Goal: Information Seeking & Learning: Learn about a topic

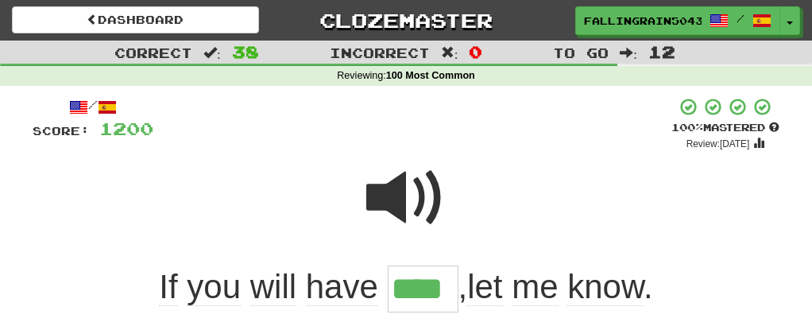
scroll to position [114, 0]
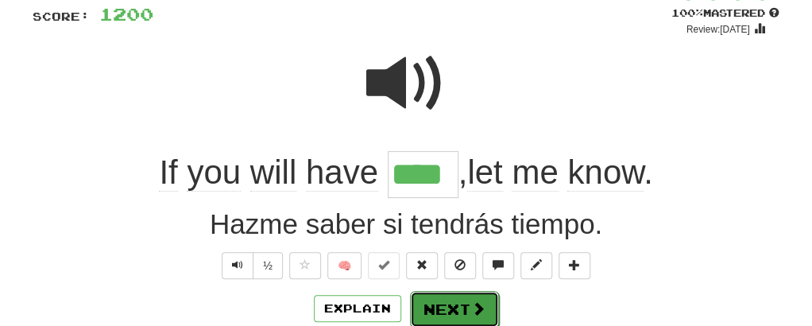
click at [461, 309] on button "Next" at bounding box center [454, 309] width 89 height 37
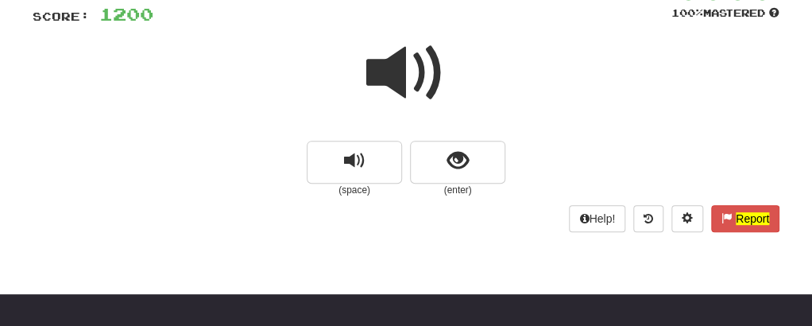
click at [406, 55] on span at bounding box center [405, 72] width 79 height 79
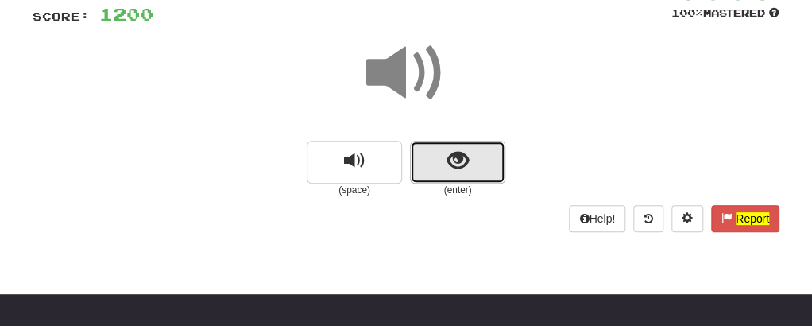
click at [431, 152] on button "show sentence" at bounding box center [457, 162] width 95 height 43
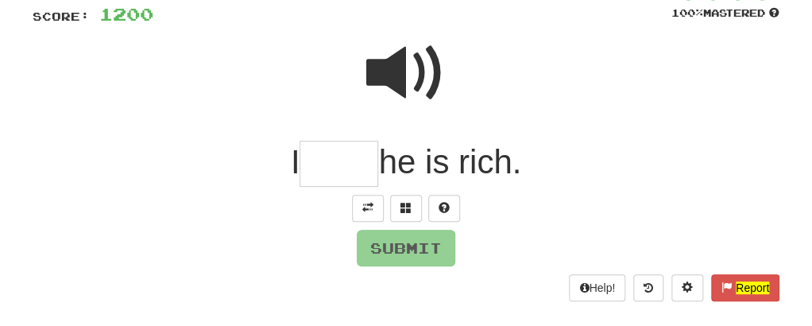
click at [349, 153] on input "text" at bounding box center [339, 164] width 79 height 47
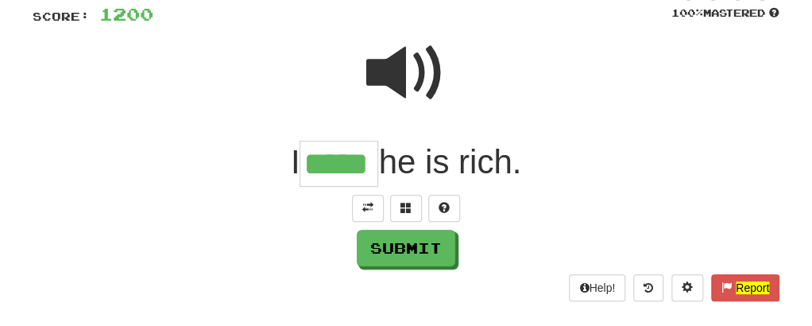
type input "*****"
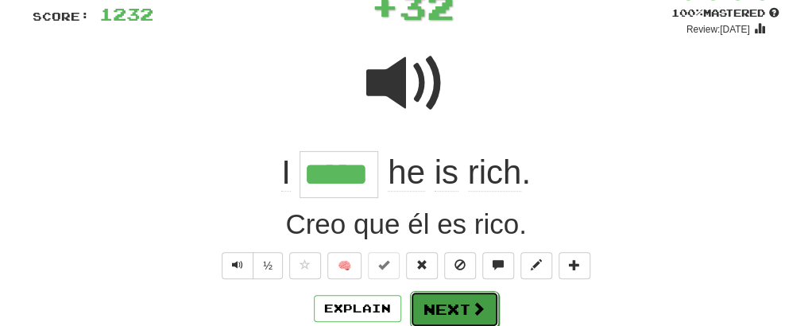
click at [431, 300] on button "Next" at bounding box center [454, 309] width 89 height 37
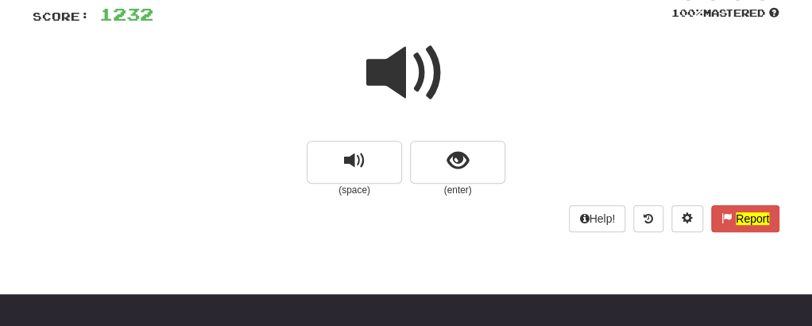
click at [389, 71] on span at bounding box center [405, 72] width 79 height 79
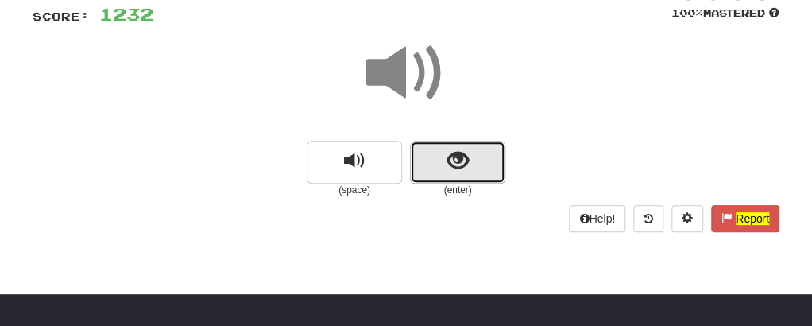
click at [432, 160] on button "show sentence" at bounding box center [457, 162] width 95 height 43
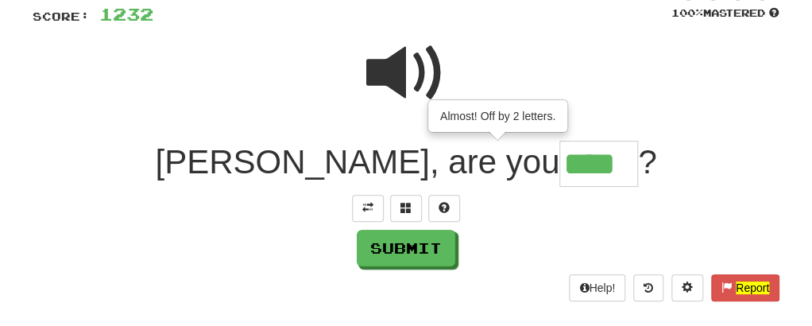
type input "****"
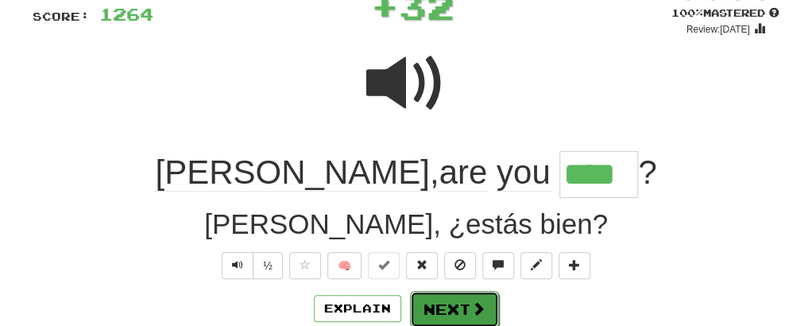
click at [434, 318] on button "Next" at bounding box center [454, 309] width 89 height 37
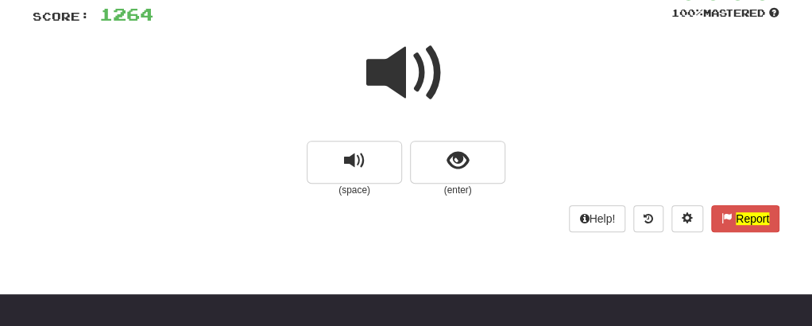
click at [393, 92] on span at bounding box center [405, 72] width 79 height 79
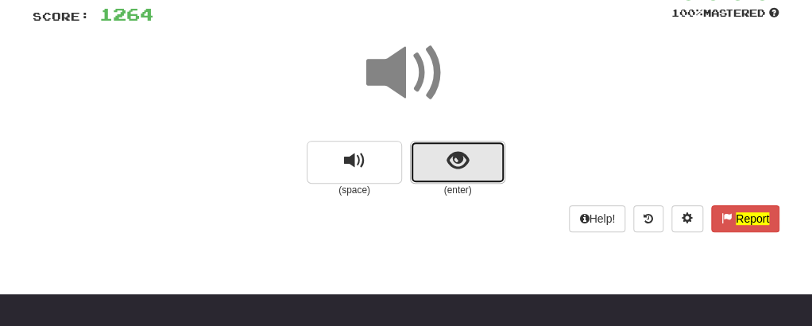
click at [427, 155] on button "show sentence" at bounding box center [457, 162] width 95 height 43
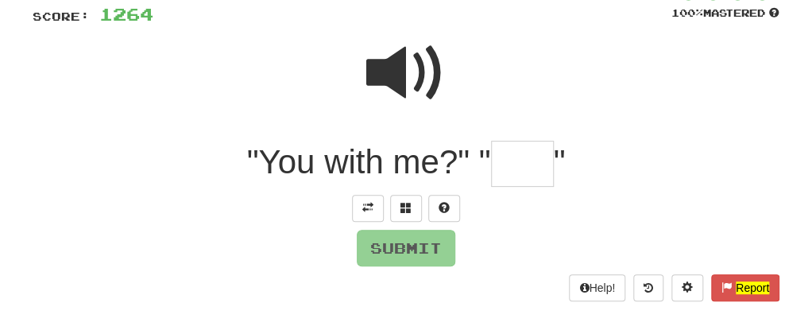
click at [491, 163] on input "text" at bounding box center [522, 164] width 63 height 47
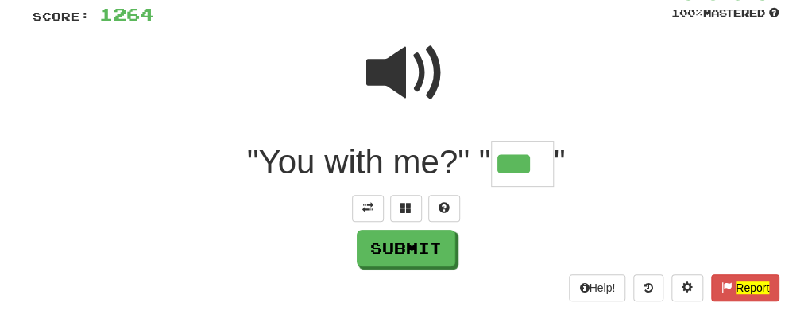
type input "***"
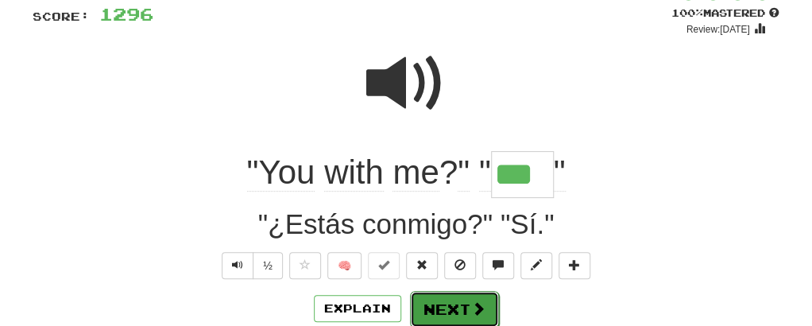
click at [441, 303] on button "Next" at bounding box center [454, 309] width 89 height 37
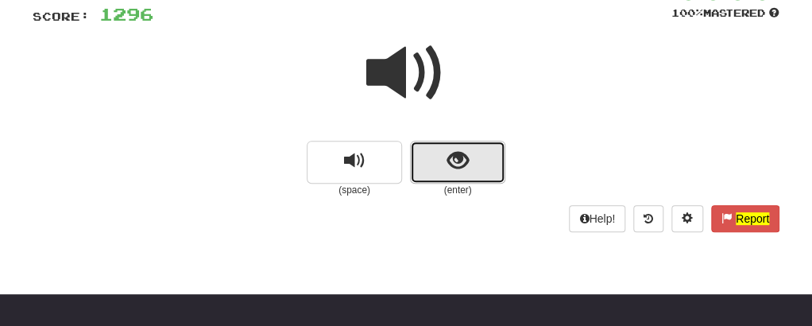
click at [432, 160] on button "show sentence" at bounding box center [457, 162] width 95 height 43
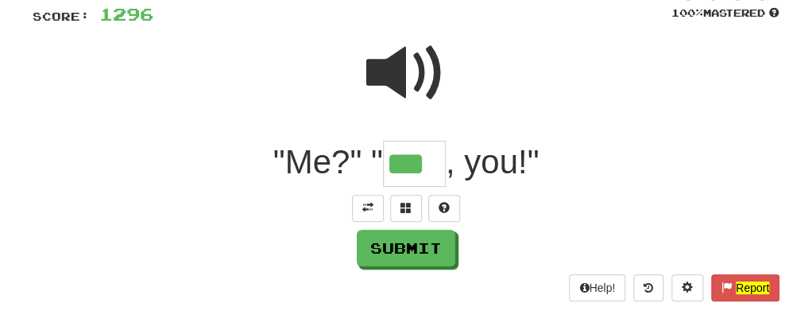
type input "***"
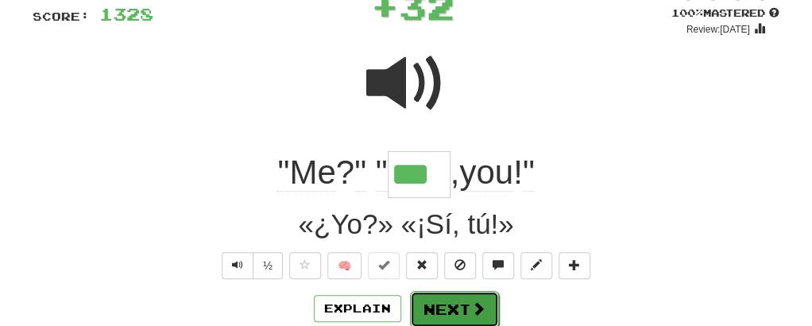
click at [438, 292] on button "Next" at bounding box center [454, 309] width 89 height 37
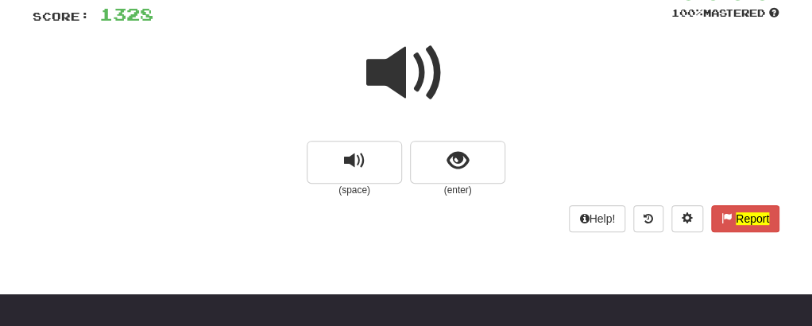
click at [418, 91] on span at bounding box center [405, 72] width 79 height 79
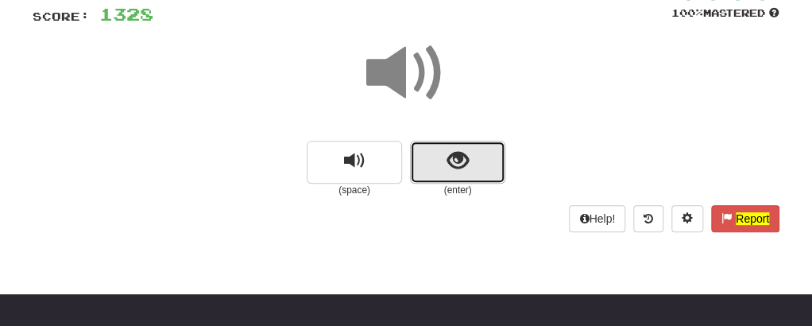
click at [424, 153] on button "show sentence" at bounding box center [457, 162] width 95 height 43
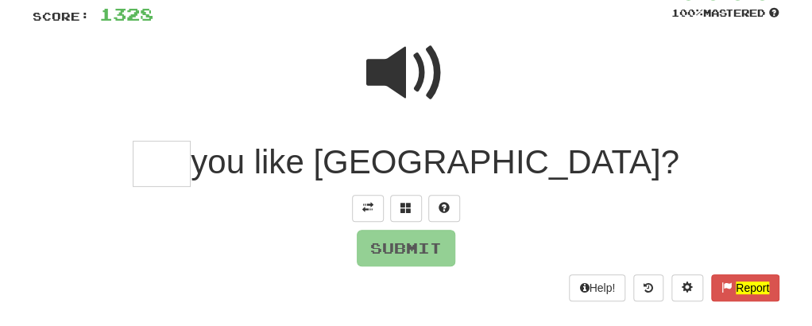
click at [191, 164] on input "text" at bounding box center [162, 164] width 58 height 47
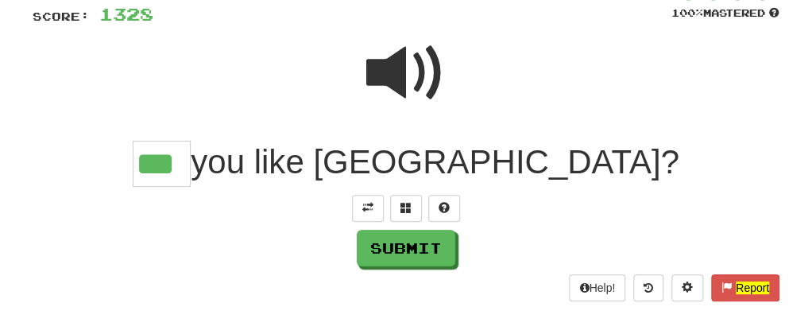
type input "***"
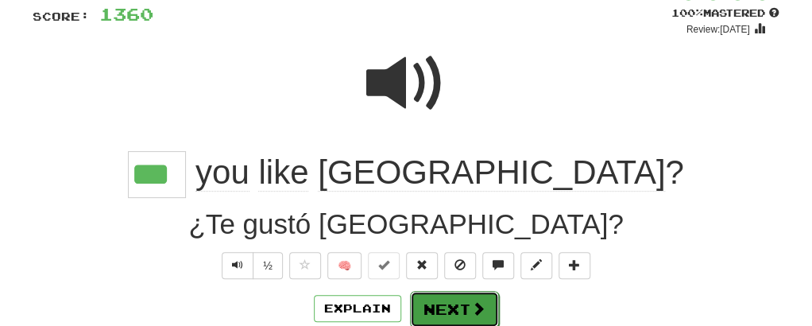
click at [450, 291] on button "Next" at bounding box center [454, 309] width 89 height 37
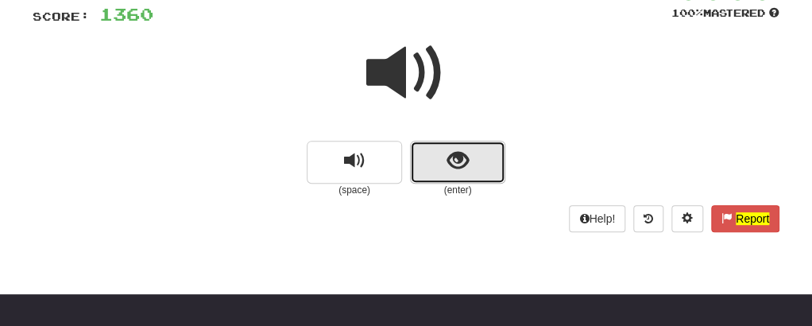
click at [434, 160] on button "show sentence" at bounding box center [457, 162] width 95 height 43
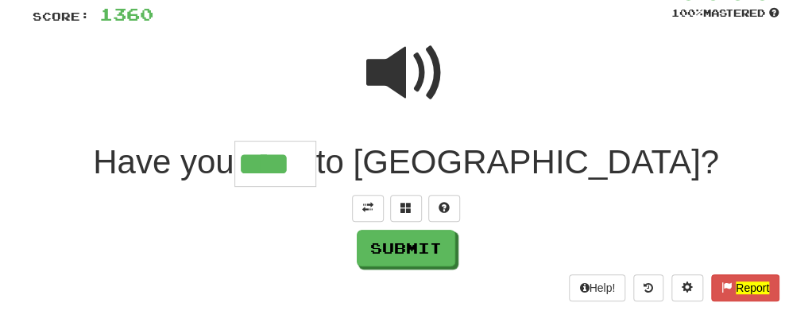
type input "****"
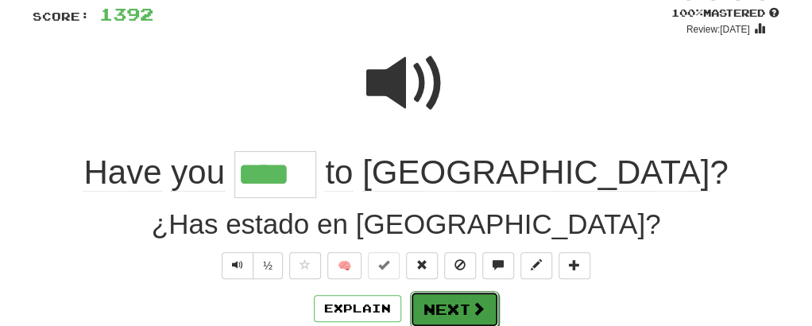
click at [434, 306] on button "Next" at bounding box center [454, 309] width 89 height 37
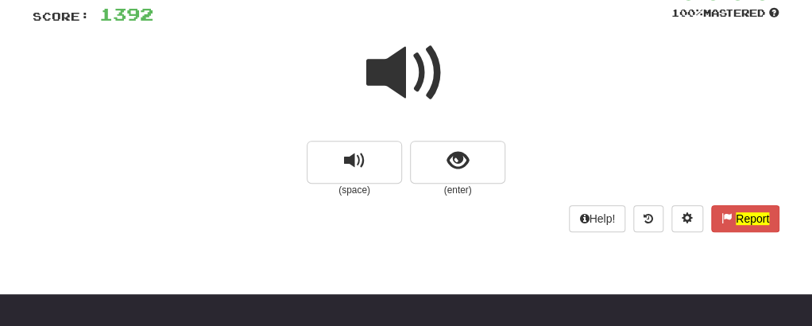
click at [388, 74] on span at bounding box center [405, 72] width 79 height 79
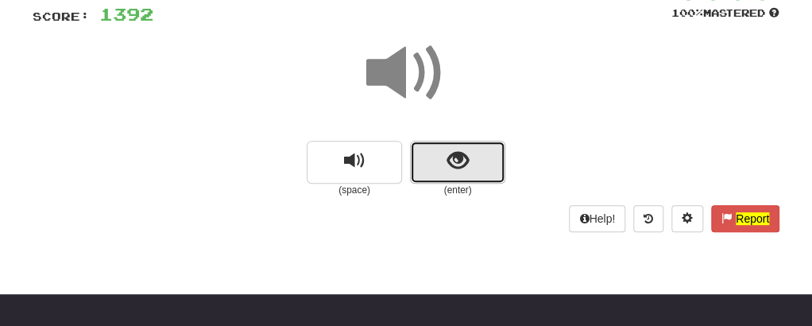
click at [424, 163] on button "show sentence" at bounding box center [457, 162] width 95 height 43
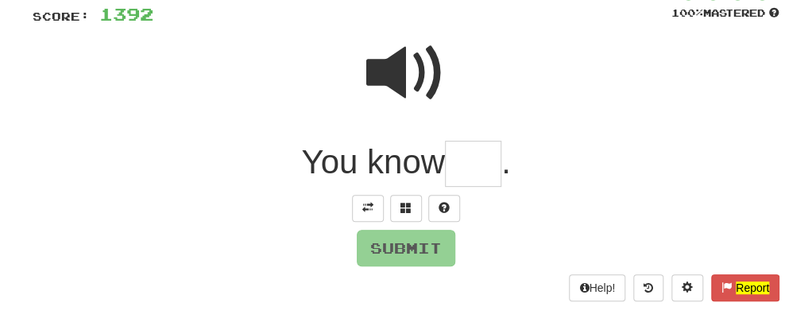
click at [454, 169] on input "text" at bounding box center [473, 164] width 56 height 47
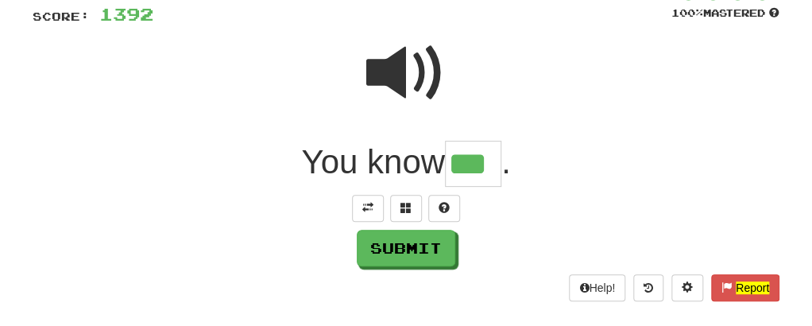
type input "***"
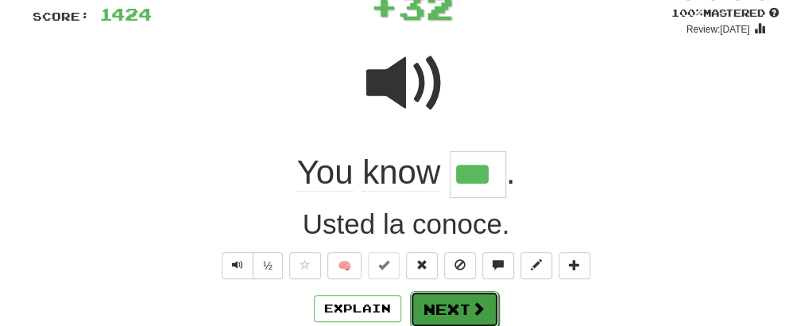
click at [450, 306] on button "Next" at bounding box center [454, 309] width 89 height 37
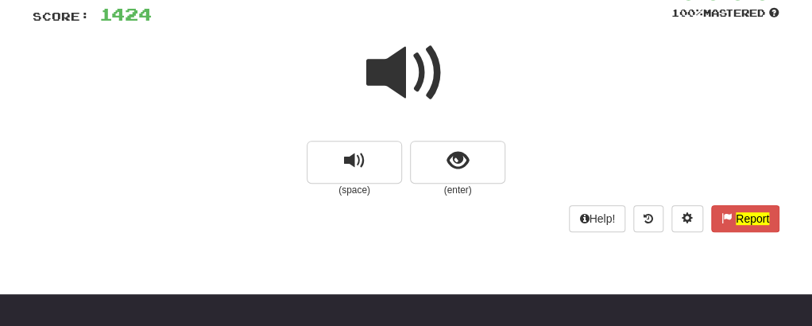
click at [399, 86] on span at bounding box center [405, 72] width 79 height 79
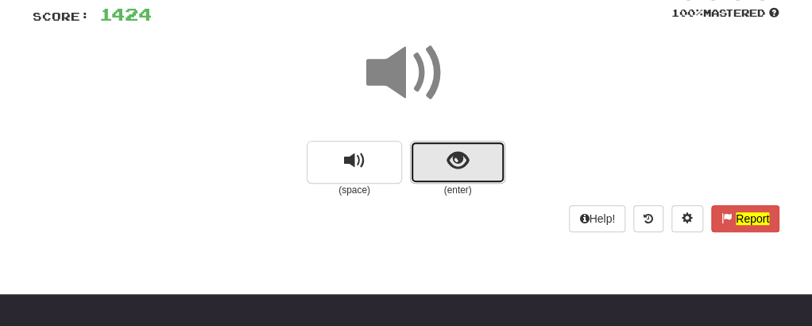
click at [427, 166] on button "show sentence" at bounding box center [457, 162] width 95 height 43
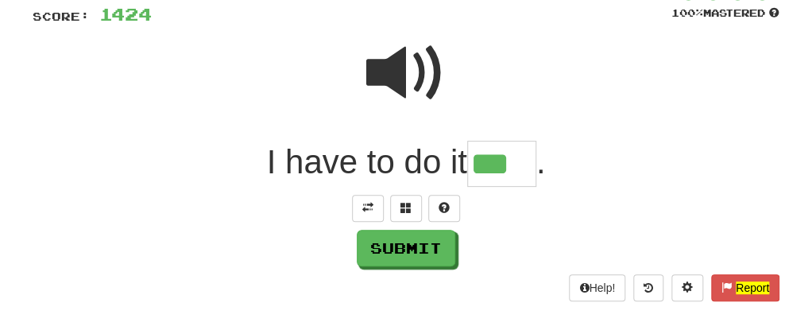
type input "***"
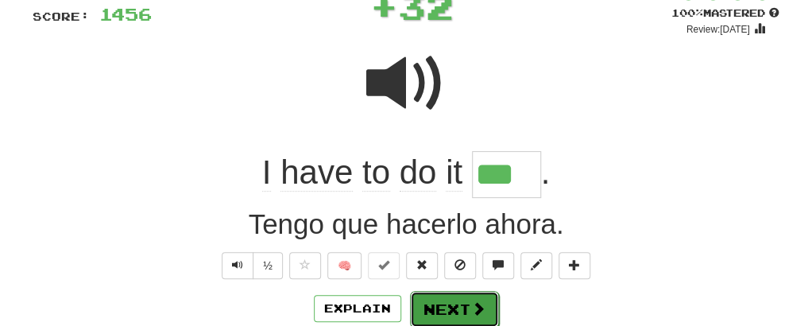
click at [446, 312] on button "Next" at bounding box center [454, 309] width 89 height 37
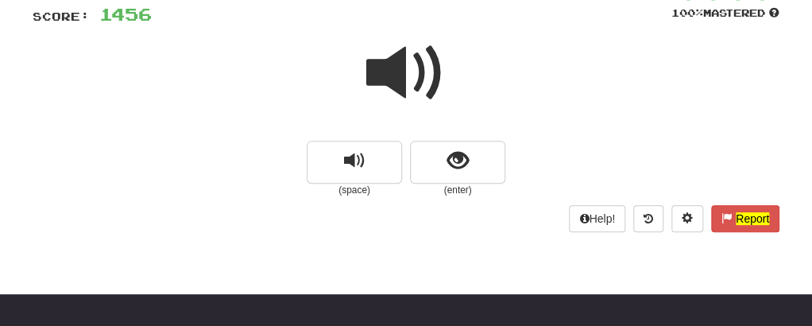
click at [388, 75] on span at bounding box center [405, 72] width 79 height 79
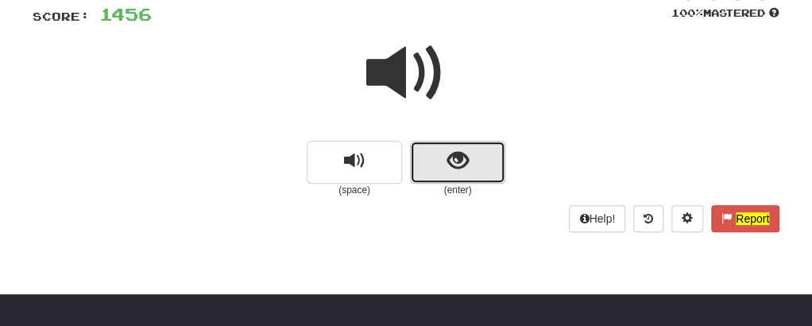
click at [433, 162] on button "show sentence" at bounding box center [457, 162] width 95 height 43
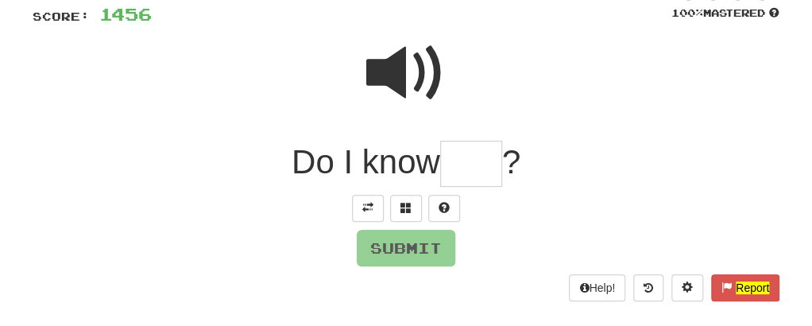
click at [440, 173] on span "Do I know" at bounding box center [366, 161] width 149 height 37
click at [484, 157] on input "text" at bounding box center [471, 164] width 62 height 47
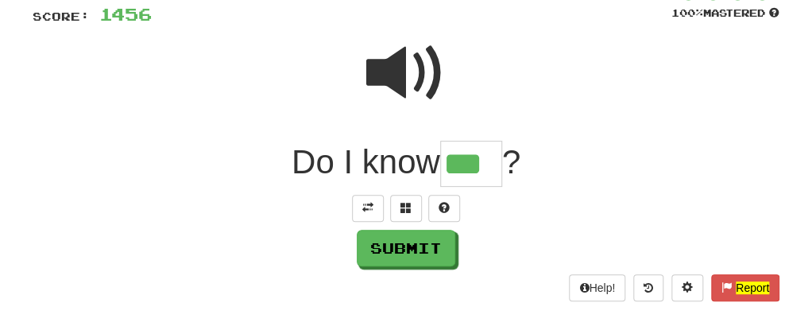
type input "***"
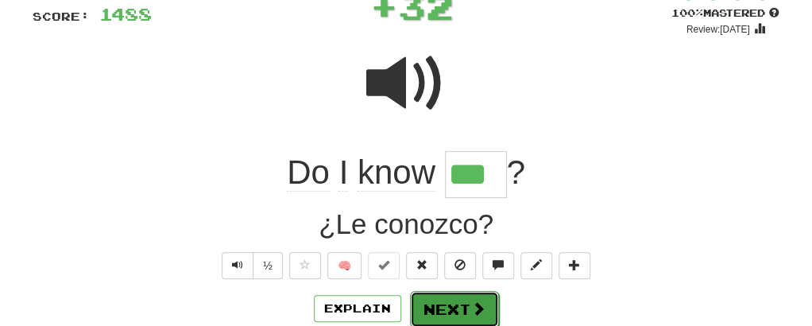
click at [446, 315] on button "Next" at bounding box center [454, 309] width 89 height 37
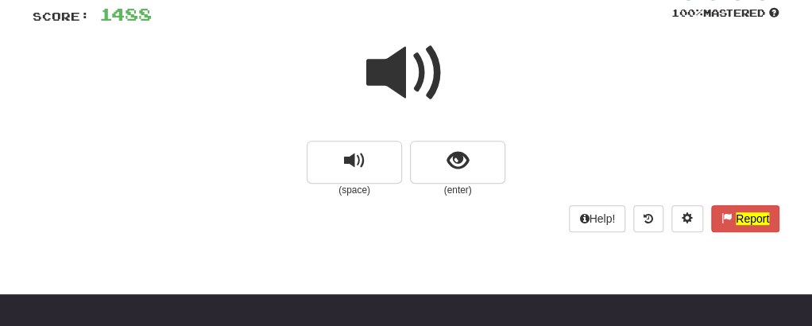
click at [427, 94] on span at bounding box center [405, 72] width 79 height 79
click at [385, 55] on span at bounding box center [405, 72] width 79 height 79
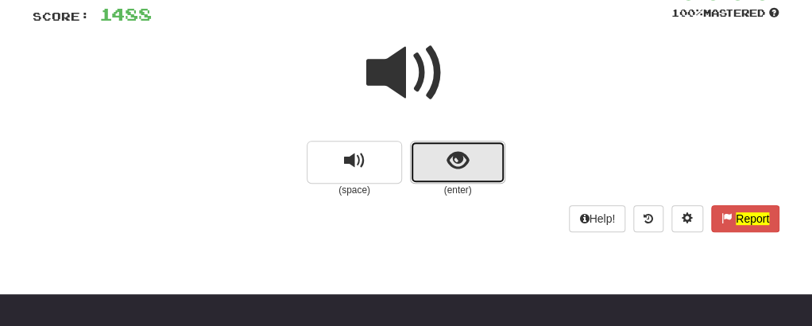
click at [417, 144] on button "show sentence" at bounding box center [457, 162] width 95 height 43
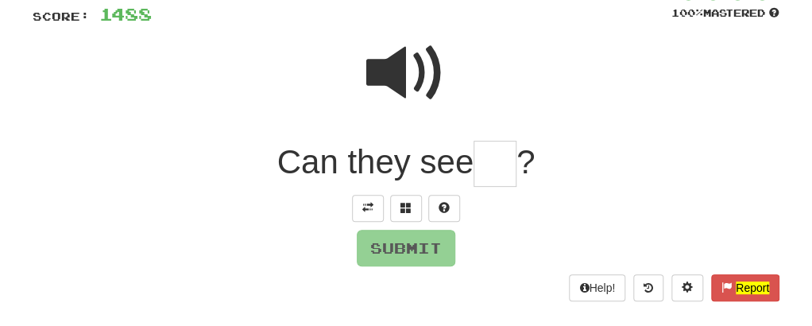
click at [477, 177] on input "text" at bounding box center [495, 164] width 43 height 47
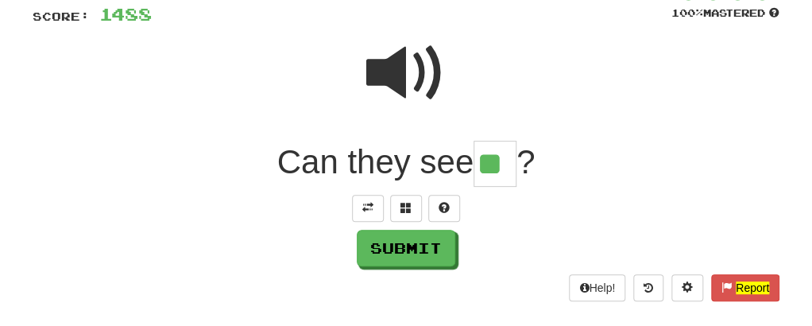
type input "**"
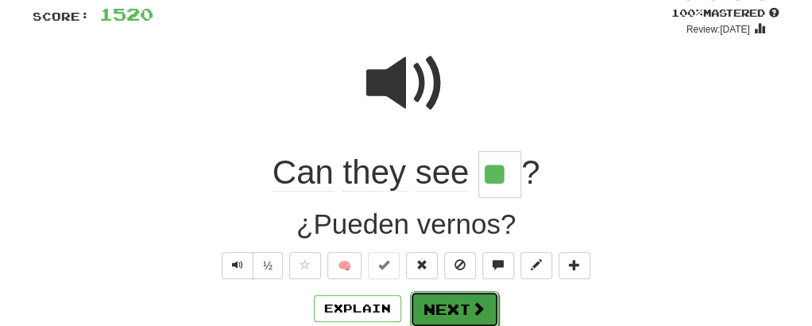
click at [431, 298] on button "Next" at bounding box center [454, 309] width 89 height 37
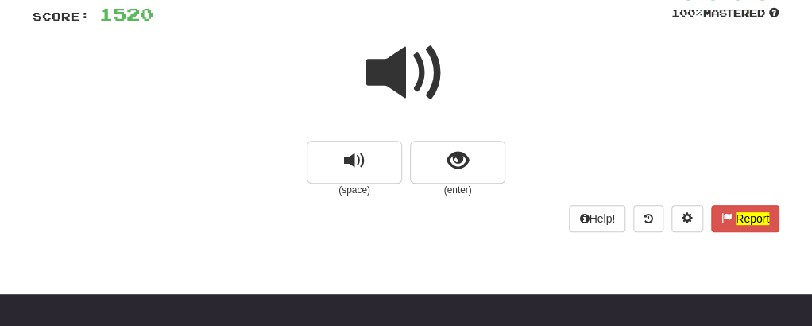
click at [385, 75] on span at bounding box center [405, 72] width 79 height 79
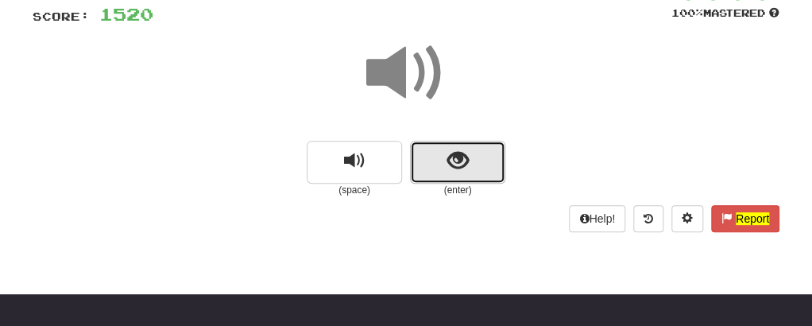
click at [427, 164] on button "show sentence" at bounding box center [457, 162] width 95 height 43
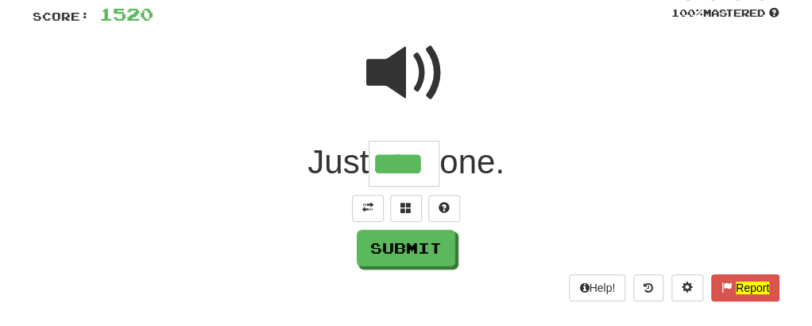
type input "****"
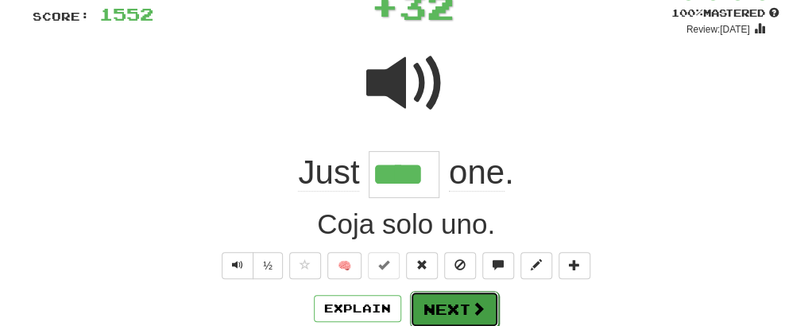
click at [419, 308] on button "Next" at bounding box center [454, 309] width 89 height 37
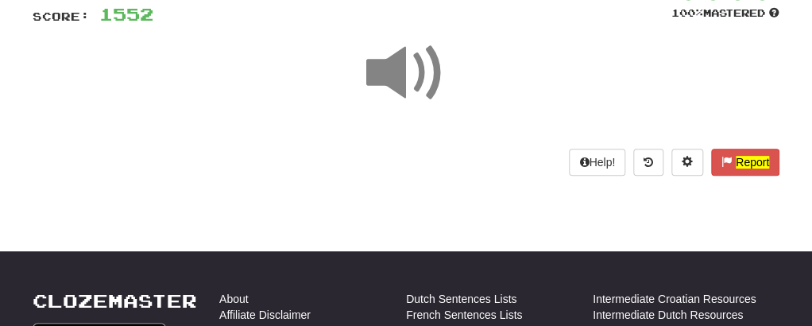
click at [379, 87] on span at bounding box center [405, 72] width 79 height 79
click at [394, 83] on span at bounding box center [405, 72] width 79 height 79
click at [477, 131] on div at bounding box center [406, 84] width 747 height 114
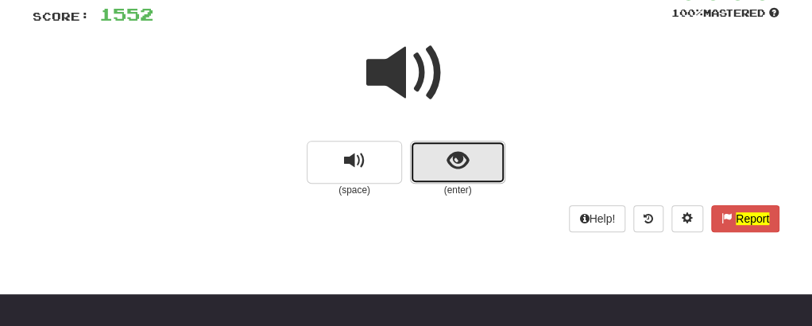
click at [454, 153] on span "show sentence" at bounding box center [457, 160] width 21 height 21
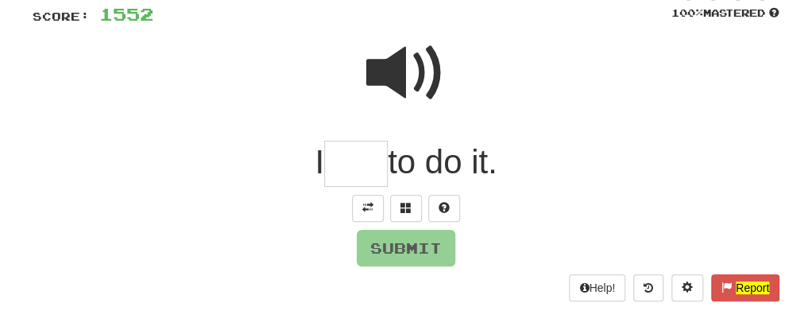
click at [346, 156] on input "text" at bounding box center [356, 164] width 64 height 47
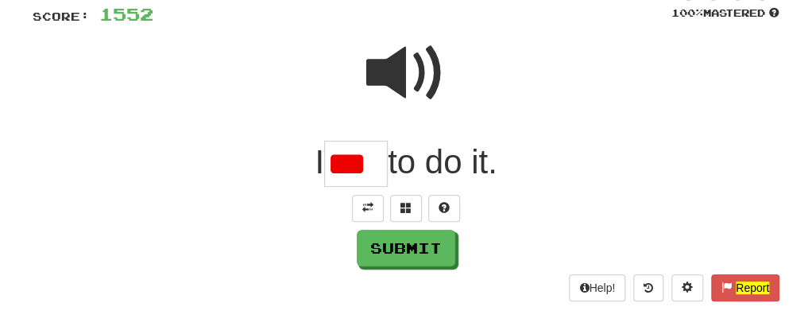
scroll to position [0, 0]
type input "***"
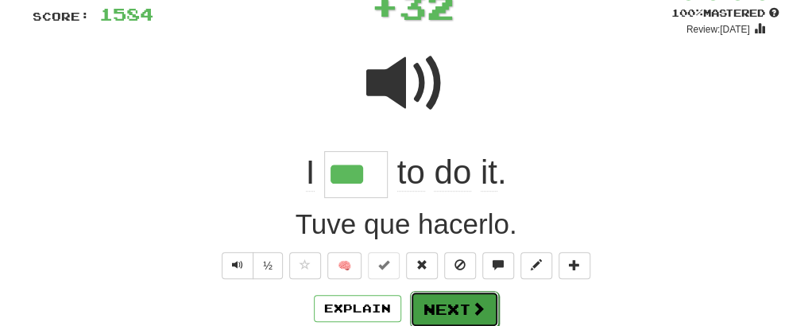
click at [443, 307] on button "Next" at bounding box center [454, 309] width 89 height 37
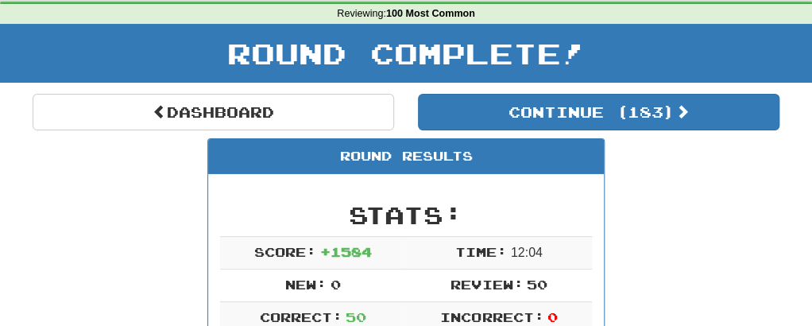
scroll to position [38, 0]
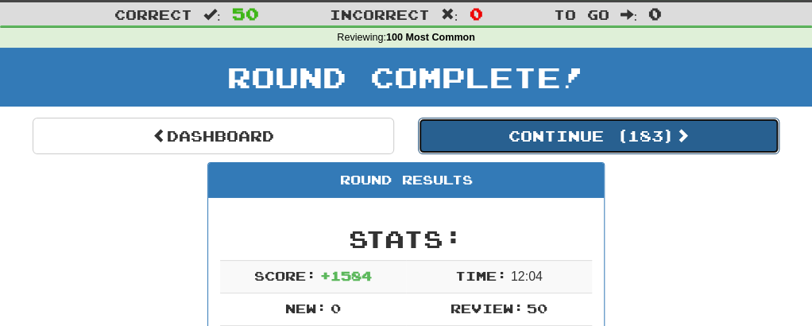
click at [539, 142] on button "Continue ( 183 )" at bounding box center [598, 136] width 361 height 37
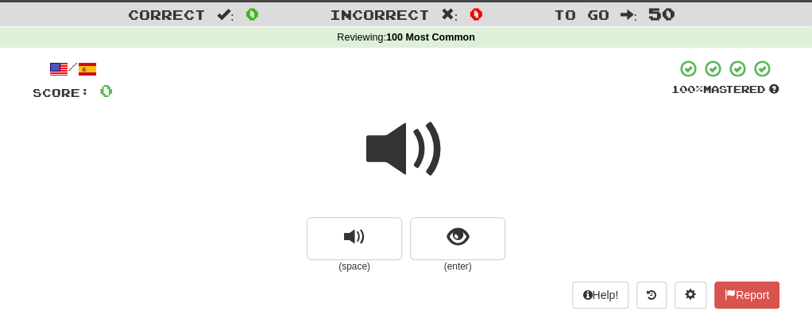
click at [404, 151] on span at bounding box center [405, 149] width 79 height 79
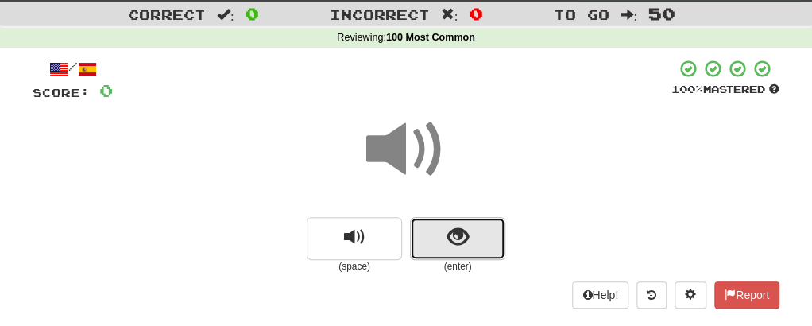
click at [441, 241] on button "show sentence" at bounding box center [457, 238] width 95 height 43
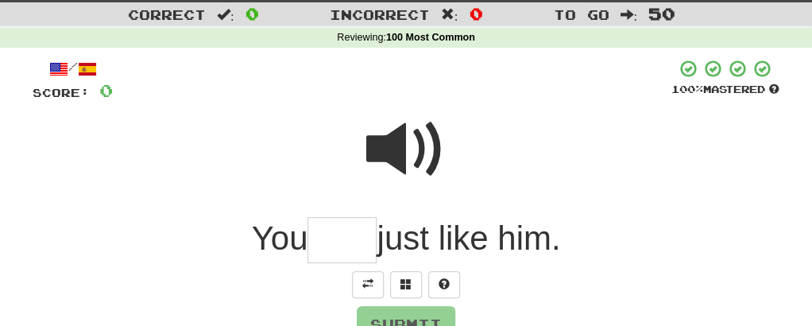
click at [377, 233] on span "just like him." at bounding box center [469, 237] width 184 height 37
click at [342, 237] on input "text" at bounding box center [341, 240] width 69 height 47
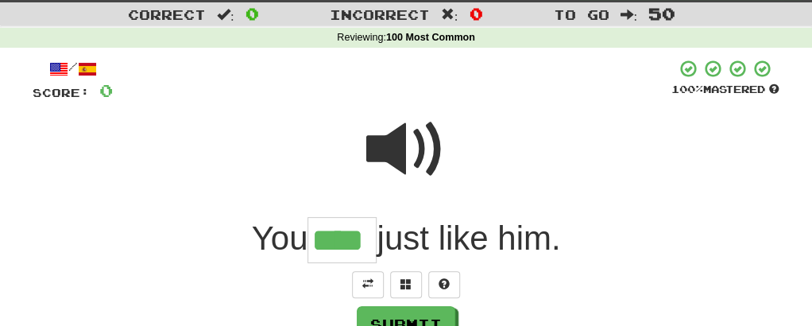
type input "****"
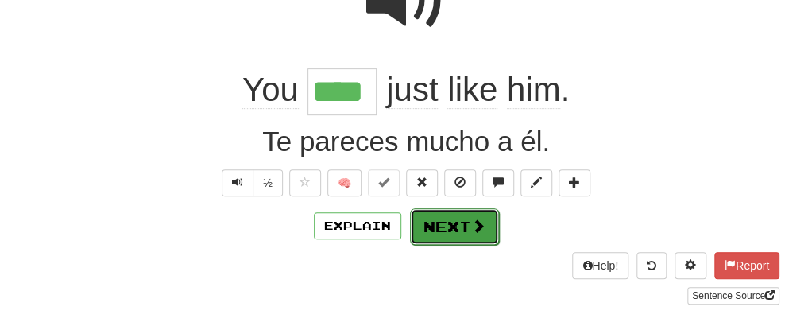
click at [458, 226] on button "Next" at bounding box center [454, 226] width 89 height 37
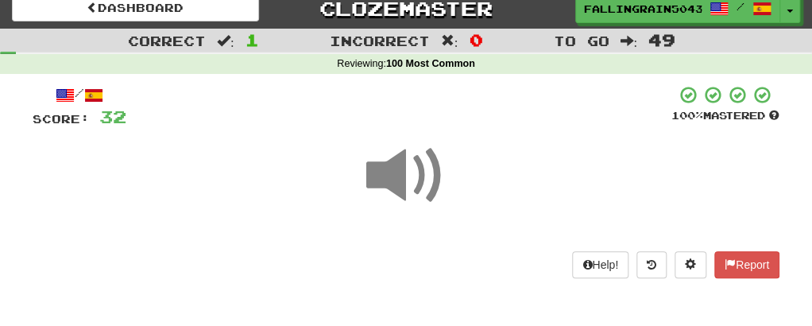
scroll to position [69, 0]
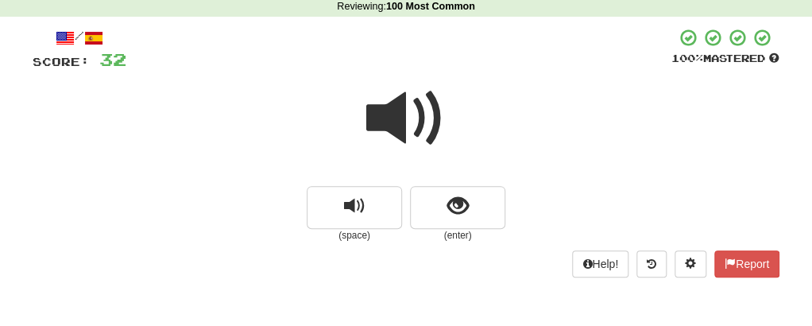
click at [408, 180] on div at bounding box center [406, 129] width 747 height 114
click at [408, 126] on span at bounding box center [405, 118] width 79 height 79
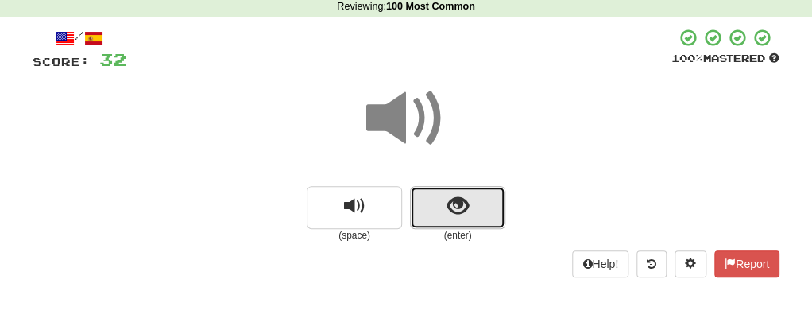
click at [431, 208] on button "show sentence" at bounding box center [457, 207] width 95 height 43
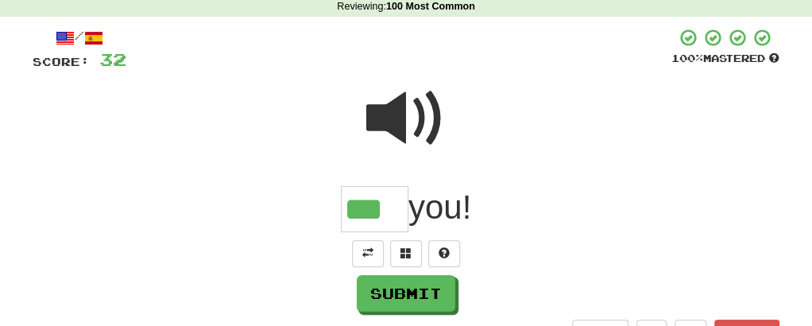
type input "***"
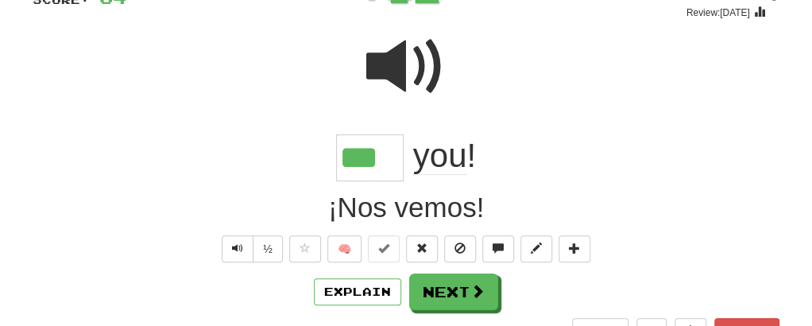
scroll to position [149, 0]
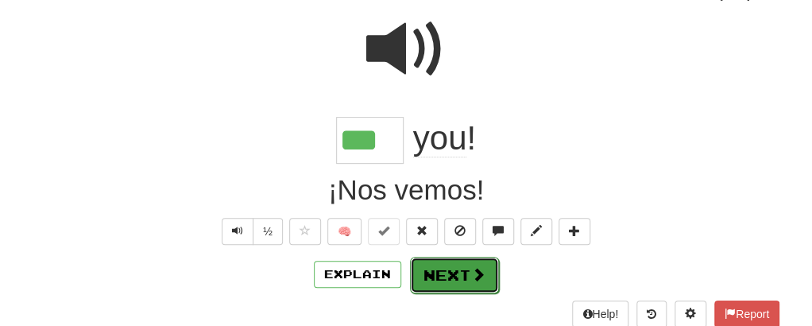
click at [431, 284] on button "Next" at bounding box center [454, 275] width 89 height 37
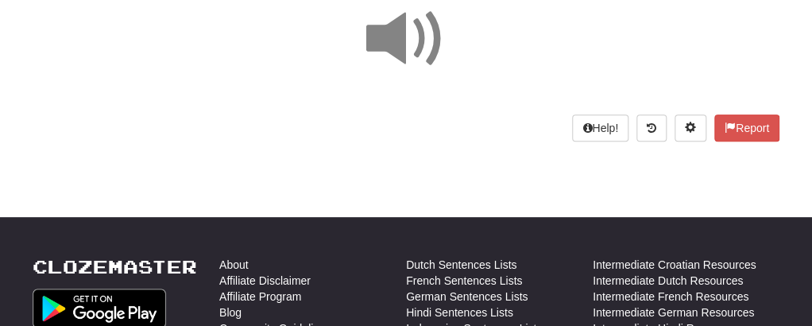
click at [409, 25] on span at bounding box center [405, 38] width 79 height 79
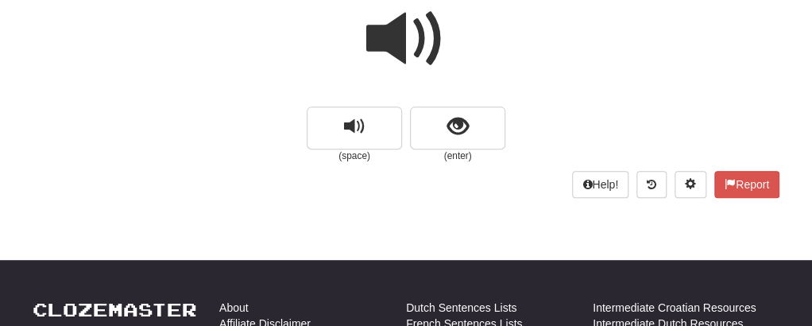
click at [382, 48] on span at bounding box center [405, 38] width 79 height 79
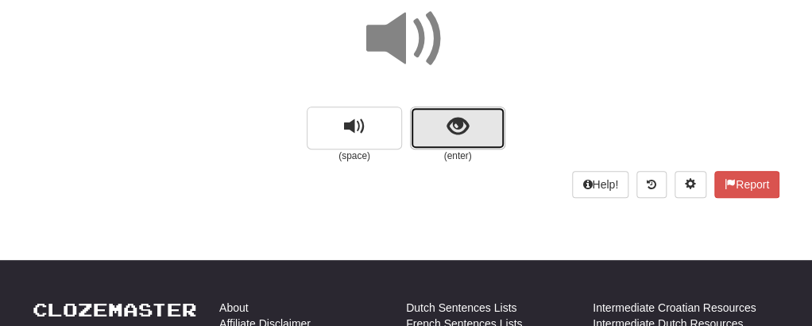
click at [444, 124] on button "show sentence" at bounding box center [457, 127] width 95 height 43
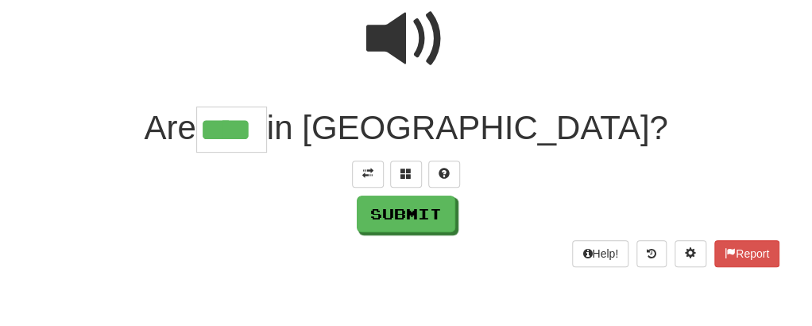
type input "****"
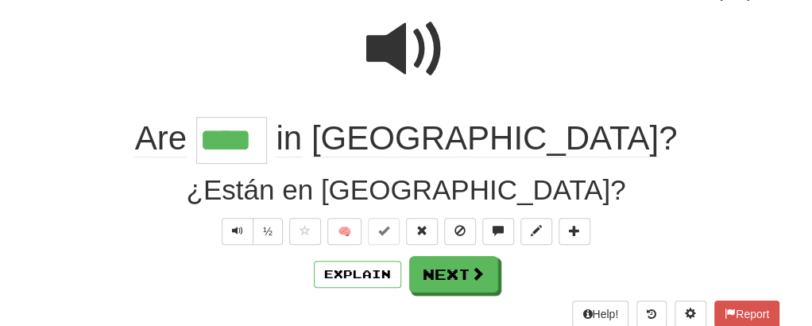
scroll to position [159, 0]
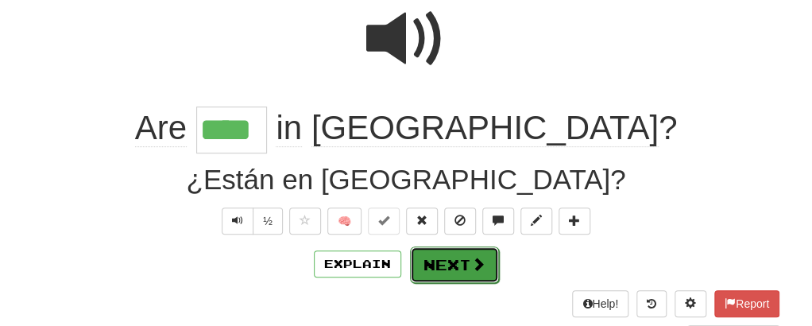
click at [432, 263] on button "Next" at bounding box center [454, 264] width 89 height 37
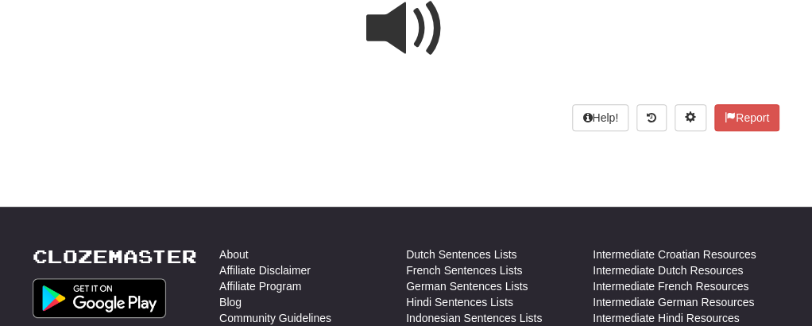
scroll to position [0, 0]
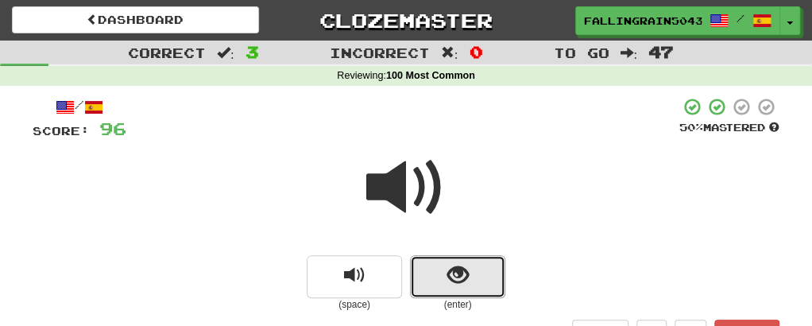
click at [432, 263] on button "show sentence" at bounding box center [457, 276] width 95 height 43
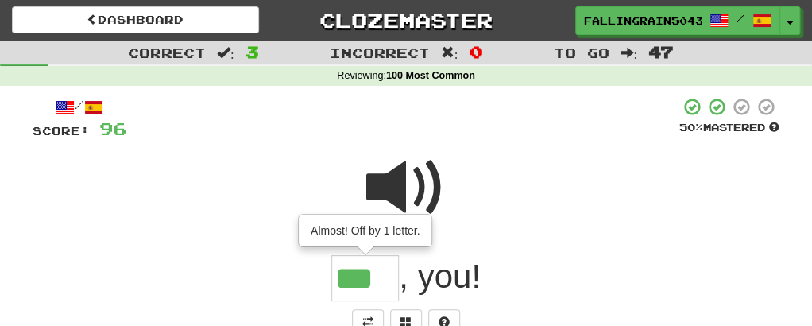
type input "***"
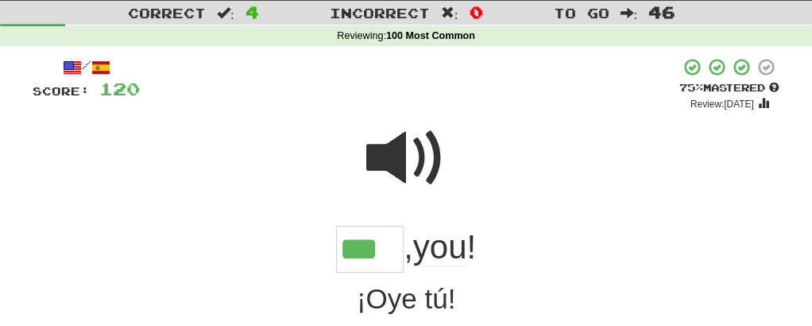
scroll to position [324, 0]
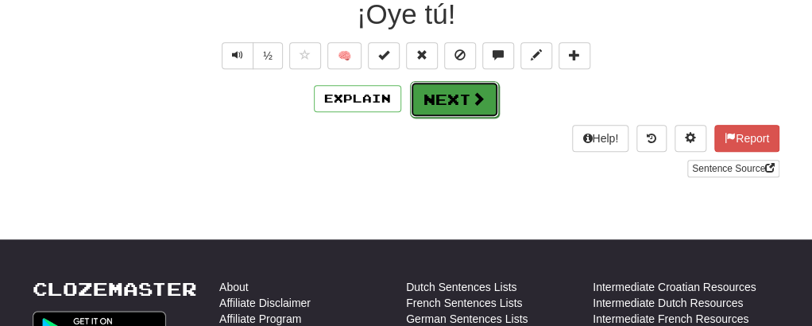
click at [450, 102] on button "Next" at bounding box center [454, 99] width 89 height 37
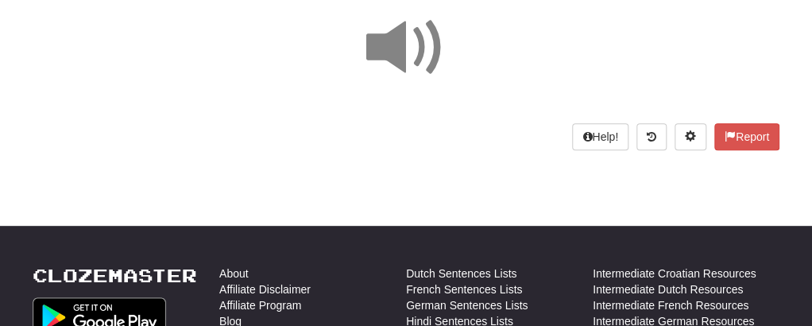
scroll to position [197, 0]
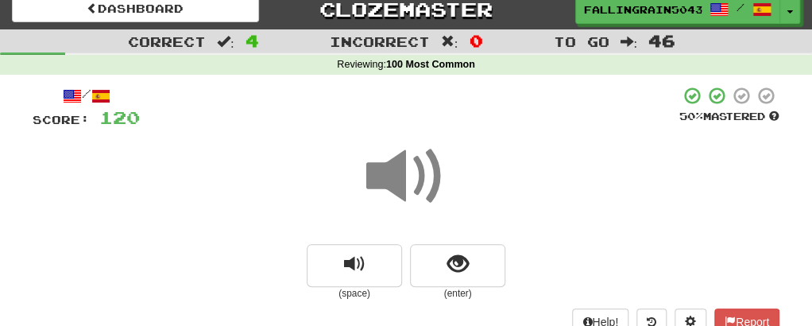
scroll to position [0, 0]
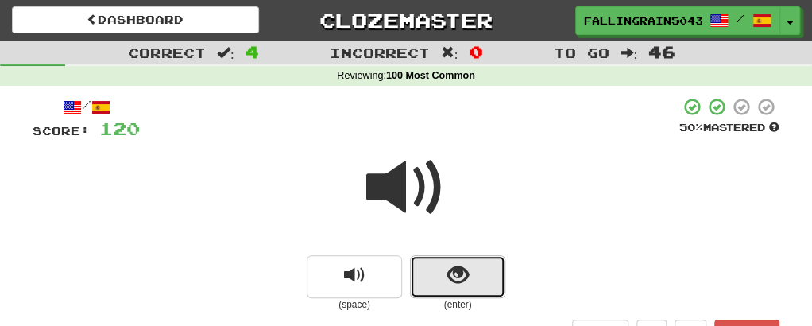
click at [465, 280] on span "show sentence" at bounding box center [457, 275] width 21 height 21
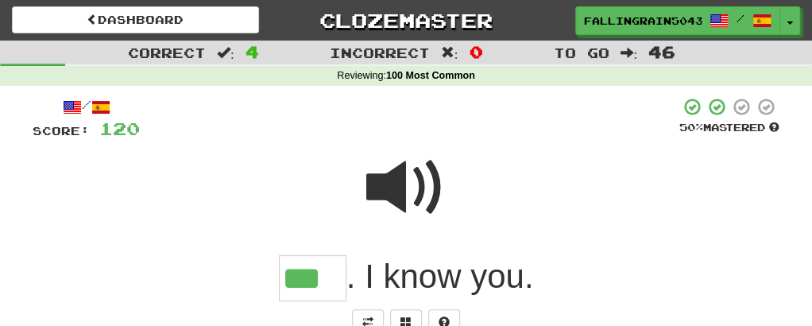
type input "***"
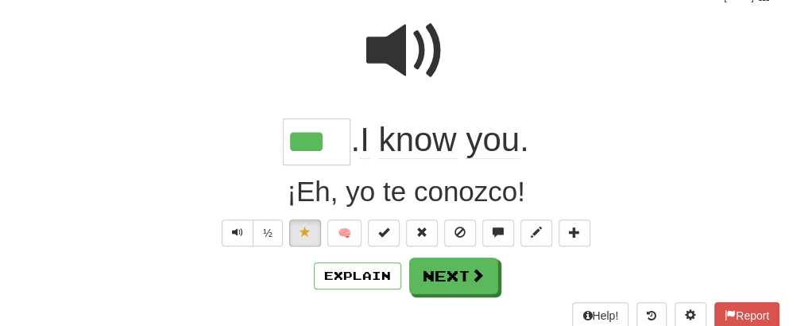
scroll to position [160, 0]
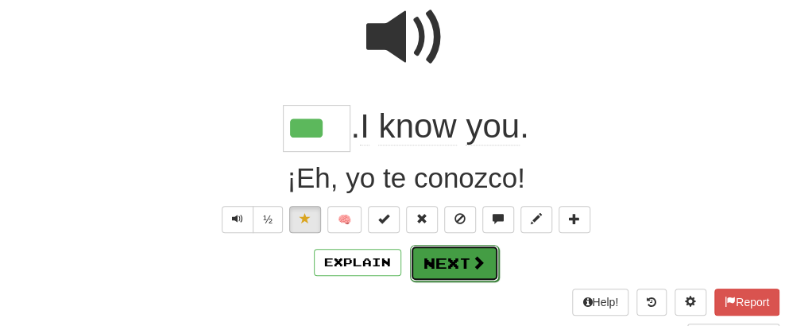
click at [467, 259] on button "Next" at bounding box center [454, 263] width 89 height 37
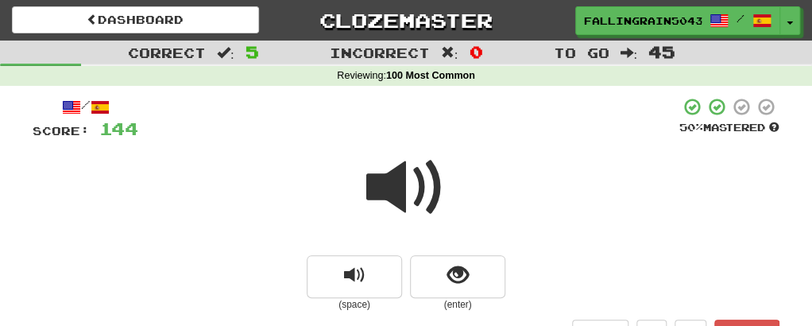
click at [393, 188] on span at bounding box center [405, 187] width 79 height 79
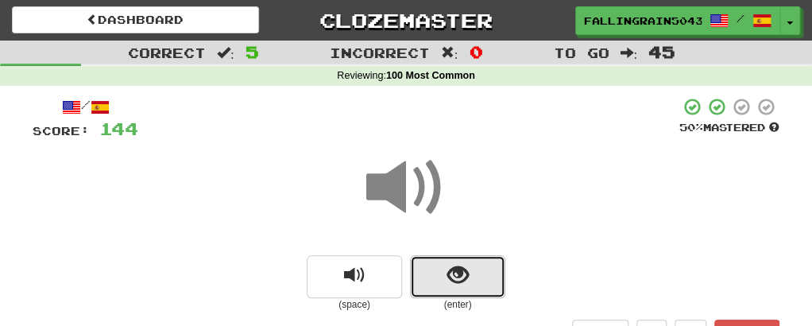
click at [447, 275] on span "show sentence" at bounding box center [457, 275] width 21 height 21
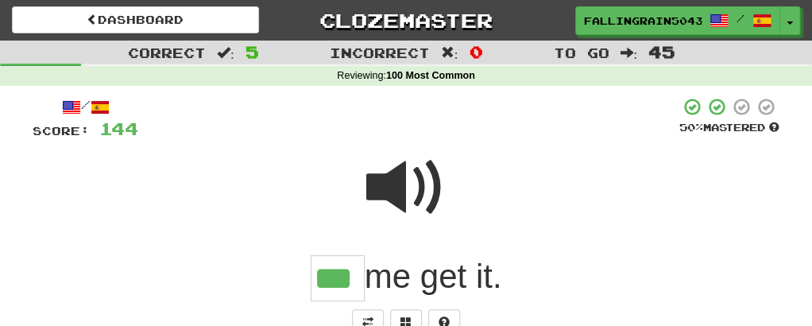
type input "***"
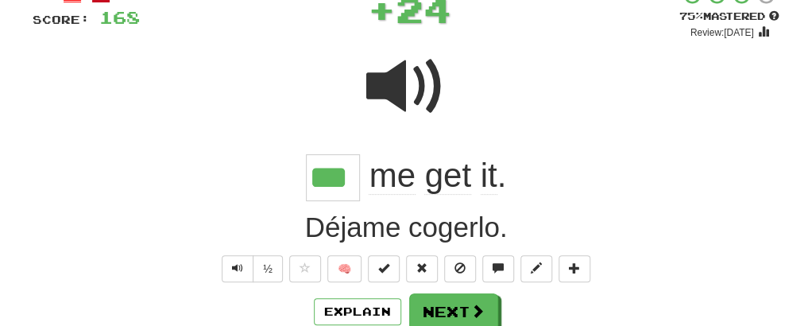
scroll to position [132, 0]
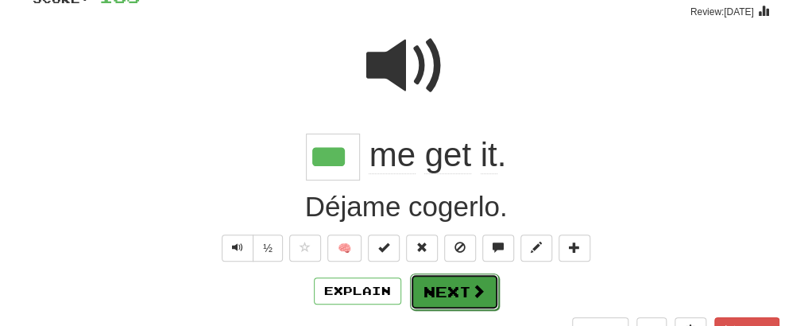
click at [465, 290] on button "Next" at bounding box center [454, 291] width 89 height 37
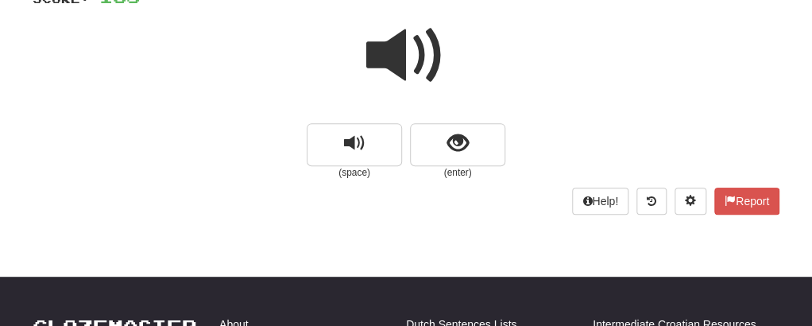
click at [381, 75] on span at bounding box center [405, 55] width 79 height 79
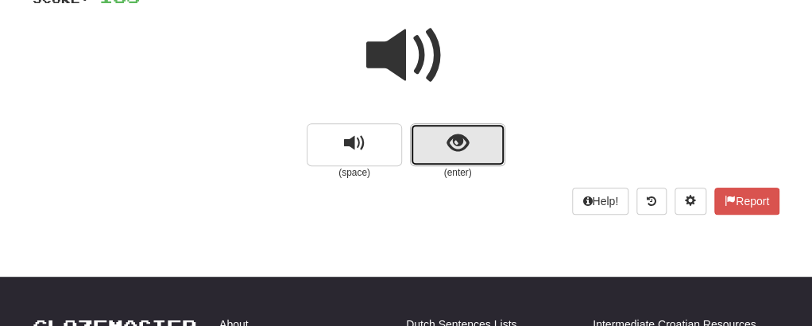
click at [462, 149] on span "show sentence" at bounding box center [457, 143] width 21 height 21
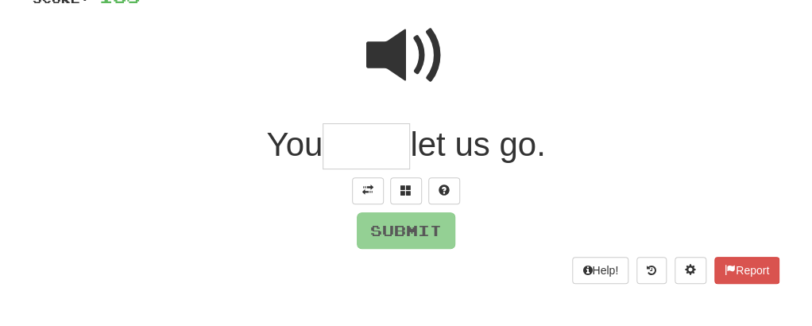
click at [349, 149] on input "text" at bounding box center [366, 146] width 87 height 47
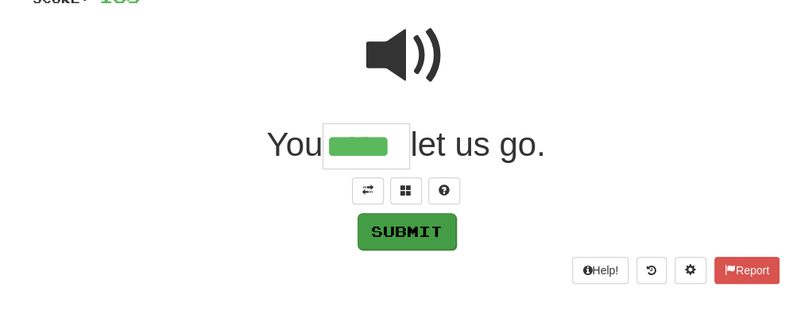
type input "*****"
click at [377, 215] on button "Submit" at bounding box center [407, 231] width 99 height 37
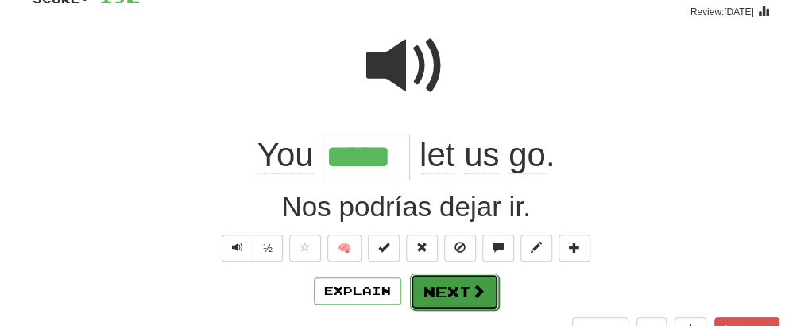
click at [435, 283] on button "Next" at bounding box center [454, 291] width 89 height 37
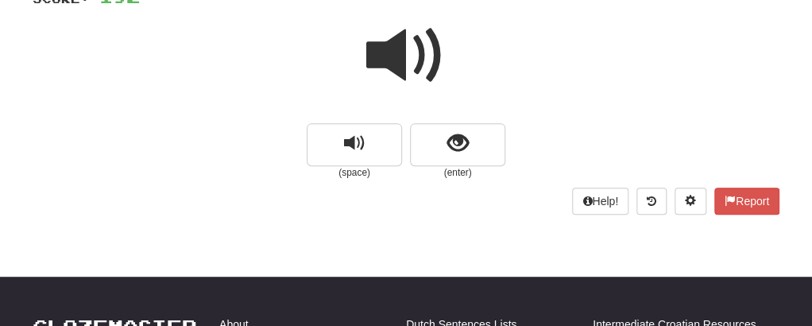
click at [378, 61] on span at bounding box center [405, 55] width 79 height 79
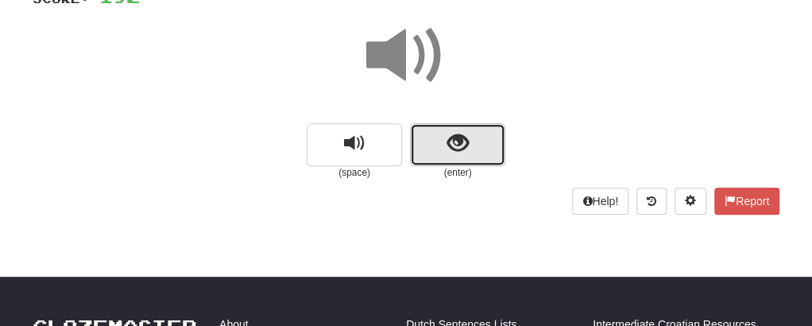
click at [436, 126] on button "show sentence" at bounding box center [457, 144] width 95 height 43
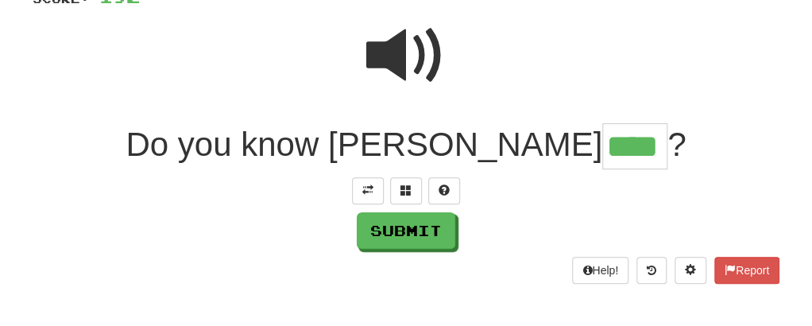
type input "****"
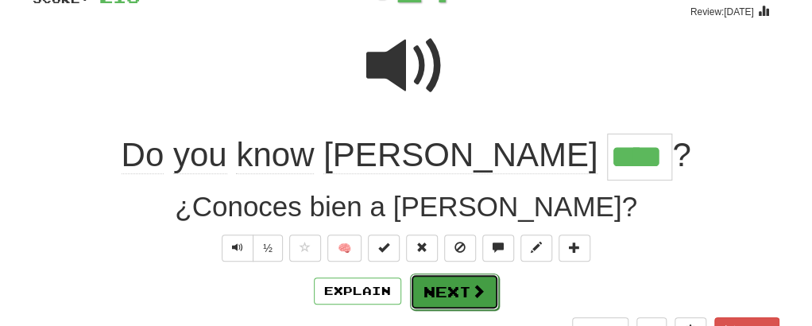
click at [427, 287] on button "Next" at bounding box center [454, 291] width 89 height 37
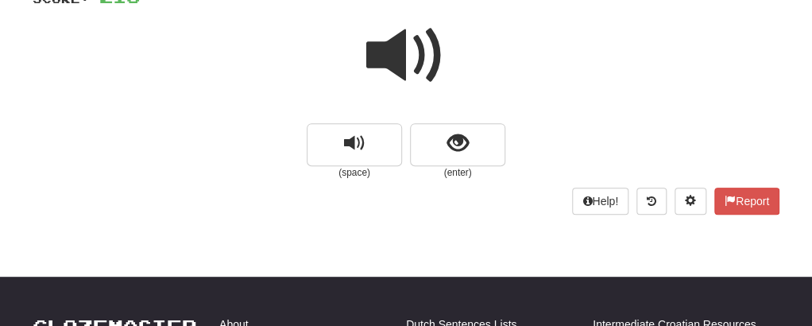
click at [379, 46] on span at bounding box center [405, 55] width 79 height 79
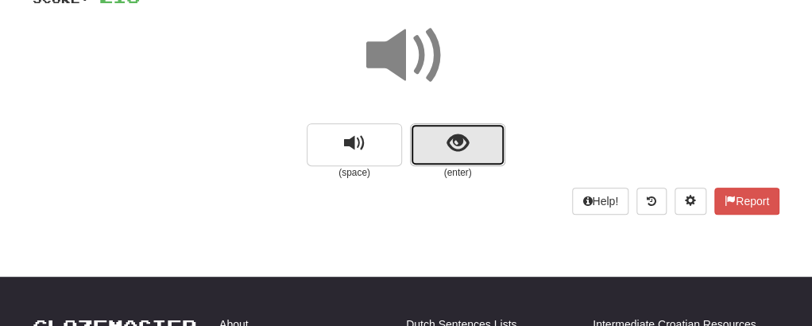
click at [450, 140] on span "show sentence" at bounding box center [457, 143] width 21 height 21
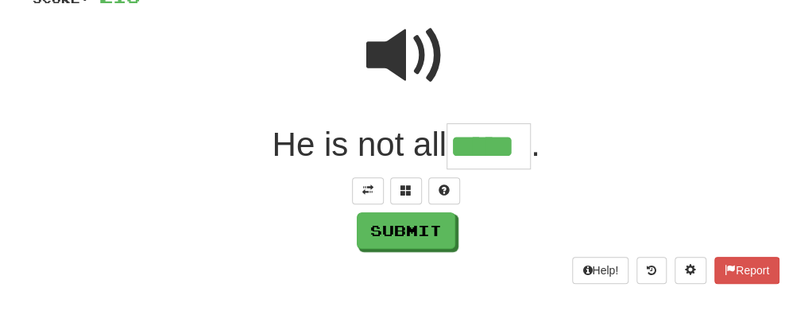
type input "*****"
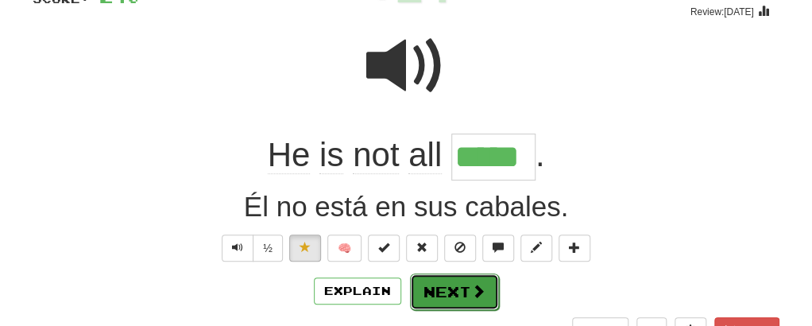
click at [457, 291] on button "Next" at bounding box center [454, 291] width 89 height 37
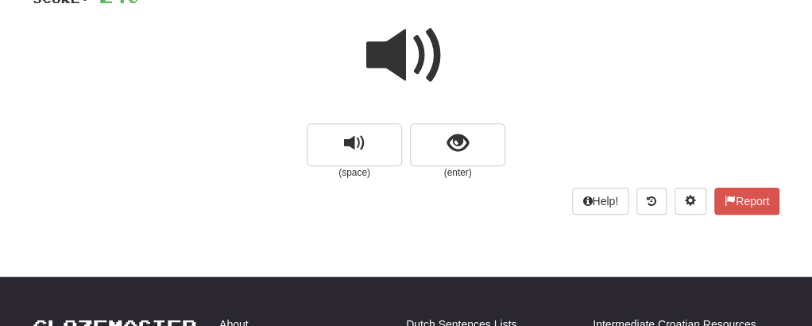
click at [377, 64] on span at bounding box center [405, 55] width 79 height 79
click at [386, 46] on span at bounding box center [405, 55] width 79 height 79
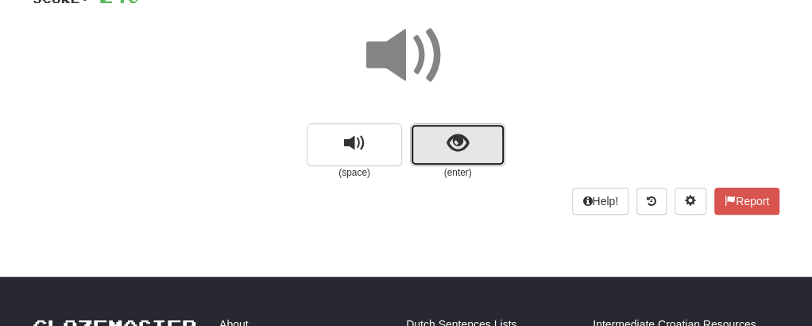
click at [434, 140] on button "show sentence" at bounding box center [457, 144] width 95 height 43
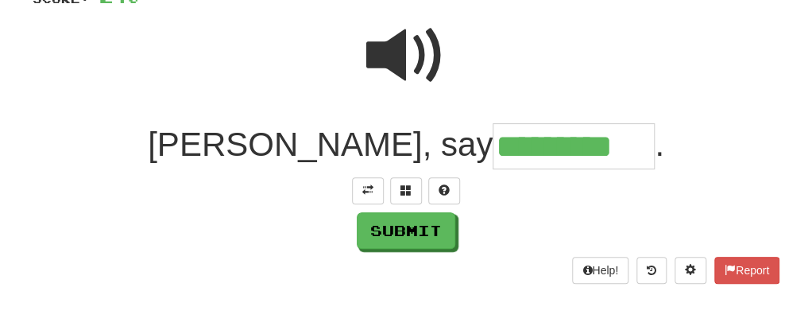
type input "*********"
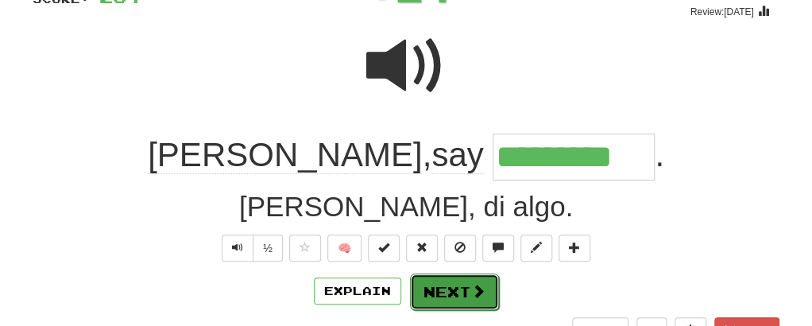
click at [425, 280] on button "Next" at bounding box center [454, 291] width 89 height 37
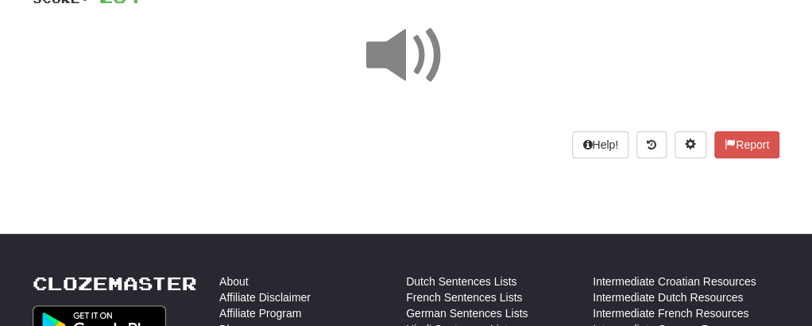
click at [381, 52] on span at bounding box center [405, 55] width 79 height 79
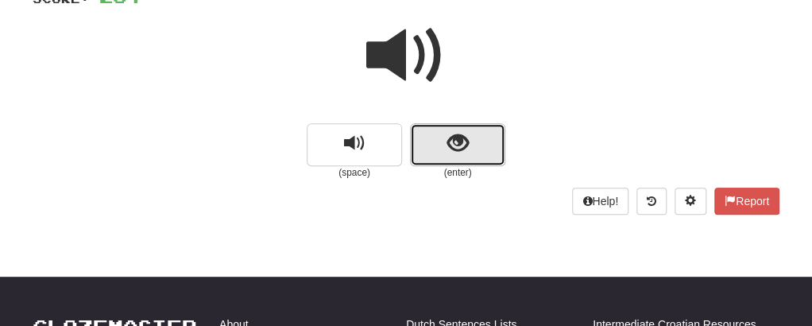
click at [437, 143] on button "show sentence" at bounding box center [457, 144] width 95 height 43
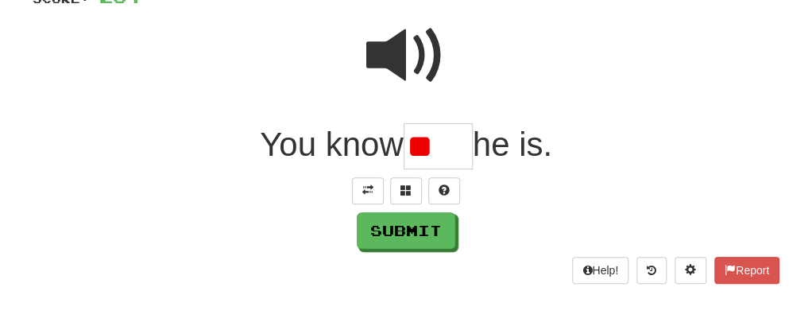
type input "*"
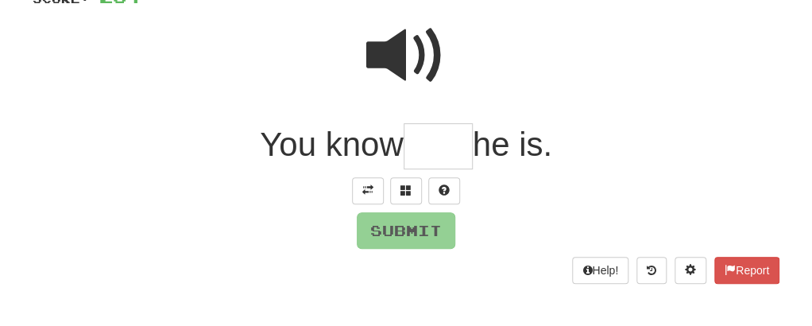
type input "*"
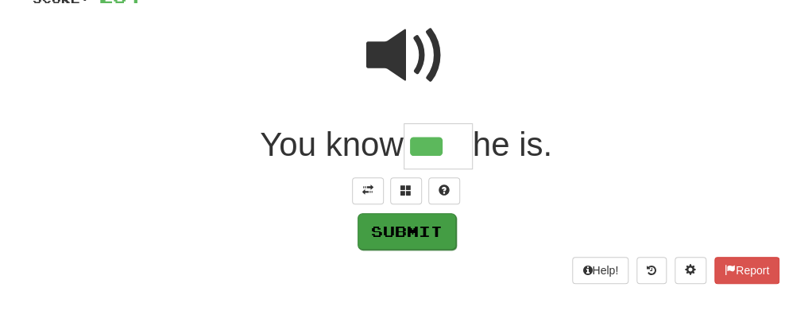
type input "***"
click at [393, 231] on button "Submit" at bounding box center [407, 231] width 99 height 37
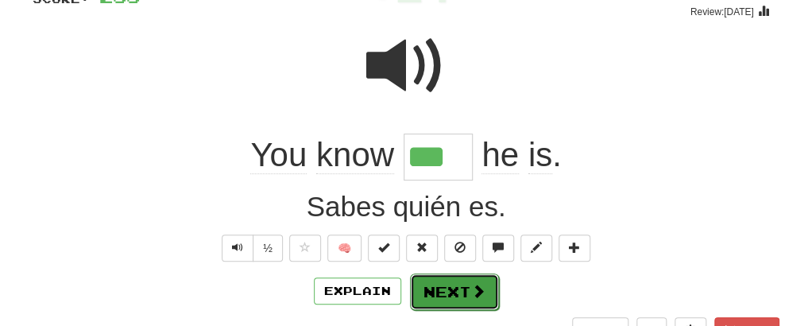
click at [444, 296] on button "Next" at bounding box center [454, 291] width 89 height 37
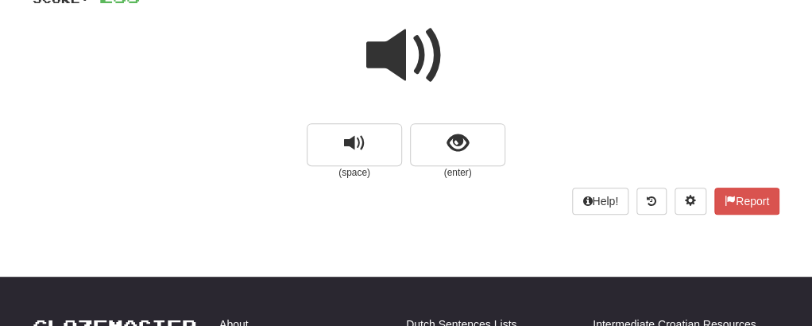
click at [387, 54] on span at bounding box center [405, 55] width 79 height 79
click at [398, 77] on span at bounding box center [405, 55] width 79 height 79
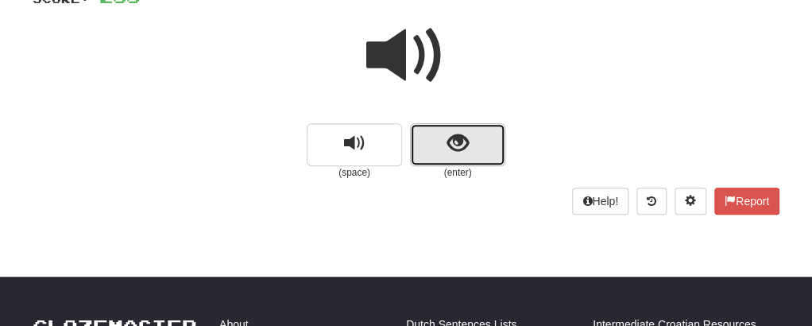
click at [441, 141] on button "show sentence" at bounding box center [457, 144] width 95 height 43
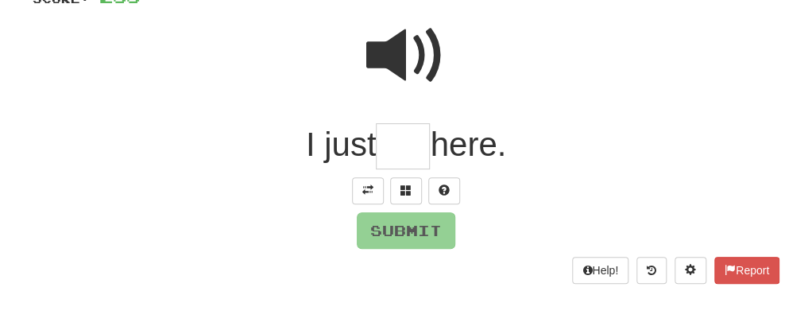
click at [409, 156] on input "text" at bounding box center [403, 146] width 54 height 47
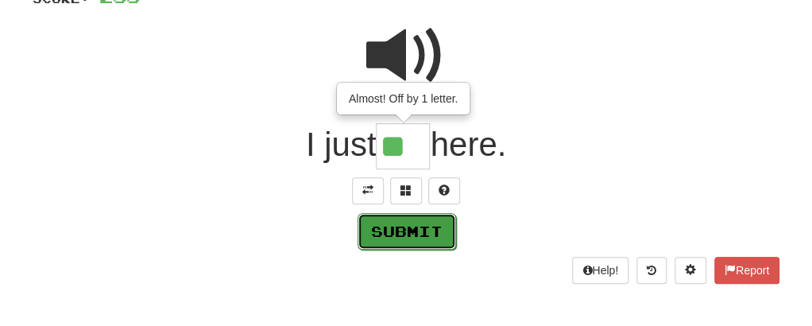
click at [400, 238] on button "Submit" at bounding box center [407, 231] width 99 height 37
type input "***"
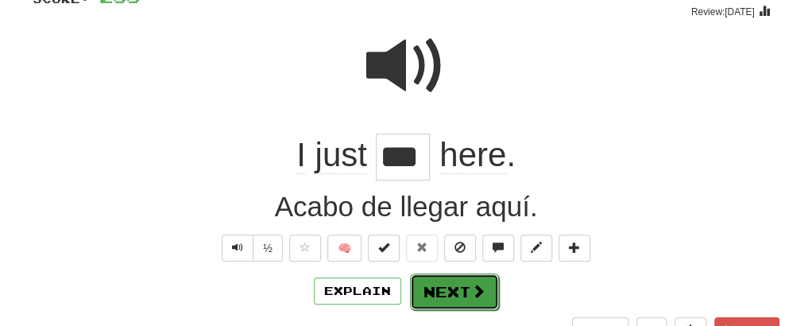
click at [440, 284] on button "Next" at bounding box center [454, 291] width 89 height 37
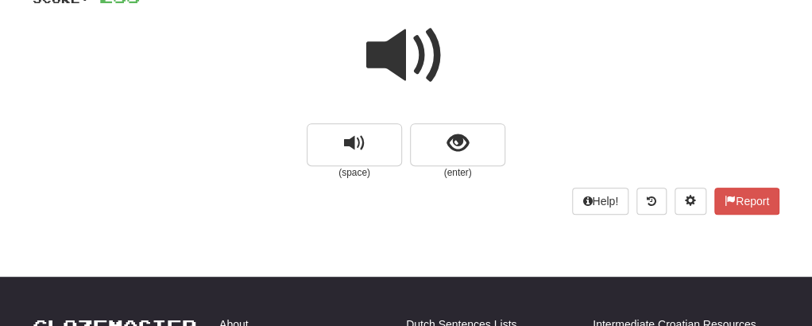
click at [400, 55] on span at bounding box center [405, 55] width 79 height 79
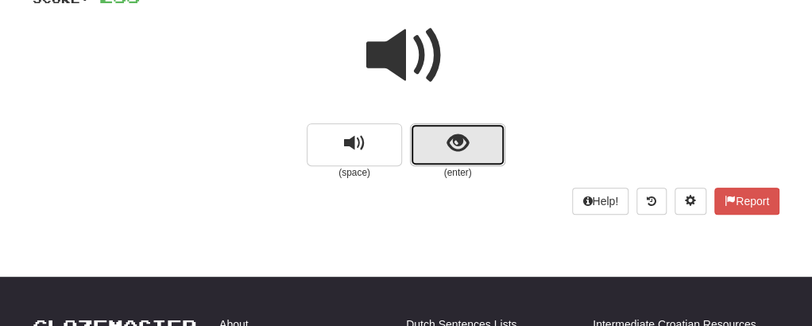
click at [466, 141] on span "show sentence" at bounding box center [457, 143] width 21 height 21
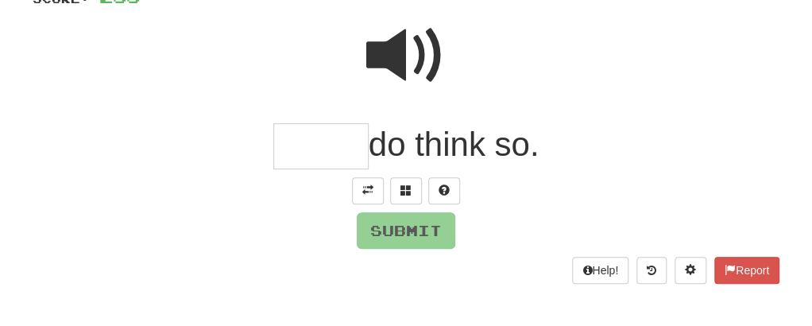
click at [327, 137] on input "text" at bounding box center [320, 146] width 95 height 47
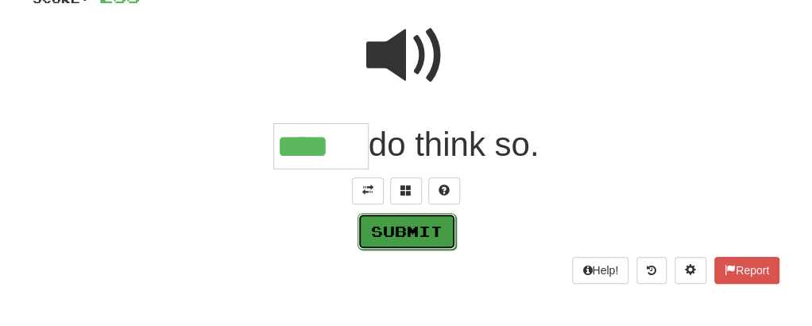
click at [377, 223] on button "Submit" at bounding box center [407, 231] width 99 height 37
type input "****"
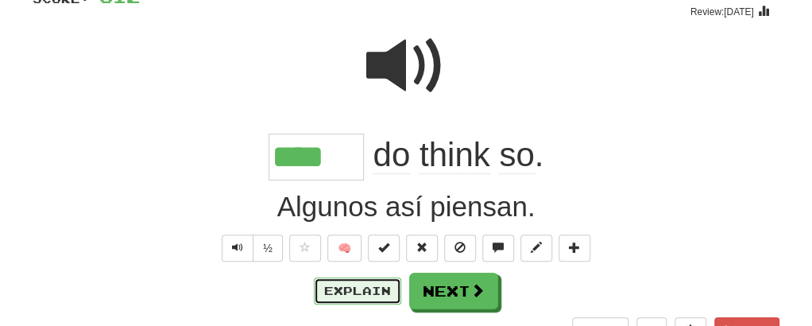
click at [372, 290] on button "Explain" at bounding box center [357, 290] width 87 height 27
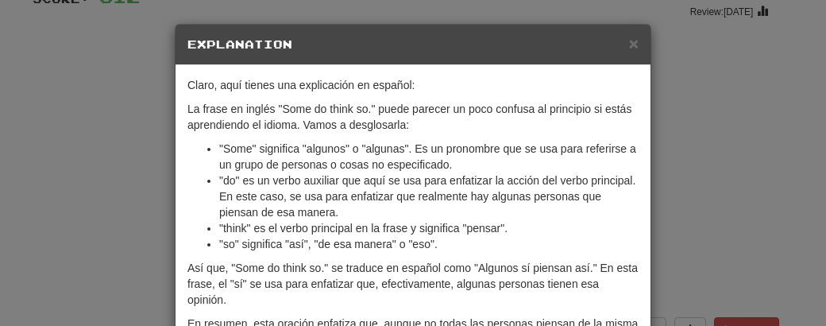
click at [372, 290] on p "Así que, "Some do think so." se traduce en español como "Algunos sí piensan así…" at bounding box center [412, 284] width 451 height 48
click at [619, 48] on h5 "Explanation" at bounding box center [412, 45] width 451 height 16
click at [629, 48] on span "×" at bounding box center [634, 43] width 10 height 18
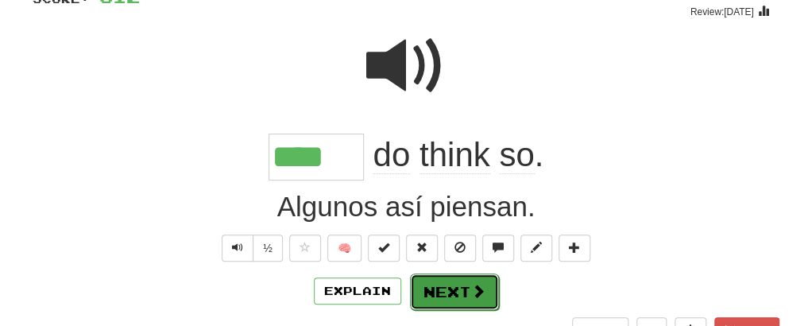
click at [451, 288] on button "Next" at bounding box center [454, 291] width 89 height 37
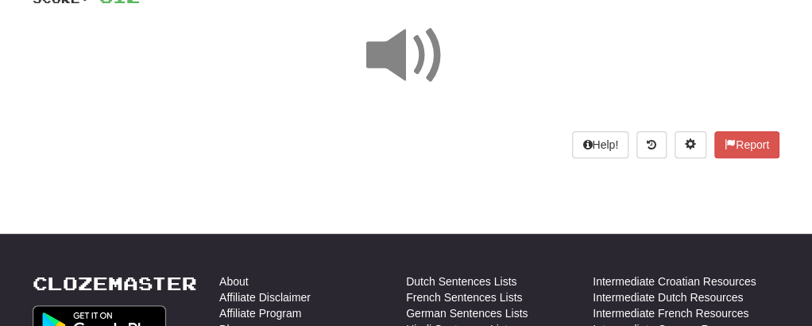
click at [401, 52] on span at bounding box center [405, 55] width 79 height 79
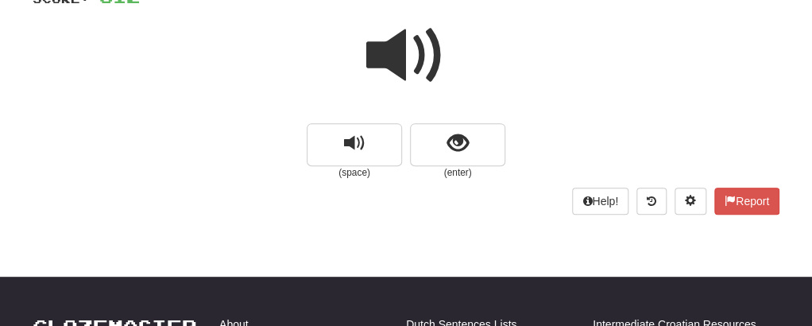
click at [401, 52] on span at bounding box center [405, 55] width 79 height 79
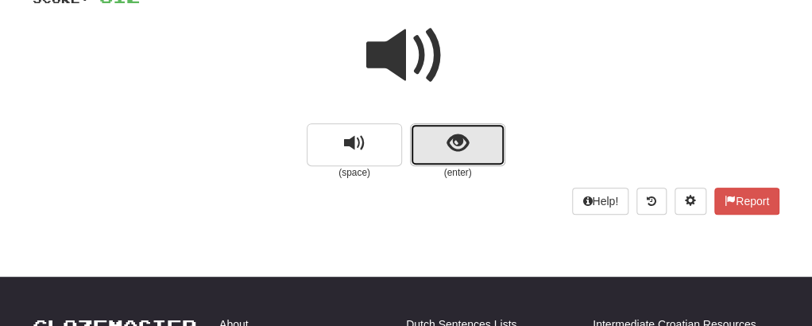
click at [441, 131] on button "show sentence" at bounding box center [457, 144] width 95 height 43
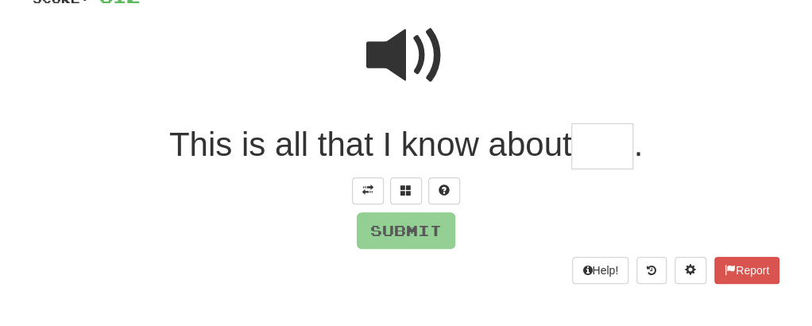
click at [605, 159] on input "text" at bounding box center [602, 146] width 62 height 47
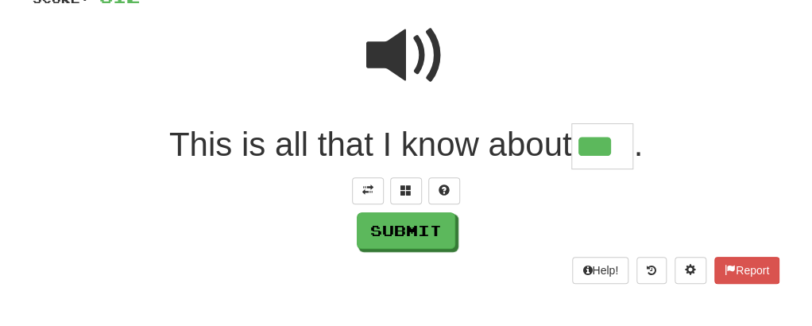
type input "***"
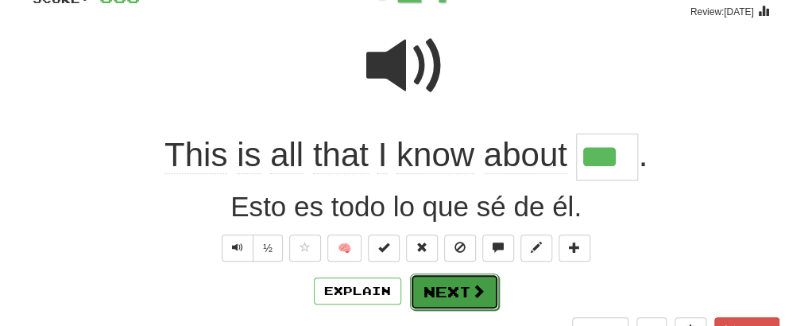
click at [466, 287] on button "Next" at bounding box center [454, 291] width 89 height 37
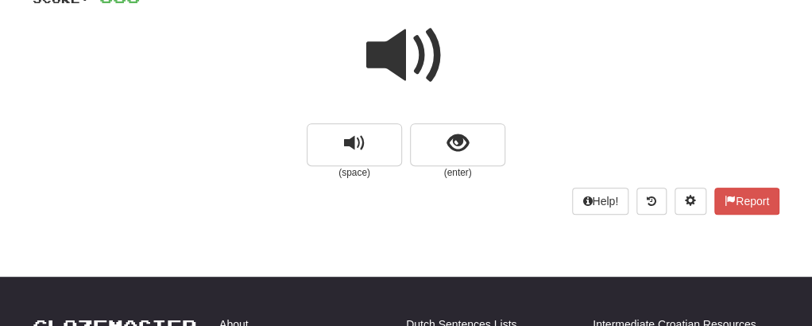
click at [412, 65] on span at bounding box center [405, 55] width 79 height 79
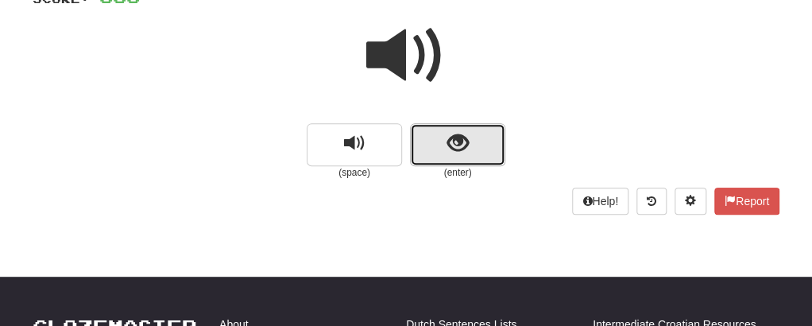
click at [452, 153] on span "show sentence" at bounding box center [457, 143] width 21 height 21
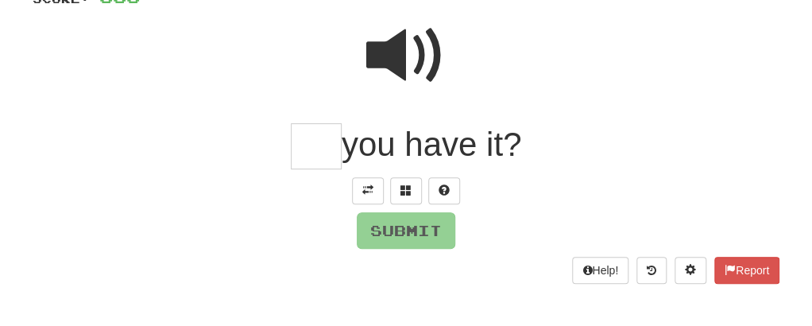
click at [307, 164] on input "text" at bounding box center [316, 146] width 51 height 47
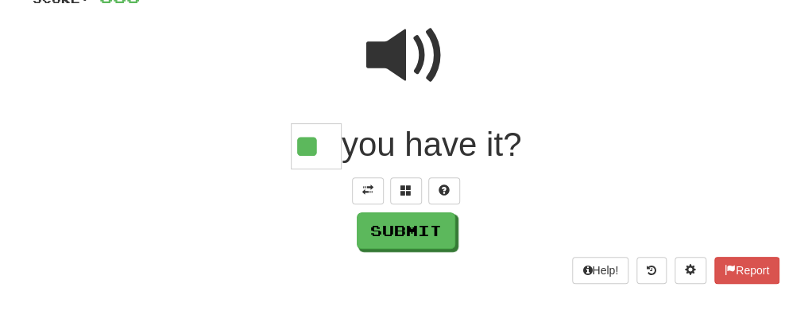
type input "**"
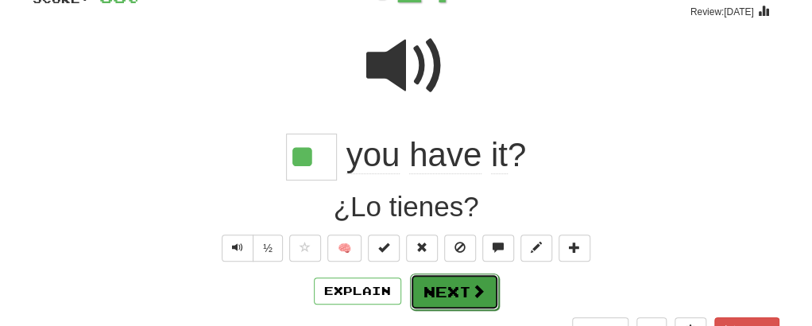
click at [434, 296] on button "Next" at bounding box center [454, 291] width 89 height 37
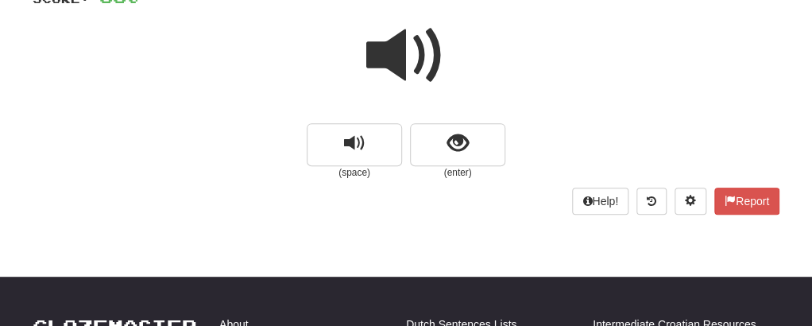
click at [411, 41] on span at bounding box center [405, 55] width 79 height 79
click at [411, 72] on span at bounding box center [405, 55] width 79 height 79
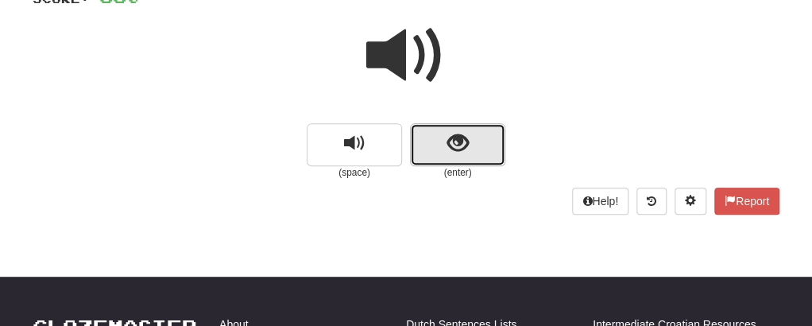
click at [467, 145] on span "show sentence" at bounding box center [457, 143] width 21 height 21
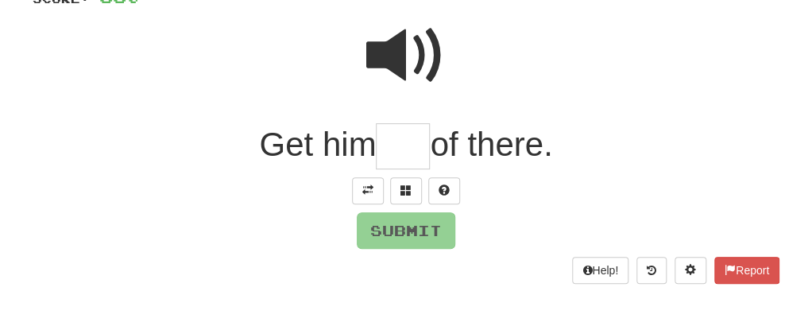
click at [390, 68] on span at bounding box center [405, 55] width 79 height 79
click at [400, 144] on input "text" at bounding box center [403, 146] width 54 height 47
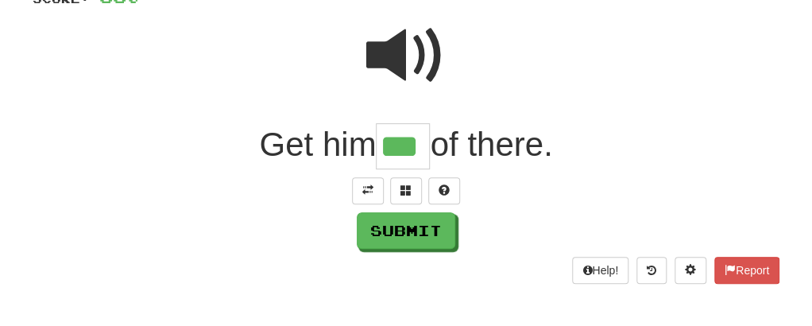
type input "***"
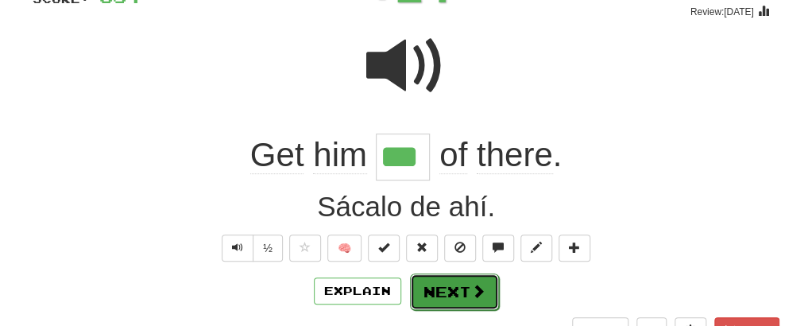
click at [453, 292] on button "Next" at bounding box center [454, 291] width 89 height 37
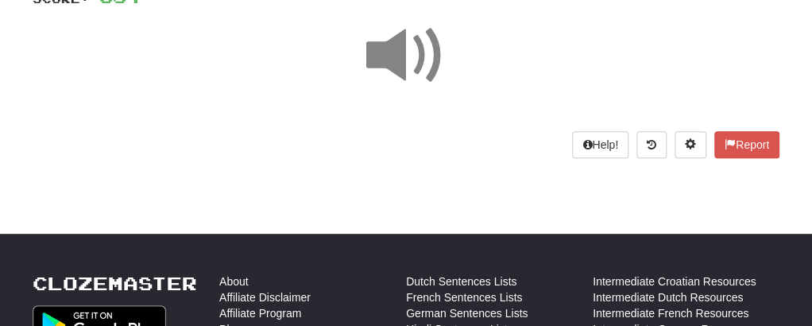
click at [381, 41] on span at bounding box center [405, 55] width 79 height 79
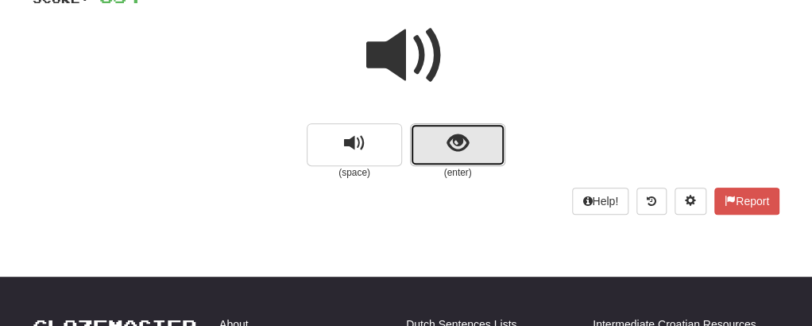
click at [449, 150] on span "show sentence" at bounding box center [457, 143] width 21 height 21
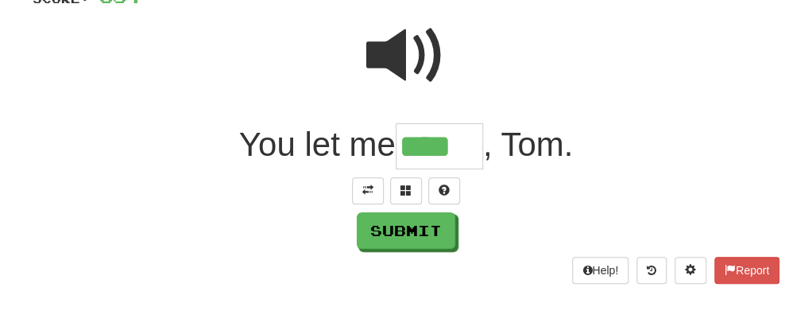
type input "****"
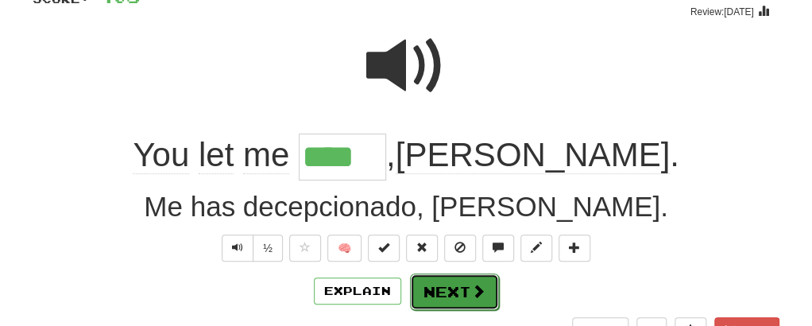
click at [438, 296] on button "Next" at bounding box center [454, 291] width 89 height 37
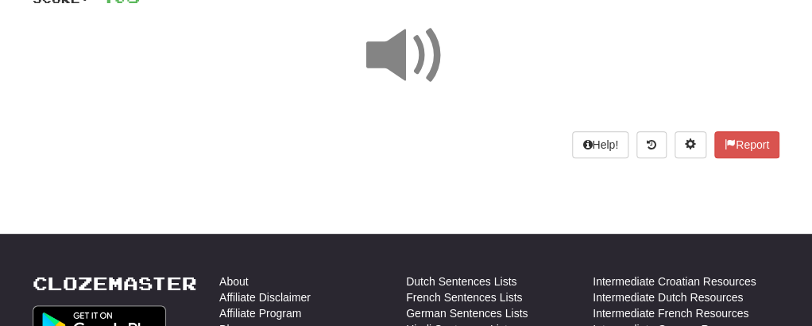
click at [374, 56] on span at bounding box center [405, 55] width 79 height 79
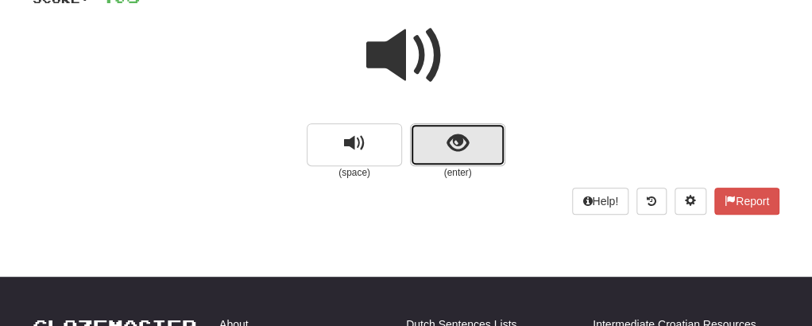
click at [444, 146] on button "show sentence" at bounding box center [457, 144] width 95 height 43
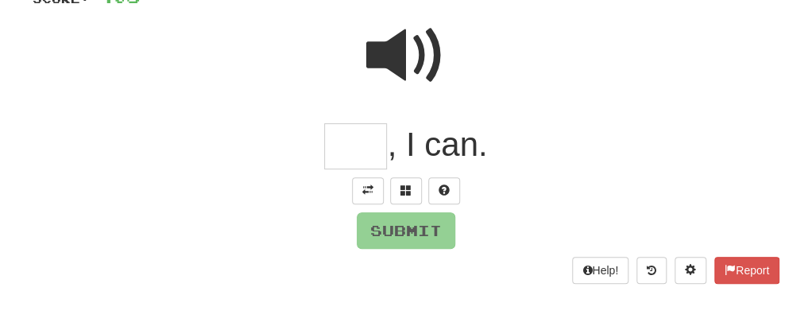
click at [389, 133] on span ", I can." at bounding box center [437, 144] width 100 height 37
click at [368, 134] on input "text" at bounding box center [355, 146] width 63 height 47
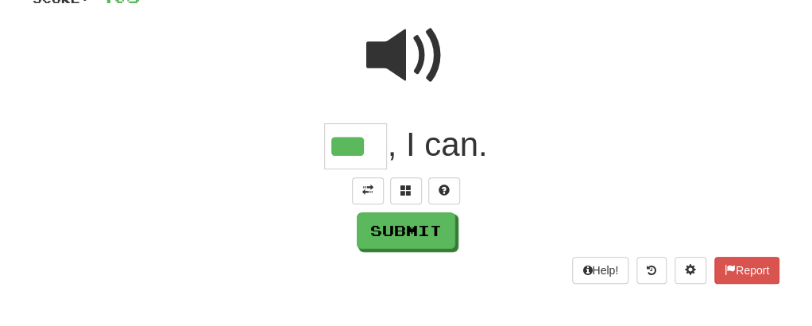
type input "***"
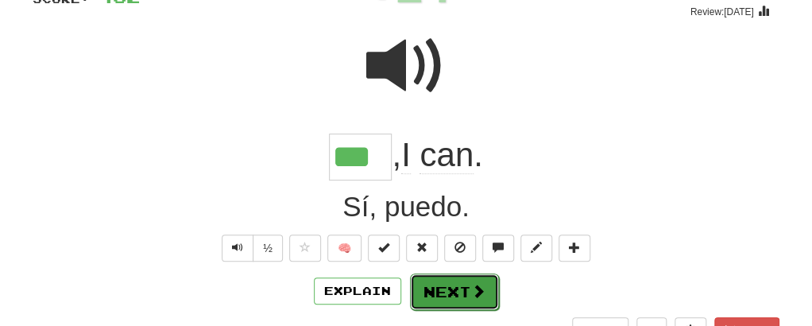
click at [441, 296] on button "Next" at bounding box center [454, 291] width 89 height 37
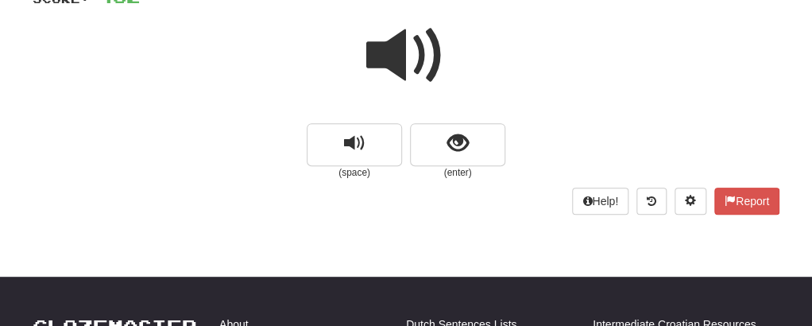
click at [400, 68] on span at bounding box center [405, 55] width 79 height 79
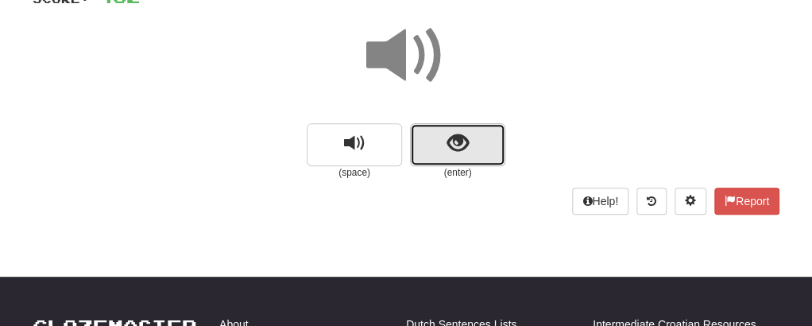
click at [443, 136] on button "show sentence" at bounding box center [457, 144] width 95 height 43
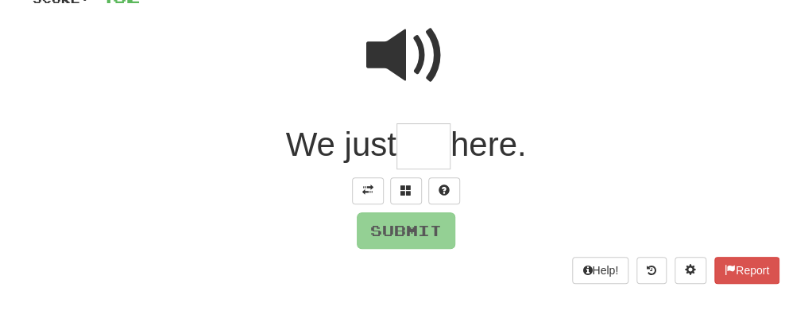
click at [438, 151] on input "text" at bounding box center [423, 146] width 54 height 47
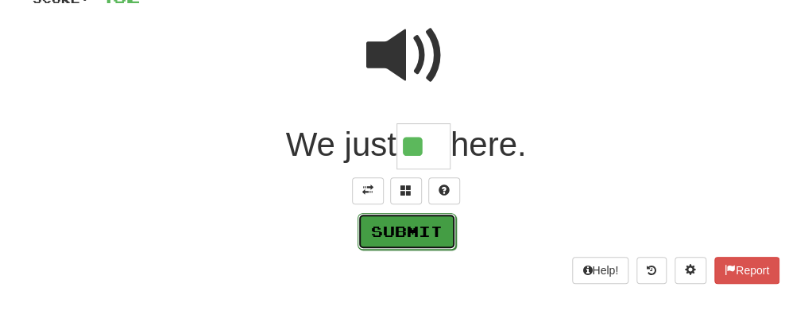
click at [428, 234] on button "Submit" at bounding box center [407, 231] width 99 height 37
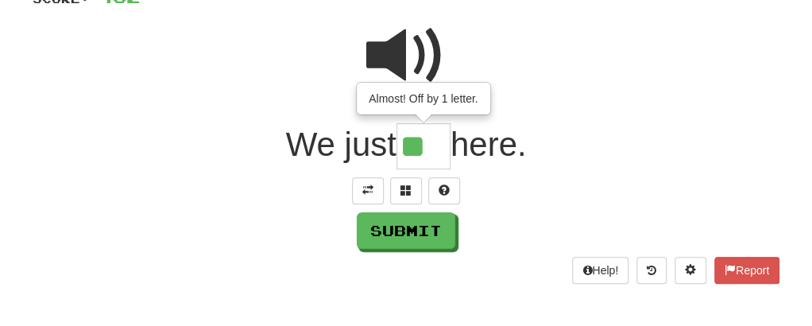
click at [432, 141] on input "**" at bounding box center [423, 146] width 54 height 47
type input "***"
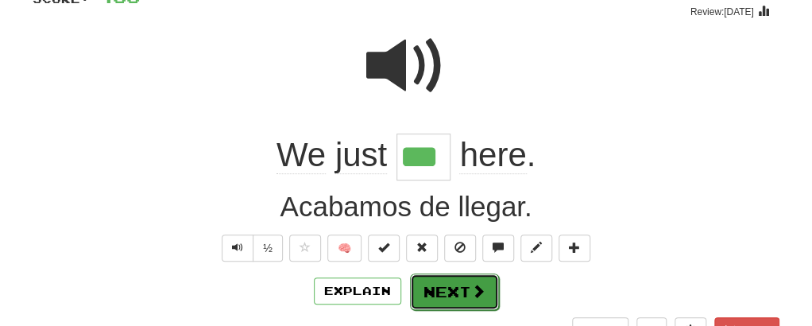
click at [447, 296] on button "Next" at bounding box center [454, 291] width 89 height 37
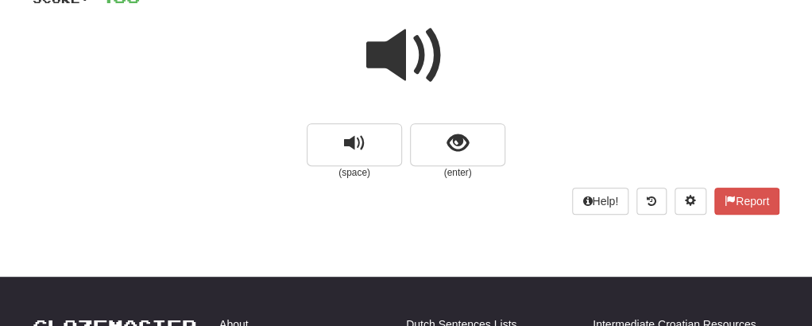
click at [408, 62] on span at bounding box center [405, 55] width 79 height 79
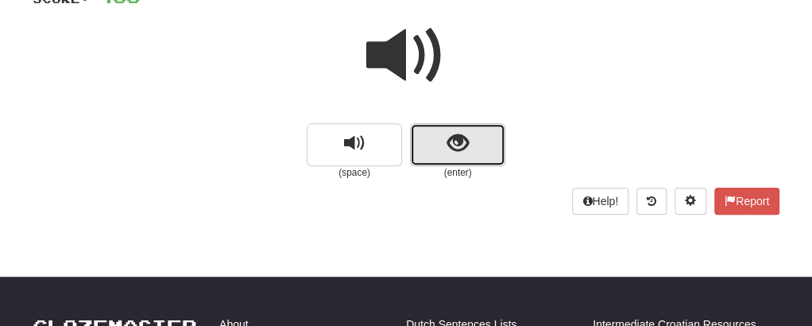
click at [440, 142] on button "show sentence" at bounding box center [457, 144] width 95 height 43
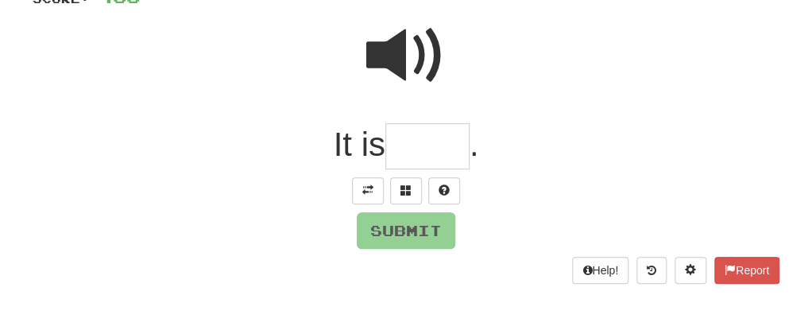
click at [418, 172] on div "/ Score: 456 50 % Mastered It is . Submit Help! Report" at bounding box center [406, 124] width 747 height 319
click at [409, 137] on input "text" at bounding box center [427, 146] width 84 height 47
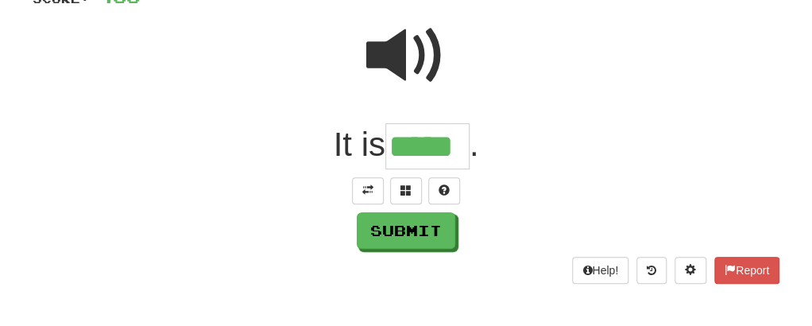
type input "*****"
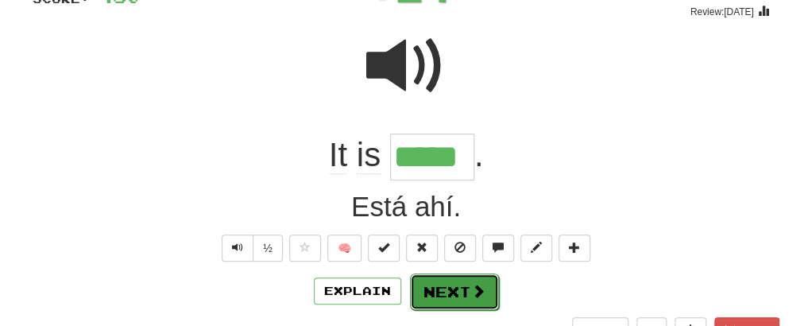
click at [455, 300] on button "Next" at bounding box center [454, 291] width 89 height 37
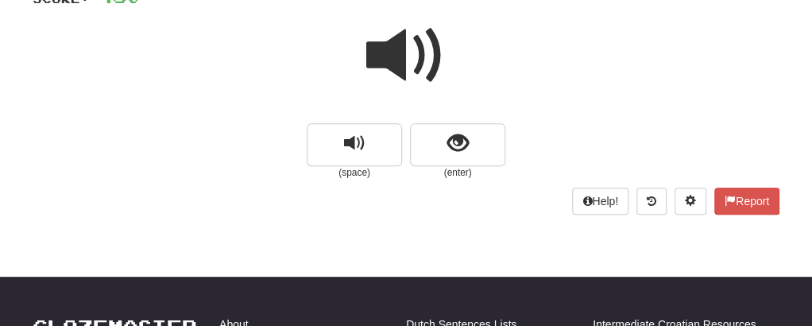
click at [400, 56] on span at bounding box center [405, 55] width 79 height 79
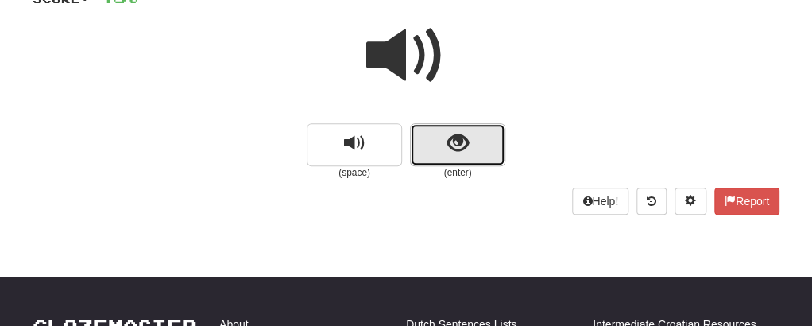
click at [443, 131] on button "show sentence" at bounding box center [457, 144] width 95 height 43
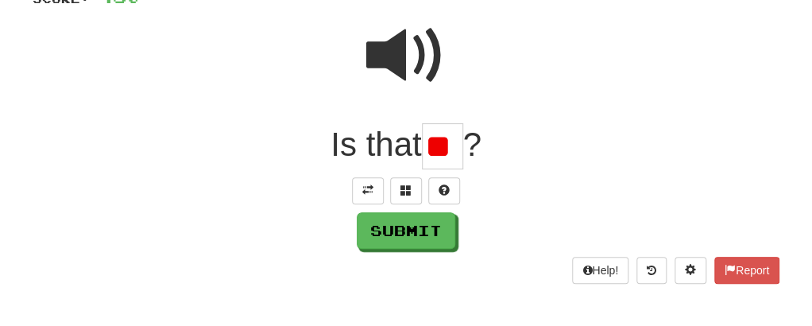
scroll to position [0, 1]
type input "*"
type input "***"
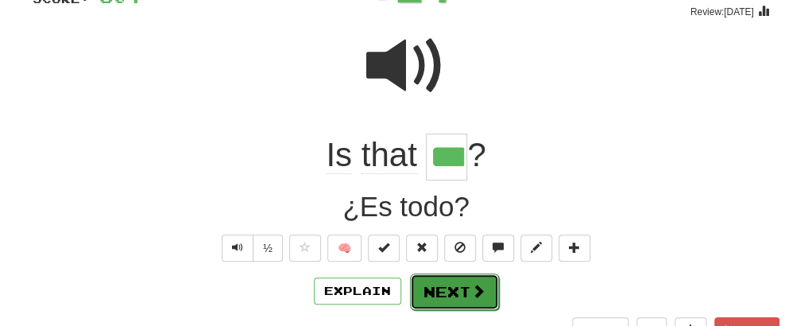
click at [445, 286] on button "Next" at bounding box center [454, 291] width 89 height 37
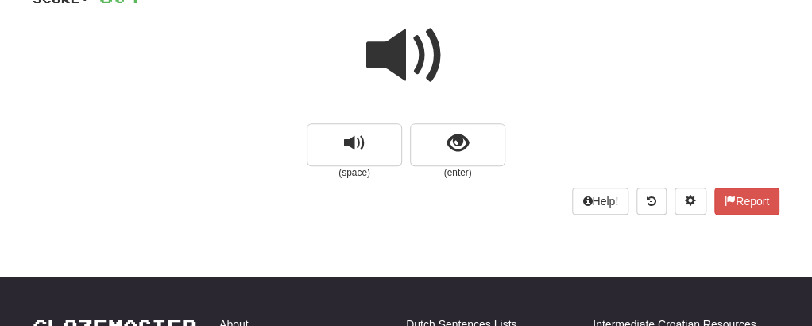
click at [400, 64] on span at bounding box center [405, 55] width 79 height 79
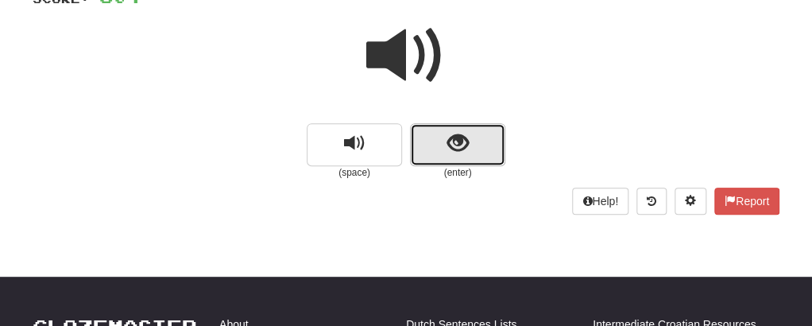
click at [430, 149] on button "show sentence" at bounding box center [457, 144] width 95 height 43
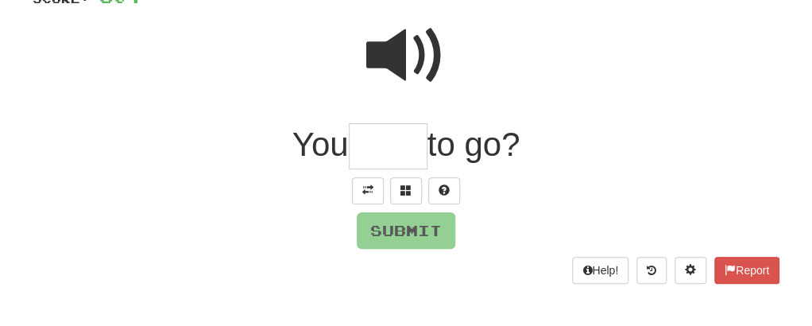
click at [396, 60] on span at bounding box center [405, 55] width 79 height 79
click at [386, 53] on span at bounding box center [405, 55] width 79 height 79
click at [361, 155] on input "text" at bounding box center [388, 146] width 79 height 47
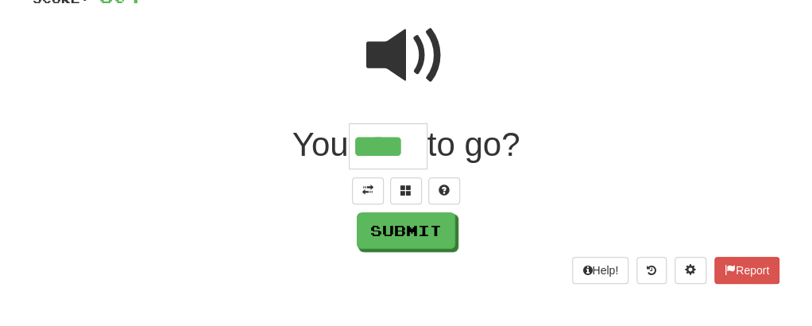
type input "****"
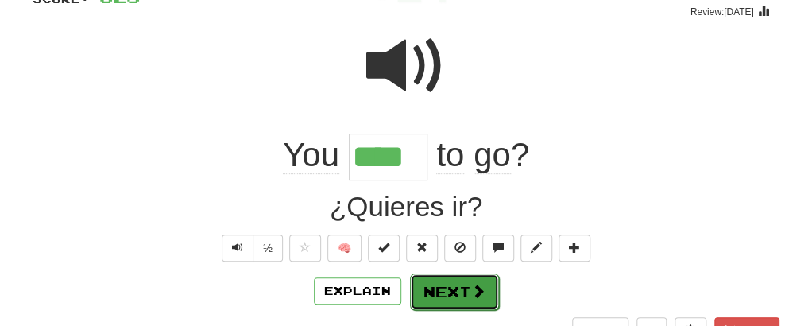
click at [487, 293] on button "Next" at bounding box center [454, 291] width 89 height 37
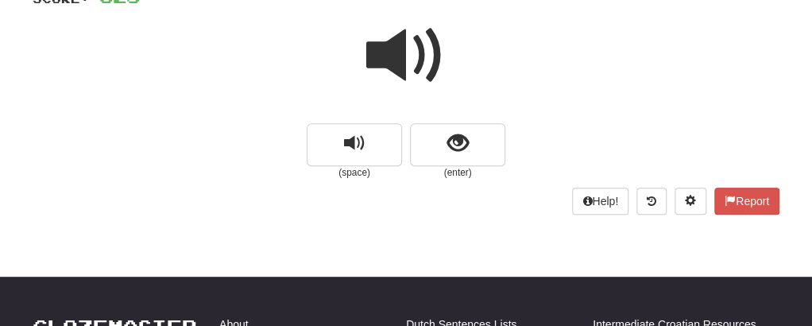
click at [399, 44] on span at bounding box center [405, 55] width 79 height 79
click at [396, 45] on span at bounding box center [405, 55] width 79 height 79
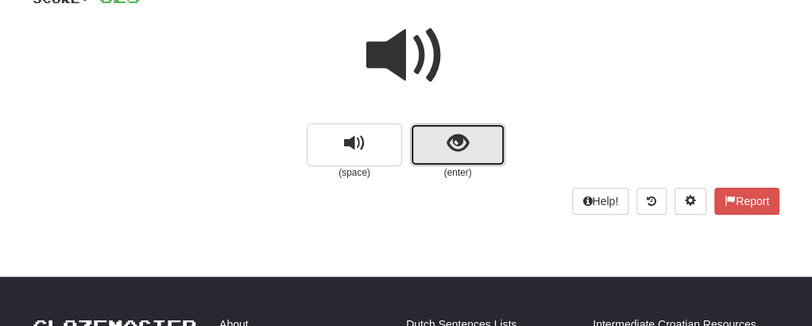
drag, startPoint x: 396, startPoint y: 45, endPoint x: 431, endPoint y: 139, distance: 100.1
click at [431, 139] on button "show sentence" at bounding box center [457, 144] width 95 height 43
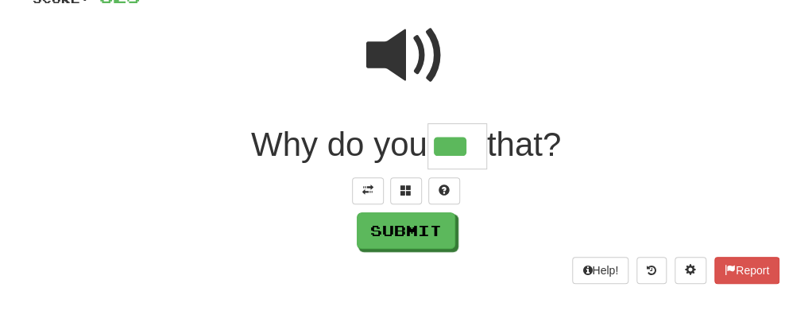
type input "***"
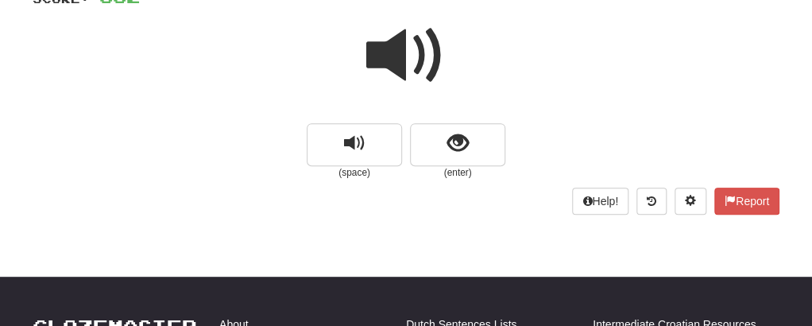
click at [388, 48] on span at bounding box center [405, 55] width 79 height 79
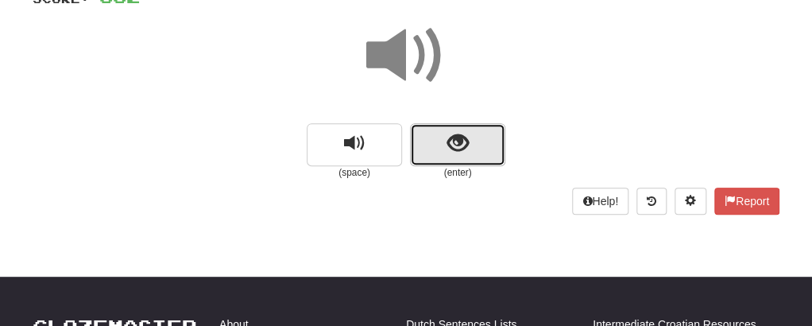
click at [441, 134] on button "show sentence" at bounding box center [457, 144] width 95 height 43
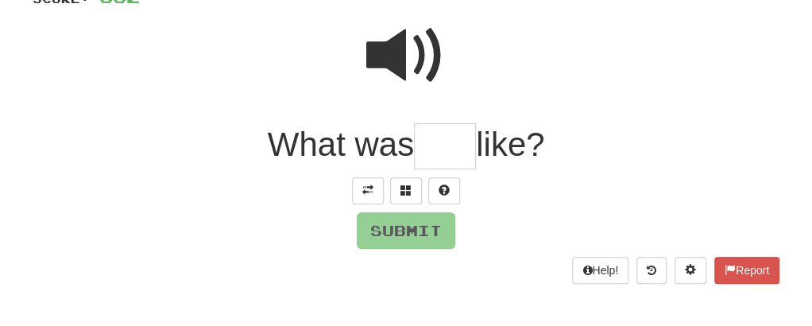
click at [427, 153] on input "text" at bounding box center [445, 146] width 62 height 47
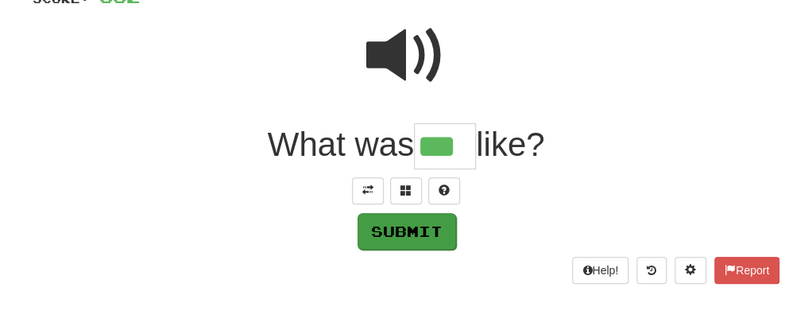
type input "***"
click at [406, 219] on button "Submit" at bounding box center [407, 231] width 99 height 37
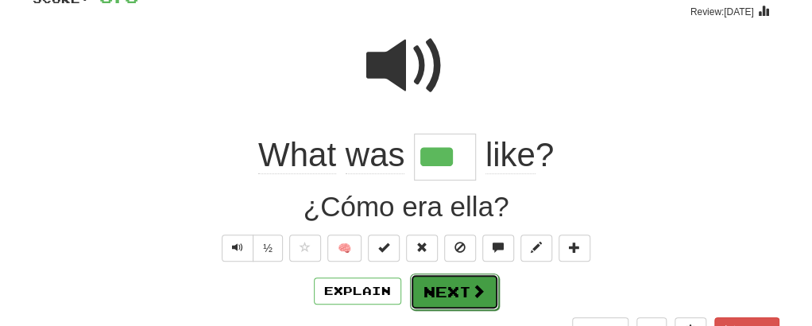
click at [449, 298] on button "Next" at bounding box center [454, 291] width 89 height 37
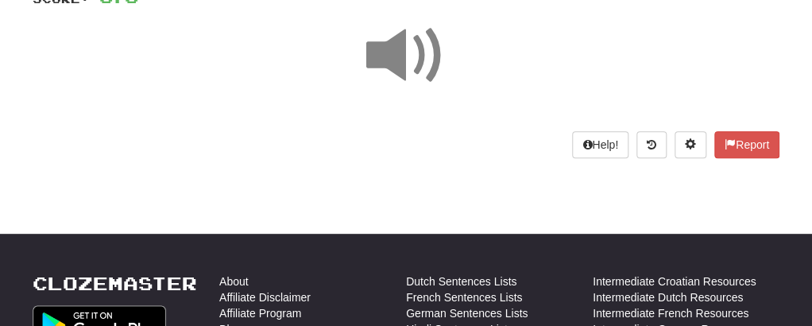
click at [393, 76] on span at bounding box center [405, 55] width 79 height 79
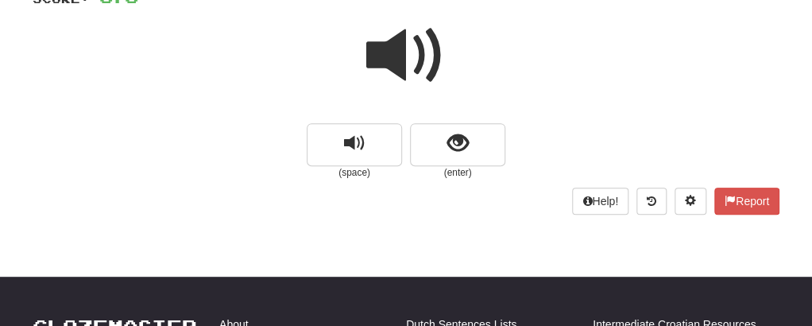
click at [393, 76] on span at bounding box center [405, 55] width 79 height 79
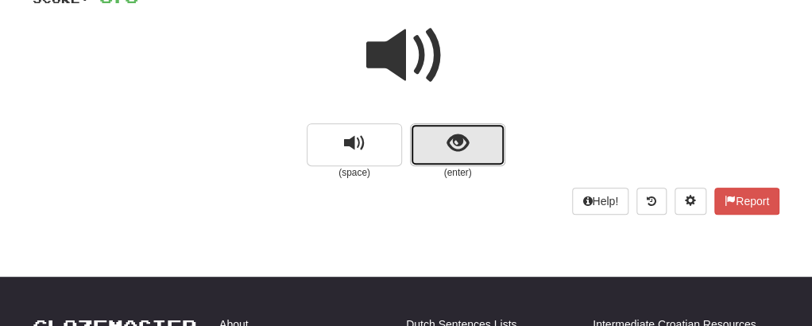
click at [426, 130] on button "show sentence" at bounding box center [457, 144] width 95 height 43
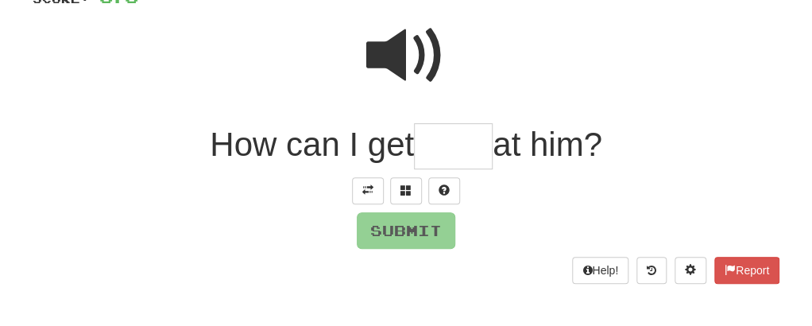
click at [441, 143] on input "text" at bounding box center [453, 146] width 79 height 47
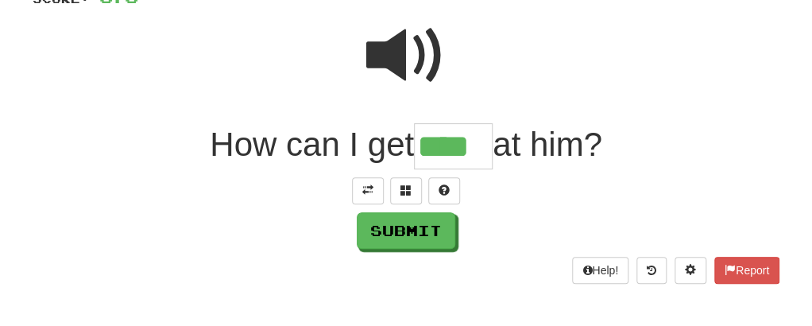
type input "****"
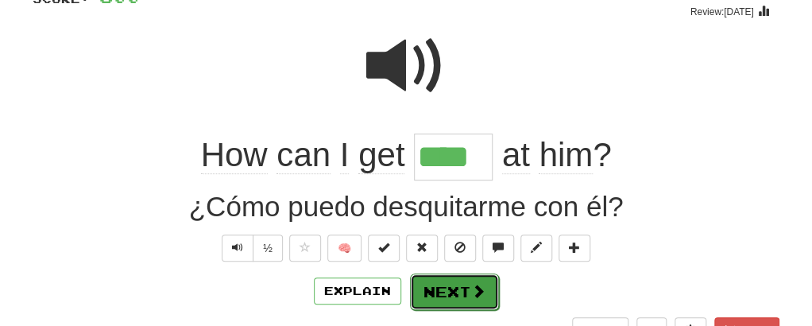
click at [429, 274] on button "Next" at bounding box center [454, 291] width 89 height 37
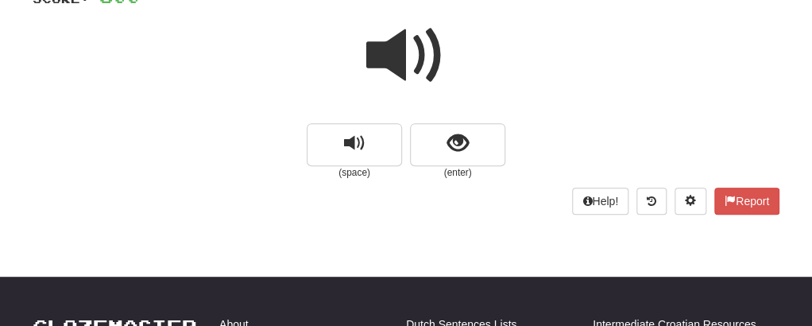
click at [423, 65] on span at bounding box center [405, 55] width 79 height 79
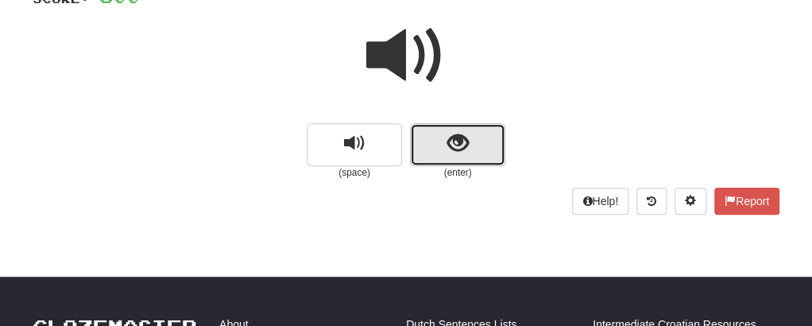
click at [434, 133] on button "show sentence" at bounding box center [457, 144] width 95 height 43
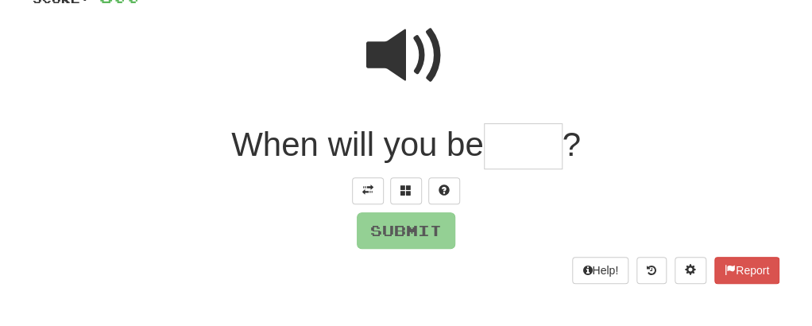
click at [513, 156] on input "text" at bounding box center [523, 146] width 79 height 47
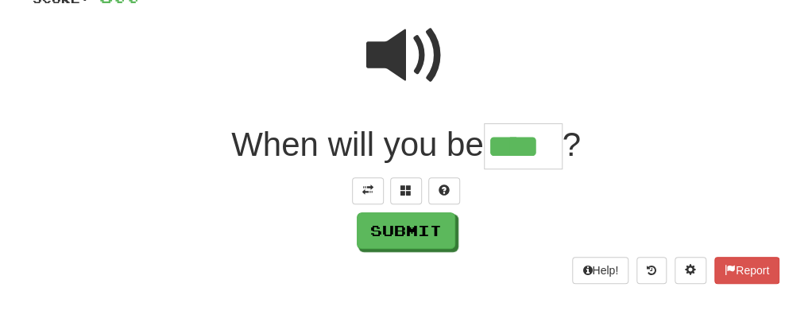
type input "****"
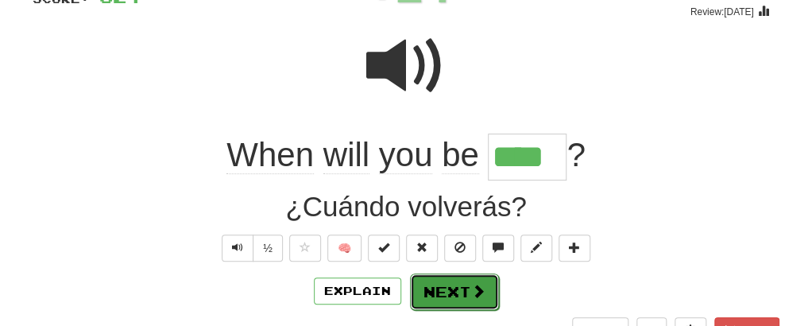
click at [429, 301] on button "Next" at bounding box center [454, 291] width 89 height 37
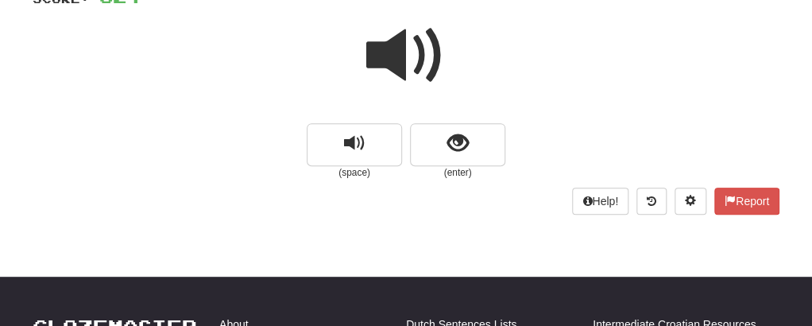
click at [374, 56] on span at bounding box center [405, 55] width 79 height 79
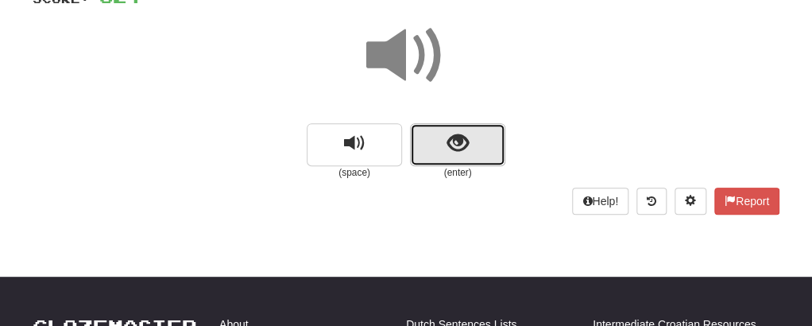
click at [438, 140] on button "show sentence" at bounding box center [457, 144] width 95 height 43
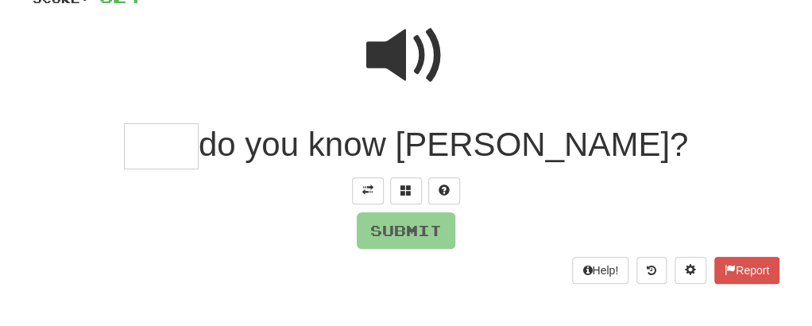
click at [199, 149] on input "text" at bounding box center [161, 146] width 75 height 47
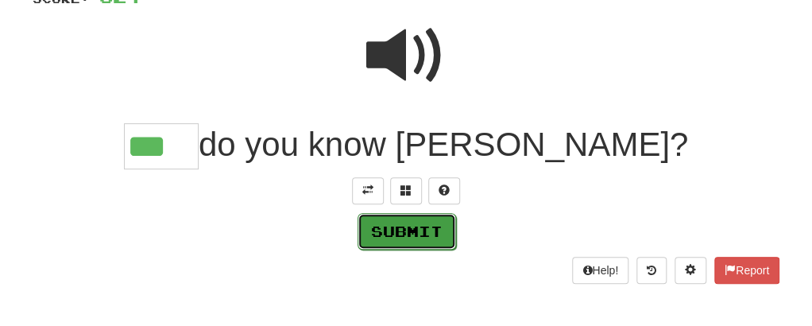
click at [409, 238] on button "Submit" at bounding box center [407, 231] width 99 height 37
type input "***"
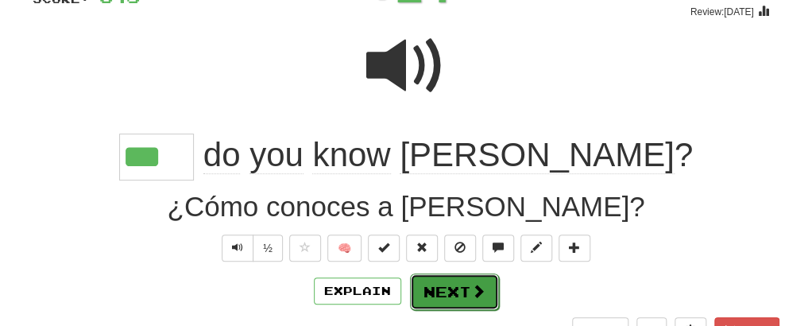
click at [423, 282] on button "Next" at bounding box center [454, 291] width 89 height 37
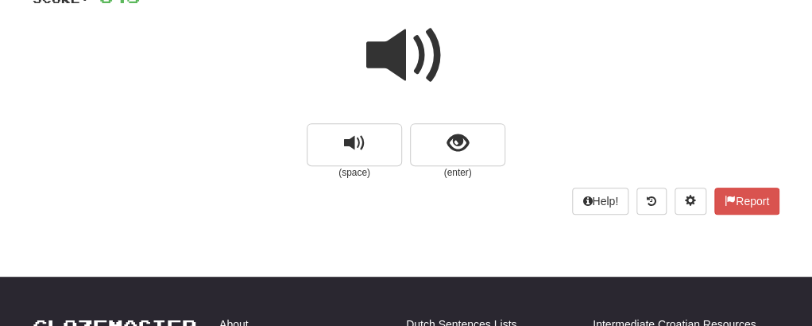
click at [385, 48] on span at bounding box center [405, 55] width 79 height 79
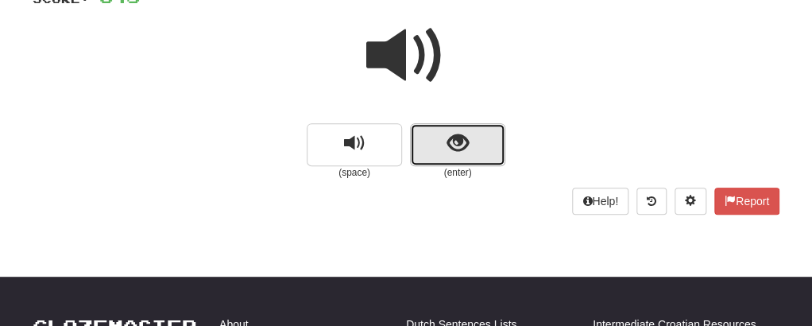
click at [453, 142] on span "show sentence" at bounding box center [457, 143] width 21 height 21
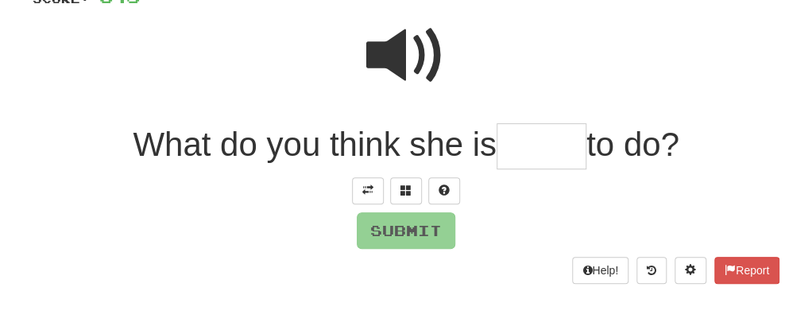
click at [540, 154] on input "text" at bounding box center [542, 146] width 90 height 47
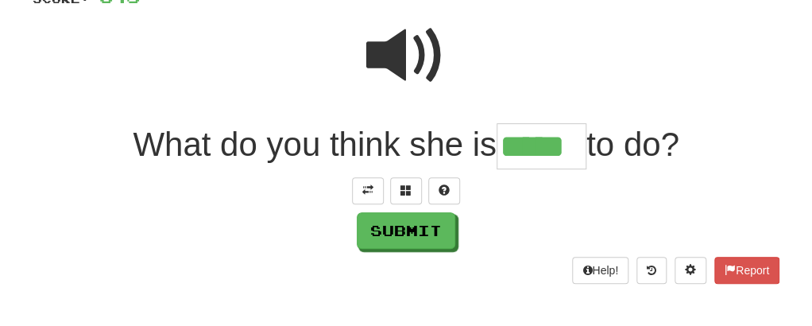
type input "*****"
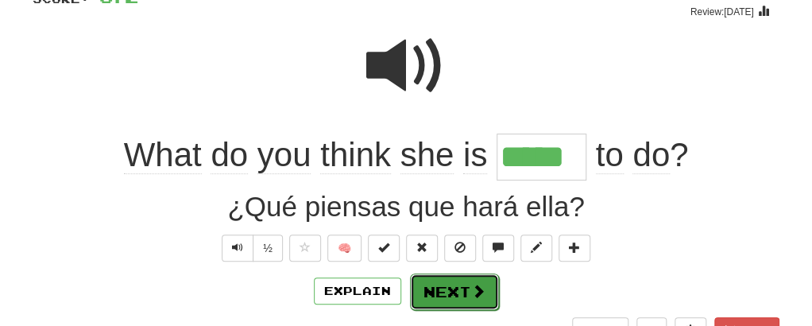
click at [429, 299] on button "Next" at bounding box center [454, 291] width 89 height 37
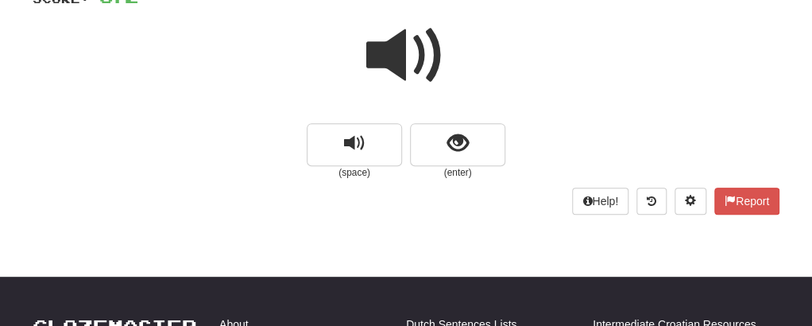
click at [398, 40] on span at bounding box center [405, 55] width 79 height 79
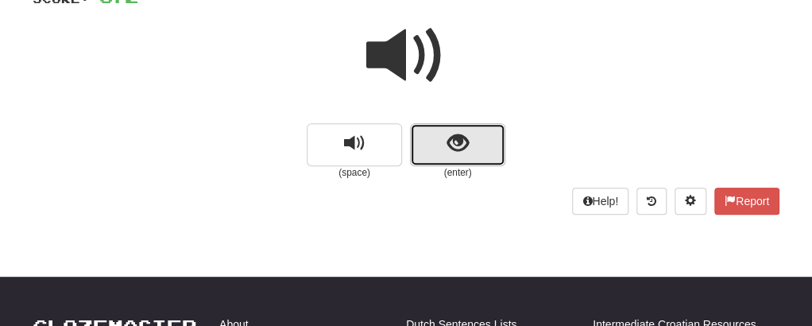
click at [443, 141] on button "show sentence" at bounding box center [457, 144] width 95 height 43
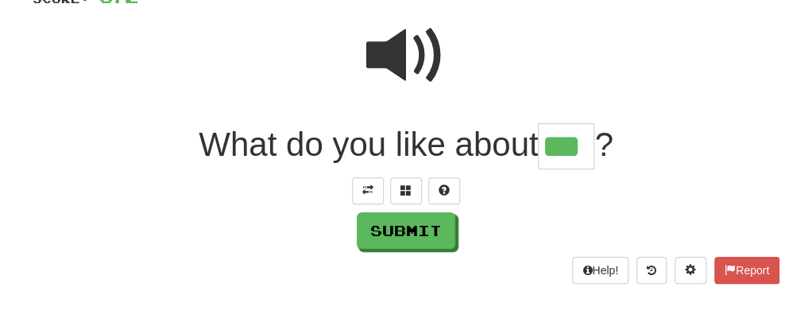
type input "***"
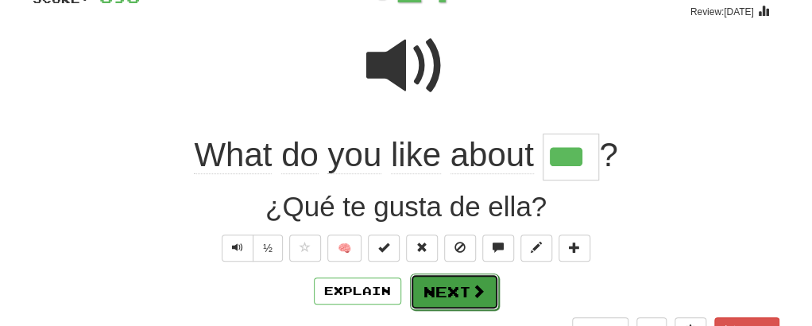
click at [420, 294] on button "Next" at bounding box center [454, 291] width 89 height 37
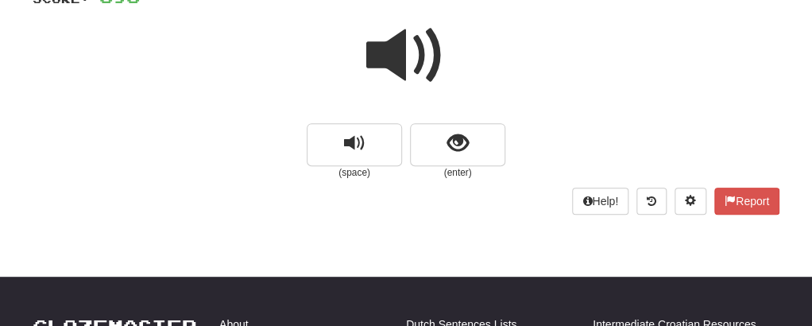
click at [396, 55] on span at bounding box center [405, 55] width 79 height 79
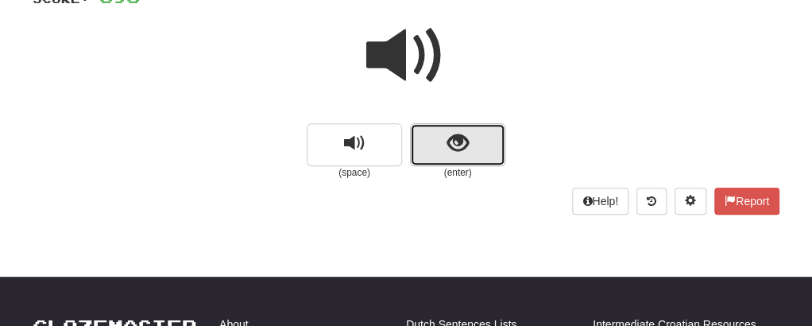
click at [434, 160] on button "show sentence" at bounding box center [457, 144] width 95 height 43
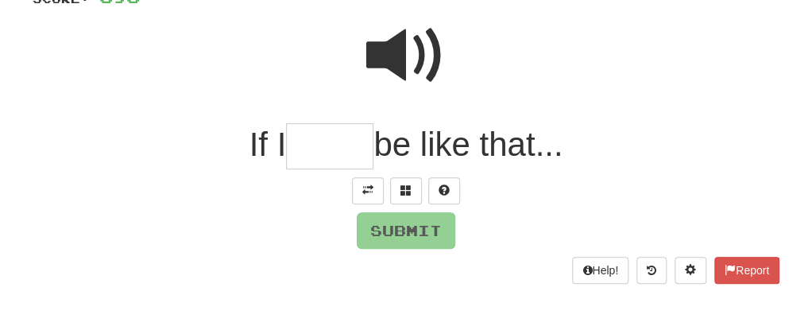
click at [327, 152] on input "text" at bounding box center [329, 146] width 87 height 47
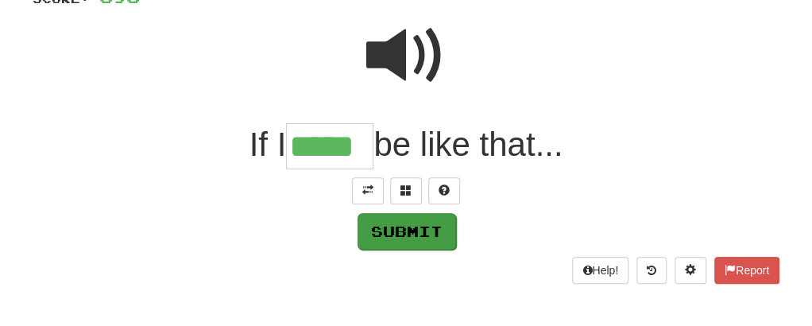
type input "*****"
click at [393, 219] on button "Submit" at bounding box center [407, 231] width 99 height 37
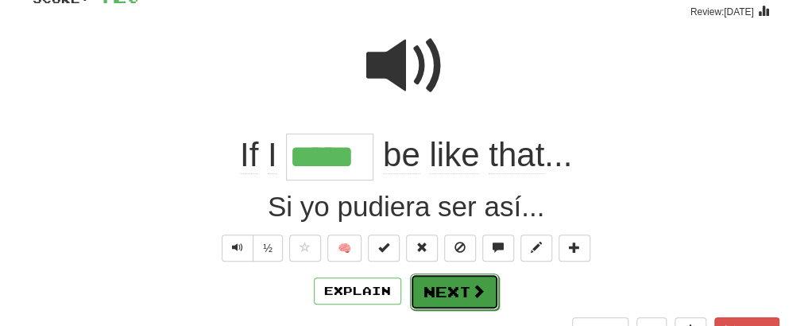
click at [439, 280] on button "Next" at bounding box center [454, 291] width 89 height 37
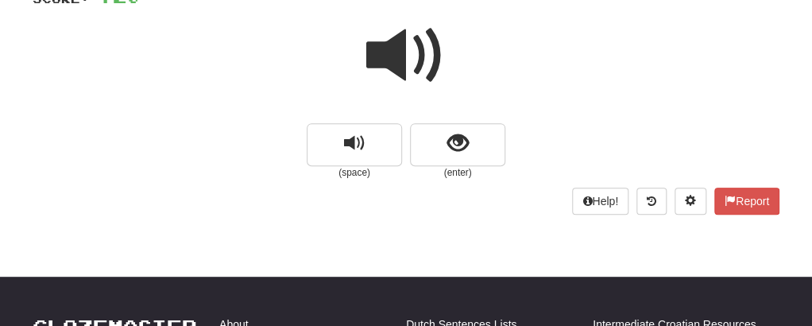
click at [392, 59] on span at bounding box center [405, 55] width 79 height 79
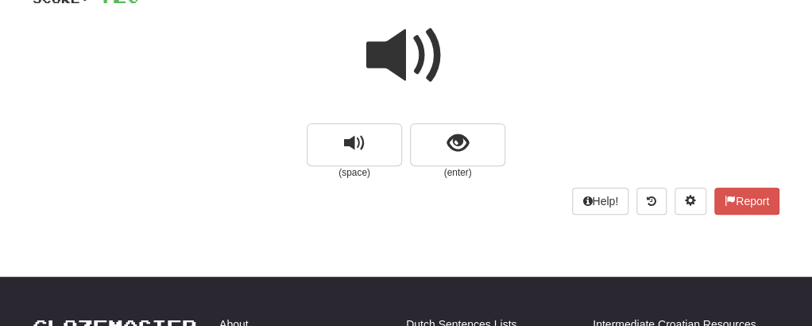
click at [392, 59] on span at bounding box center [405, 55] width 79 height 79
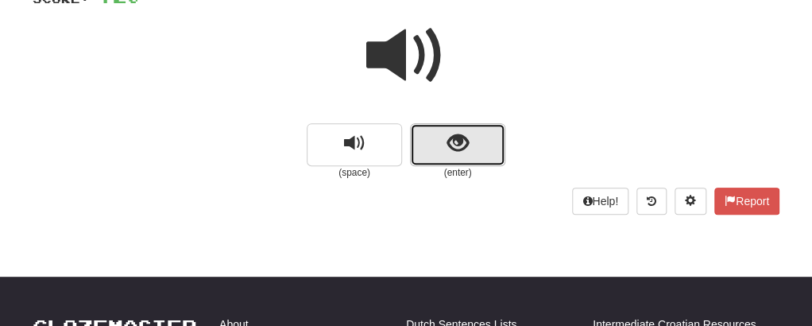
click at [452, 158] on button "show sentence" at bounding box center [457, 144] width 95 height 43
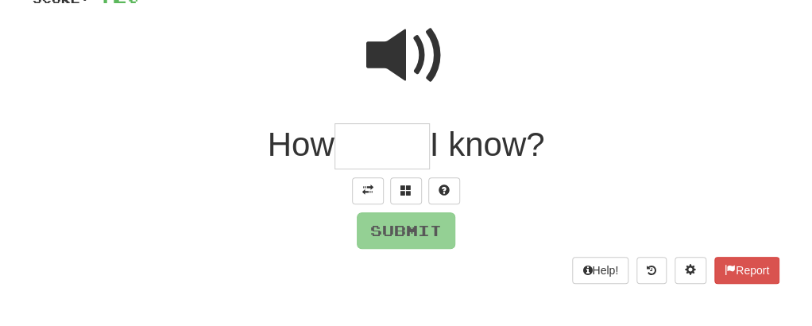
click at [407, 147] on input "text" at bounding box center [381, 146] width 95 height 47
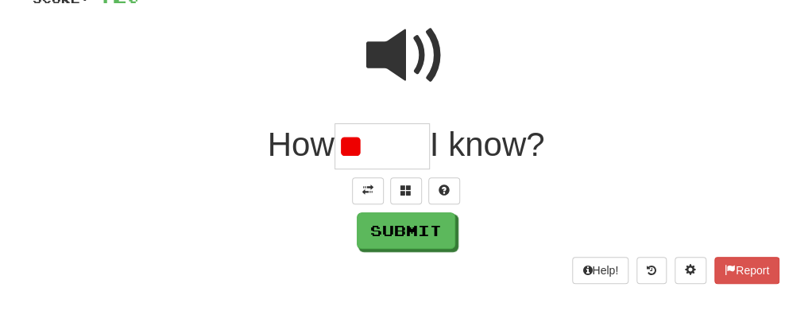
type input "*"
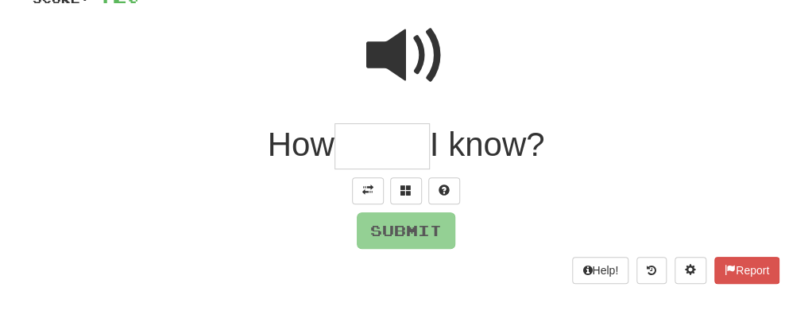
click at [398, 58] on span at bounding box center [405, 55] width 79 height 79
click at [362, 128] on input "text" at bounding box center [381, 146] width 95 height 47
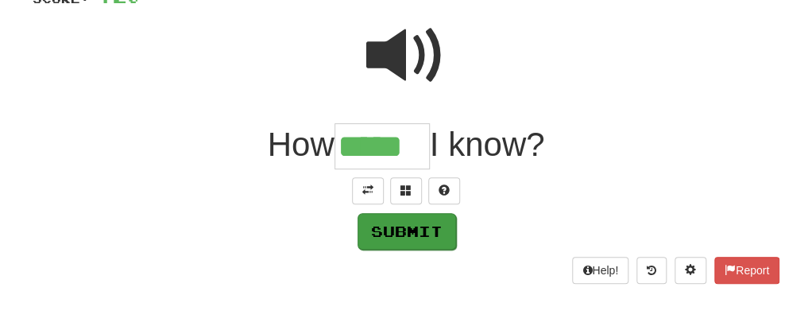
type input "*****"
click at [410, 230] on button "Submit" at bounding box center [407, 231] width 99 height 37
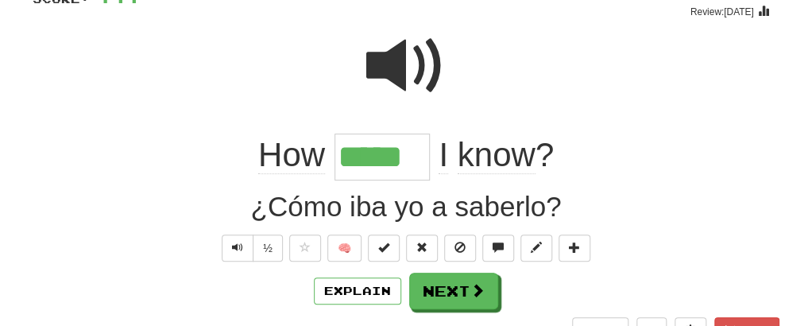
click at [394, 68] on span at bounding box center [405, 65] width 79 height 79
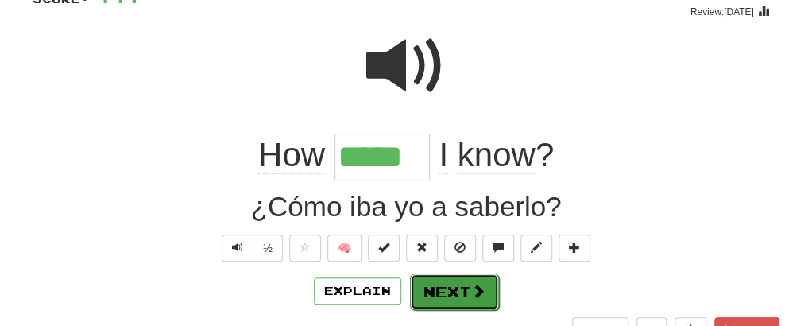
click at [450, 277] on button "Next" at bounding box center [454, 291] width 89 height 37
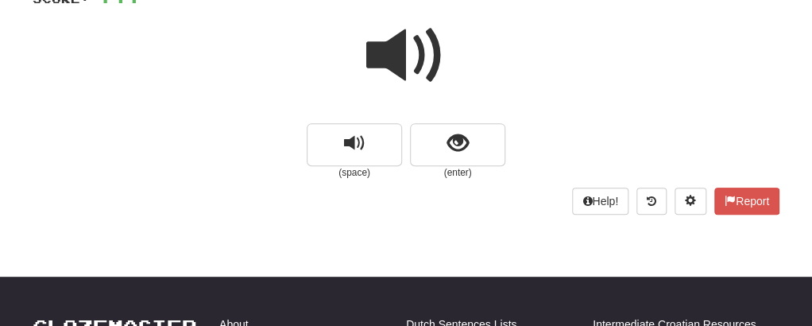
click at [400, 84] on span at bounding box center [405, 55] width 79 height 79
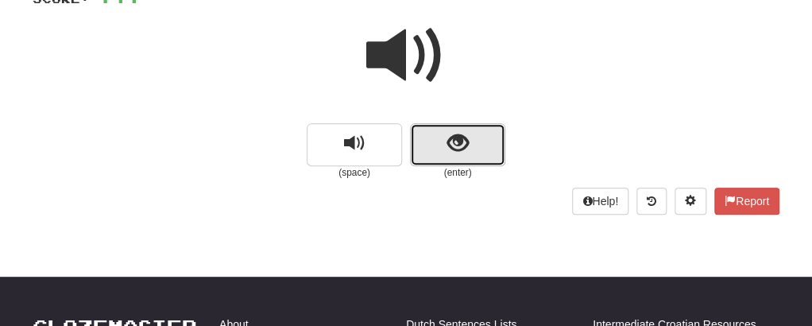
click at [436, 140] on button "show sentence" at bounding box center [457, 144] width 95 height 43
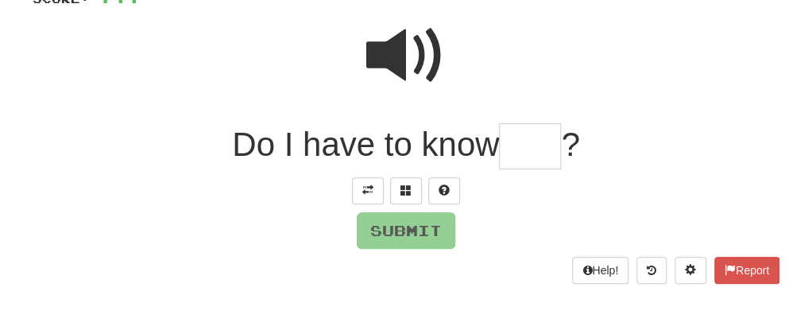
click at [515, 149] on input "text" at bounding box center [530, 146] width 62 height 47
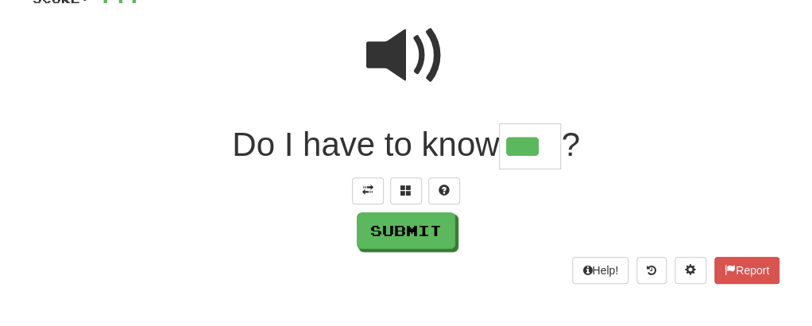
type input "***"
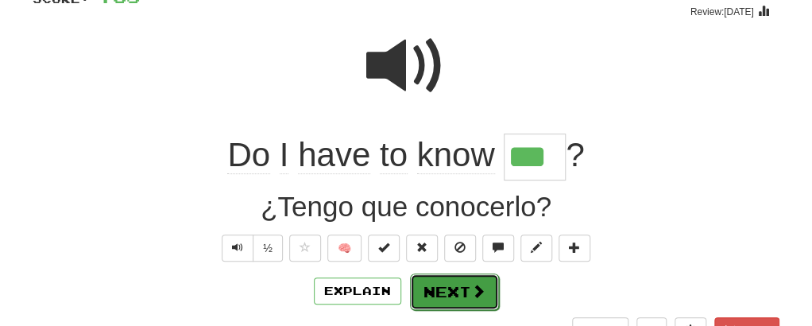
click at [427, 297] on button "Next" at bounding box center [454, 291] width 89 height 37
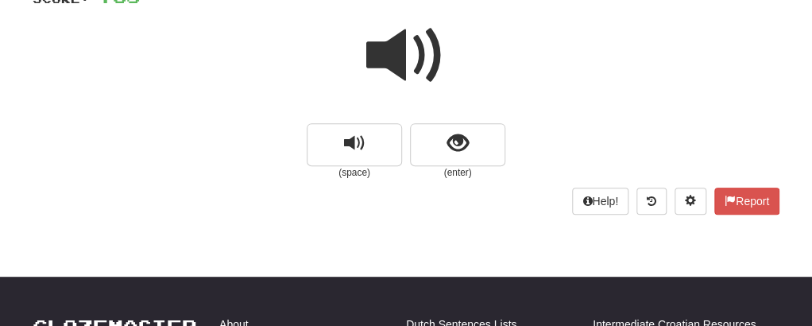
click at [404, 65] on span at bounding box center [405, 55] width 79 height 79
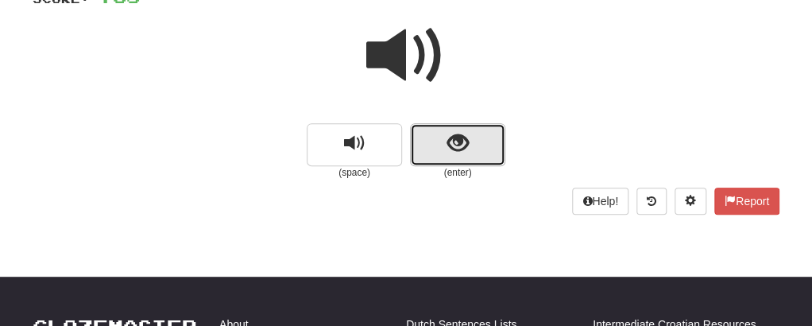
click at [420, 137] on button "show sentence" at bounding box center [457, 144] width 95 height 43
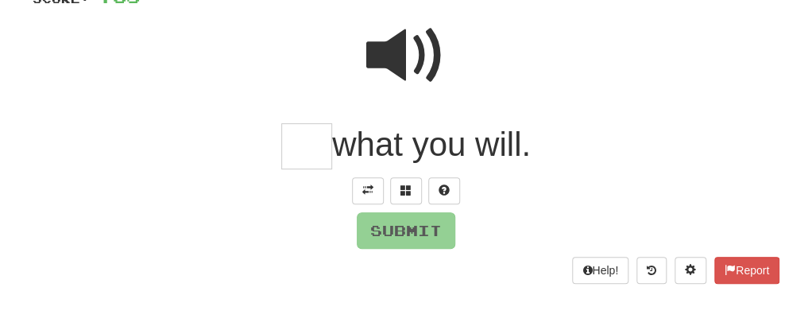
click at [313, 147] on input "text" at bounding box center [306, 146] width 51 height 47
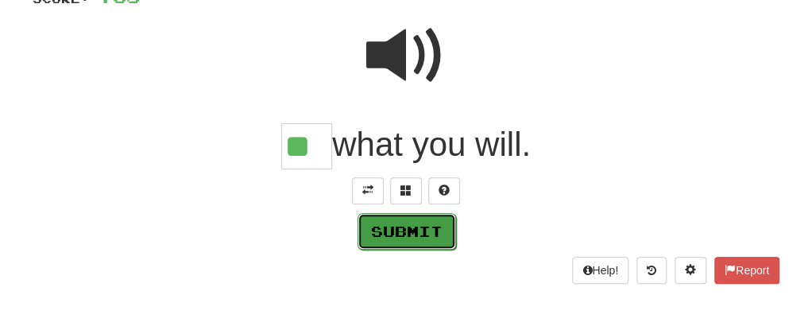
click at [400, 215] on button "Submit" at bounding box center [407, 231] width 99 height 37
type input "**"
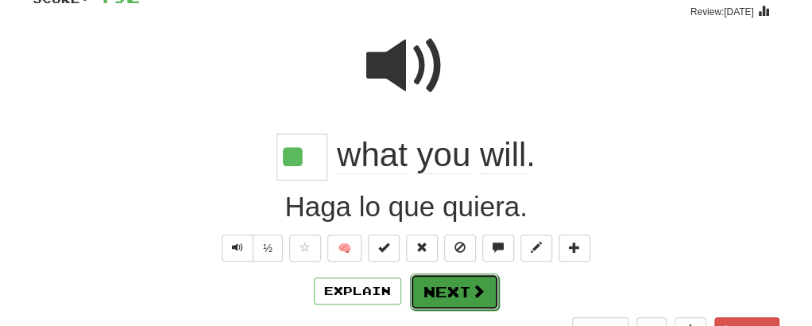
click at [447, 284] on button "Next" at bounding box center [454, 291] width 89 height 37
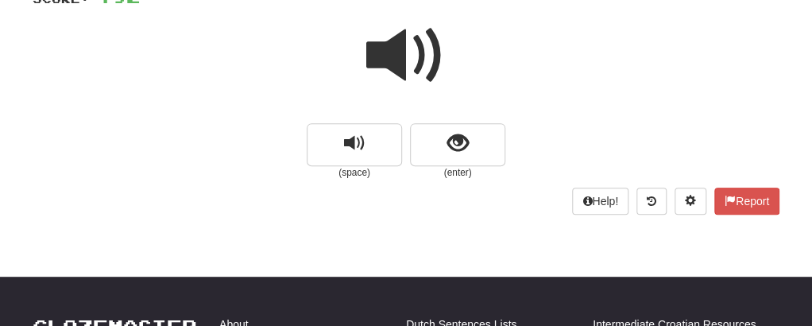
click at [402, 49] on span at bounding box center [405, 55] width 79 height 79
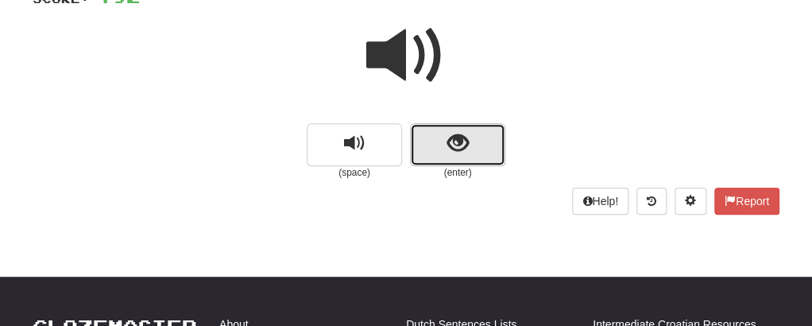
click at [435, 153] on button "show sentence" at bounding box center [457, 144] width 95 height 43
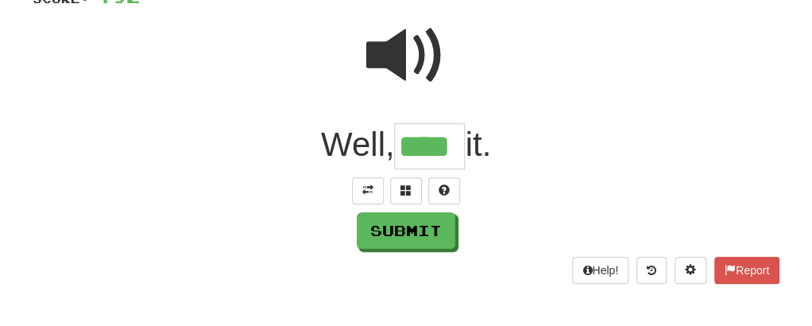
type input "****"
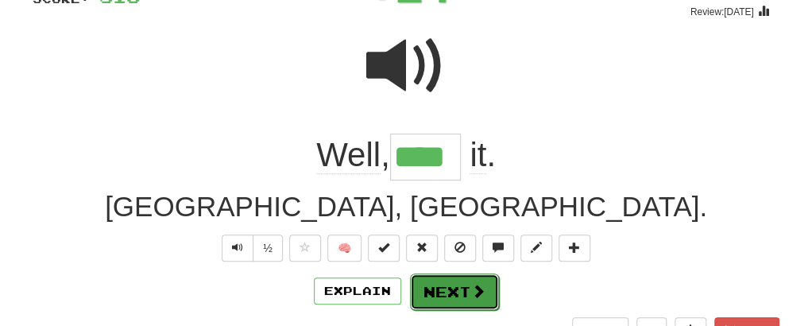
click at [432, 282] on button "Next" at bounding box center [454, 291] width 89 height 37
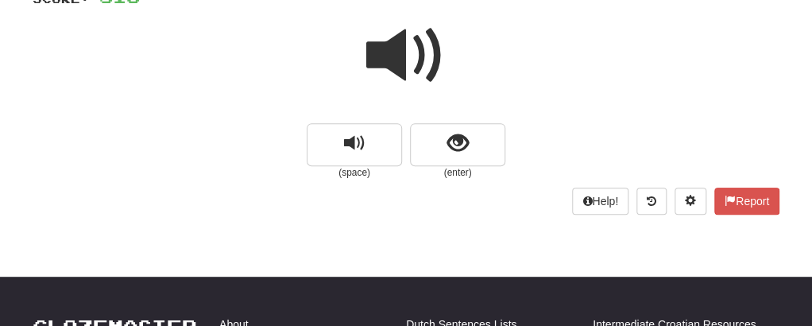
click at [399, 48] on span at bounding box center [405, 55] width 79 height 79
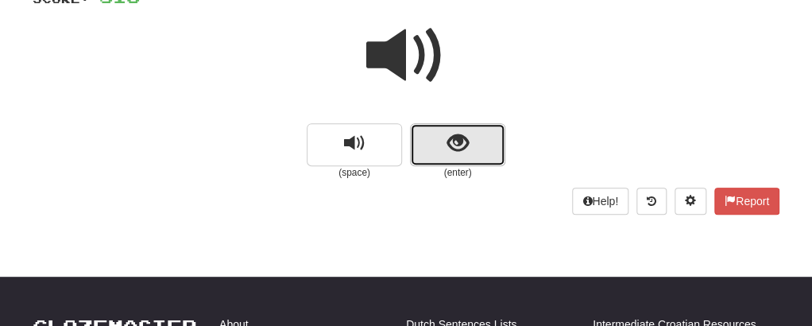
click at [434, 144] on button "show sentence" at bounding box center [457, 144] width 95 height 43
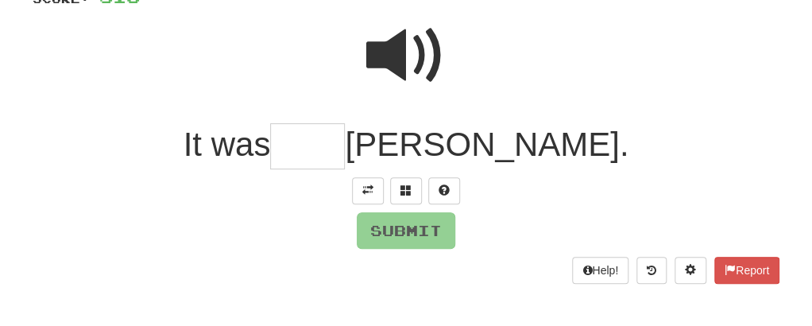
click at [345, 144] on input "text" at bounding box center [307, 146] width 75 height 47
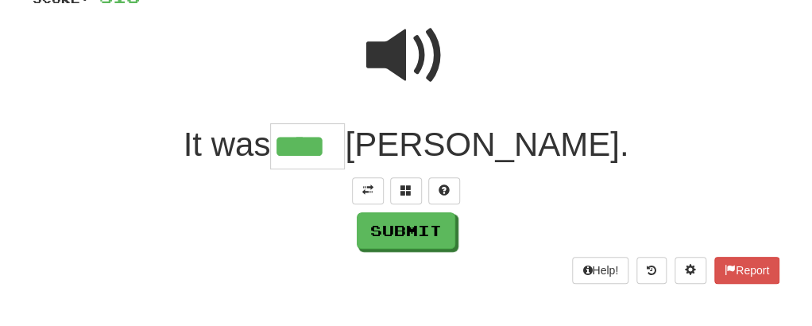
type input "****"
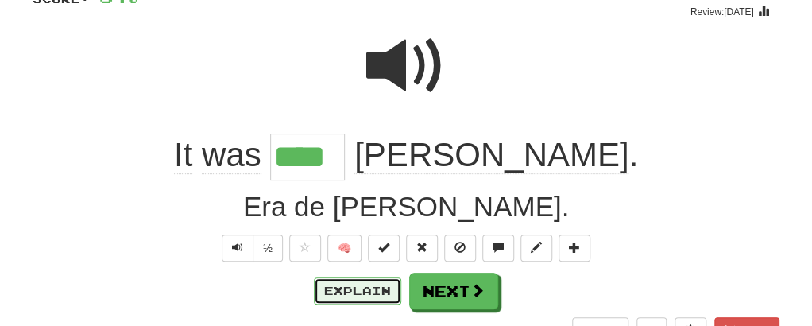
click at [344, 296] on button "Explain" at bounding box center [357, 290] width 87 height 27
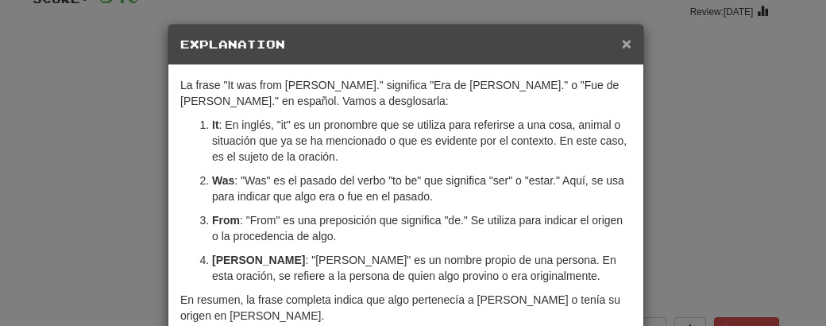
click at [622, 44] on span "×" at bounding box center [627, 43] width 10 height 18
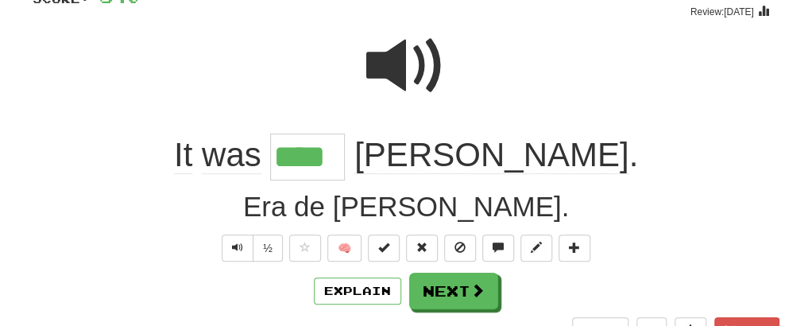
click at [463, 265] on div "/ Score: 840 + 24 75 % Mastered Review: [DATE] It was **** [PERSON_NAME] . Era …" at bounding box center [406, 167] width 747 height 404
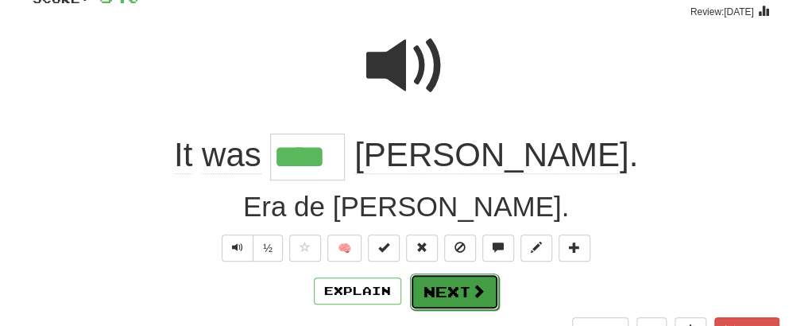
click at [448, 284] on button "Next" at bounding box center [454, 291] width 89 height 37
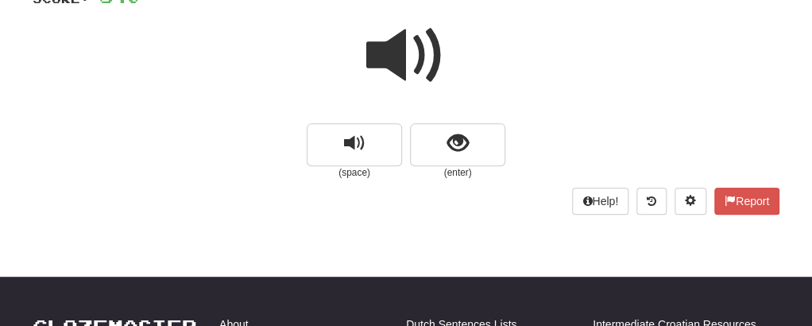
click at [400, 60] on span at bounding box center [405, 55] width 79 height 79
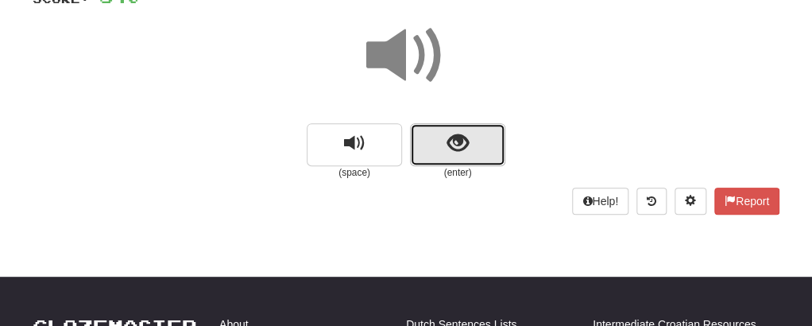
click at [440, 159] on button "show sentence" at bounding box center [457, 144] width 95 height 43
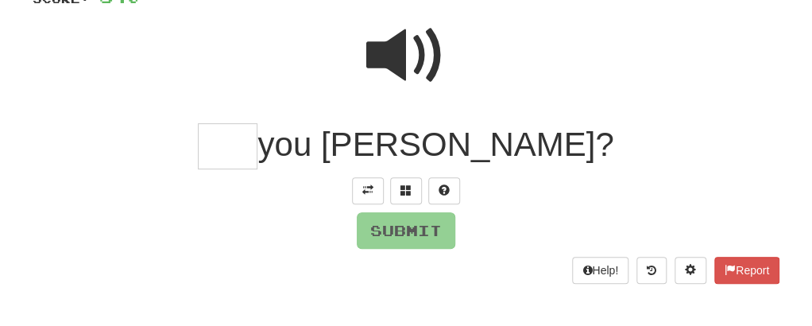
click at [257, 153] on input "text" at bounding box center [228, 146] width 60 height 47
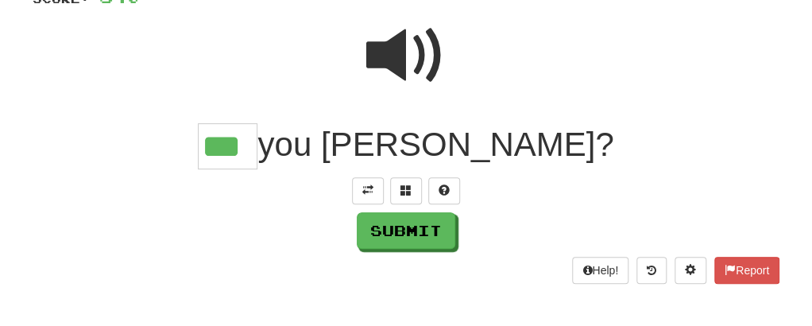
type input "***"
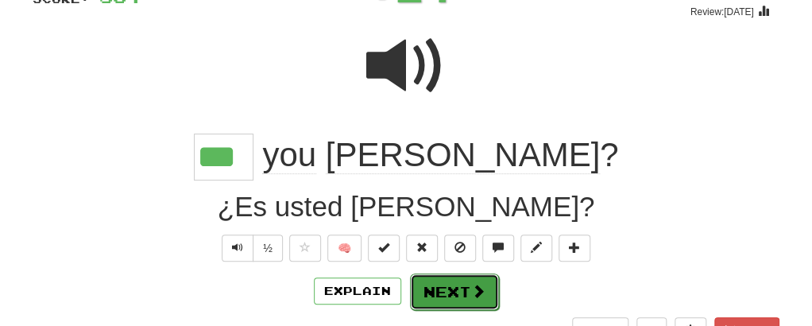
click at [447, 288] on button "Next" at bounding box center [454, 291] width 89 height 37
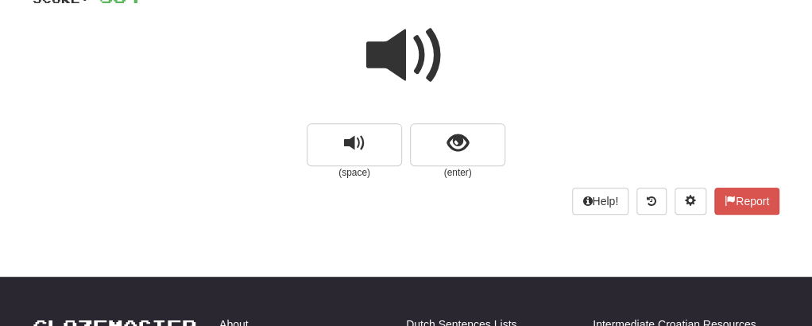
click at [408, 44] on span at bounding box center [405, 55] width 79 height 79
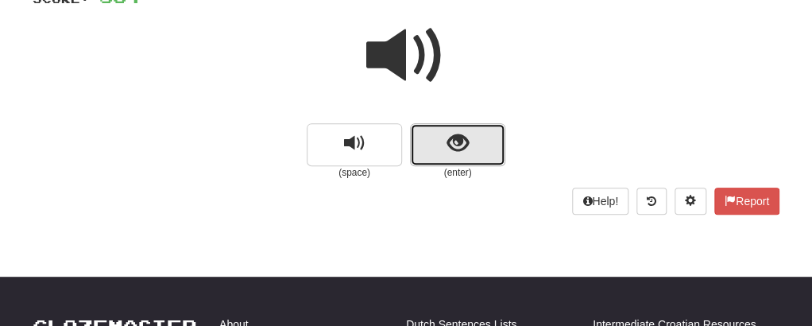
click at [437, 145] on button "show sentence" at bounding box center [457, 144] width 95 height 43
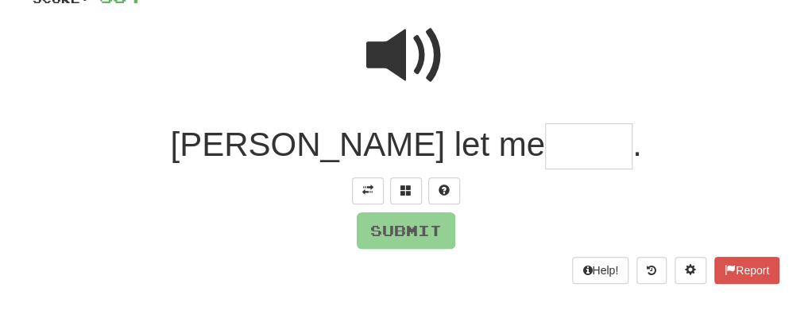
click at [545, 149] on input "text" at bounding box center [588, 146] width 87 height 47
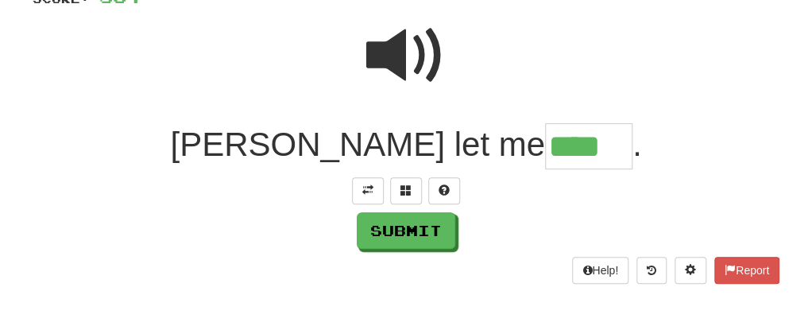
type input "****"
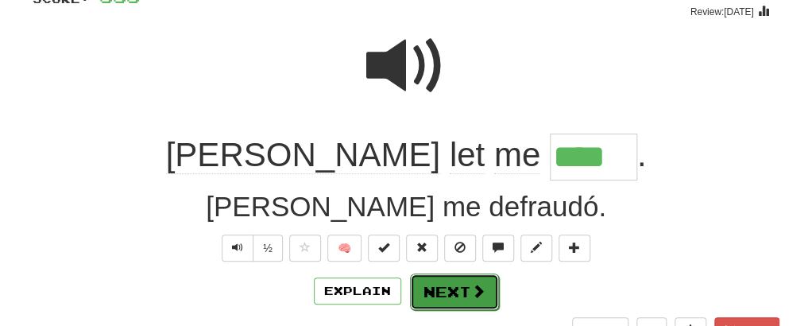
click at [457, 273] on button "Next" at bounding box center [454, 291] width 89 height 37
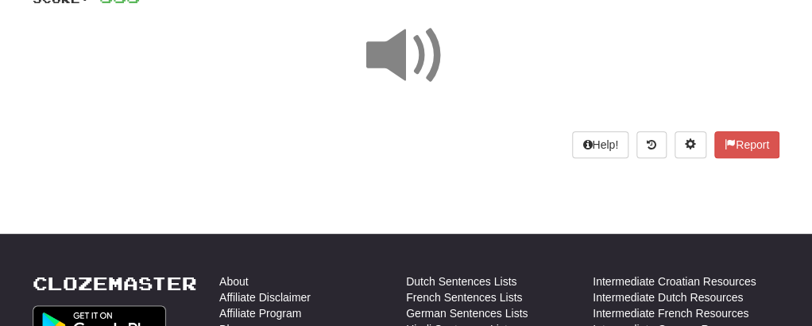
click at [394, 55] on span at bounding box center [405, 55] width 79 height 79
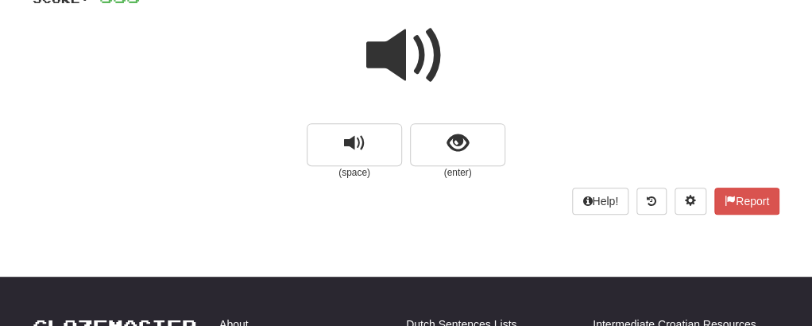
click at [394, 55] on span at bounding box center [405, 55] width 79 height 79
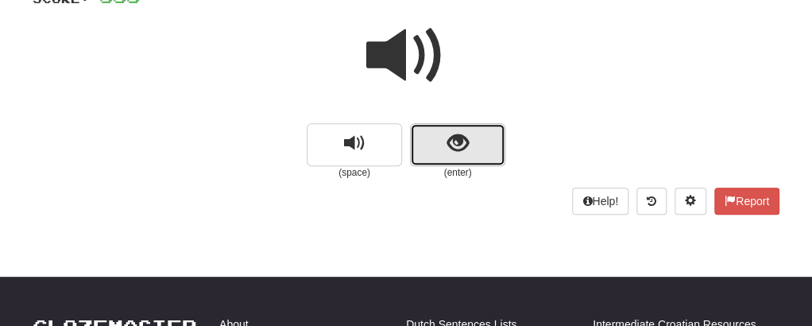
click at [437, 157] on button "show sentence" at bounding box center [457, 144] width 95 height 43
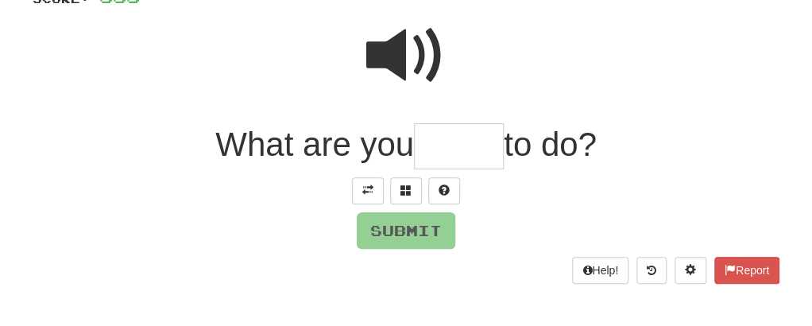
click at [468, 153] on input "text" at bounding box center [459, 146] width 90 height 47
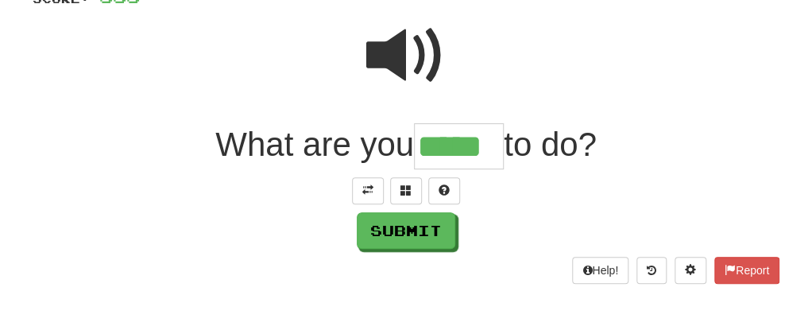
type input "*****"
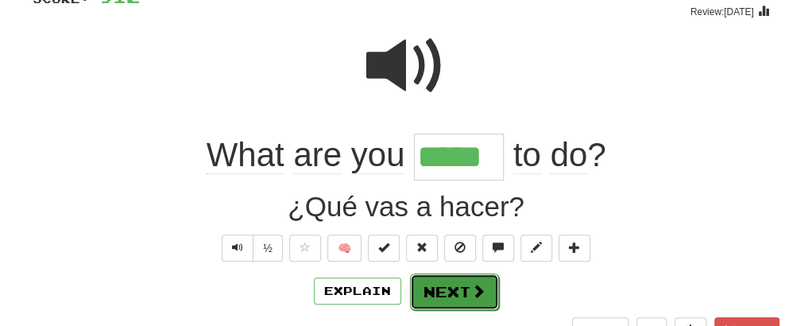
click at [431, 296] on button "Next" at bounding box center [454, 291] width 89 height 37
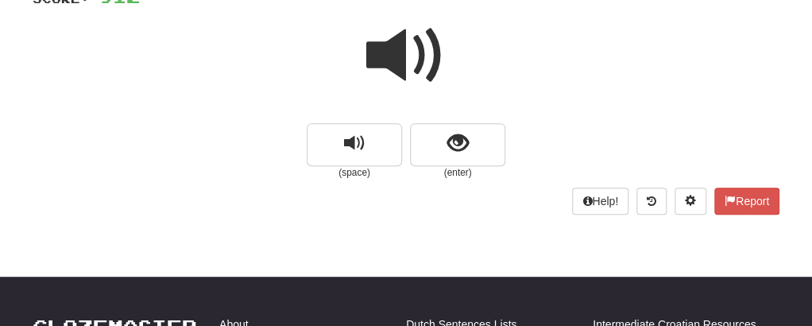
click at [510, 184] on div "/ Score: 912 50 % Mastered (space) (enter) Help! Report" at bounding box center [406, 89] width 747 height 249
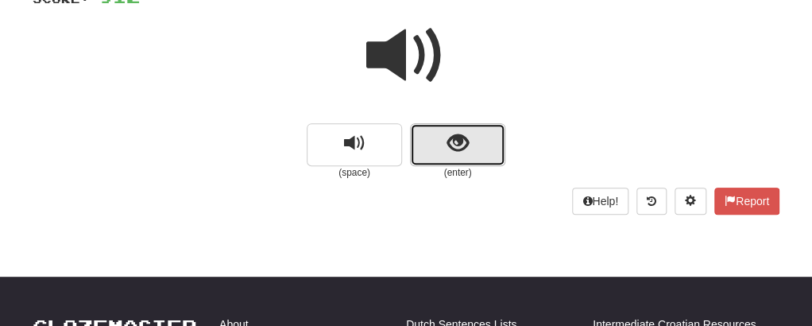
click at [454, 133] on span "show sentence" at bounding box center [457, 143] width 21 height 21
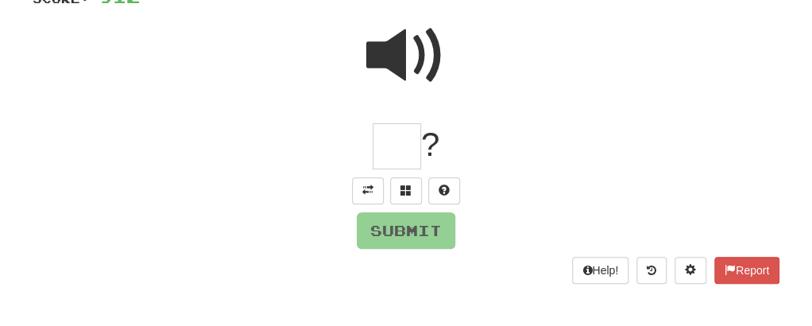
click at [401, 139] on input "text" at bounding box center [397, 146] width 48 height 47
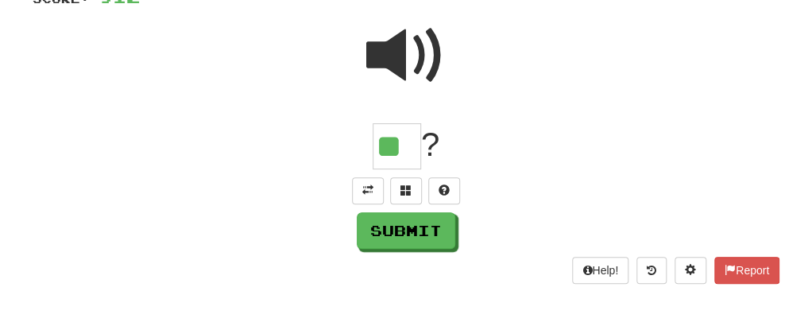
type input "**"
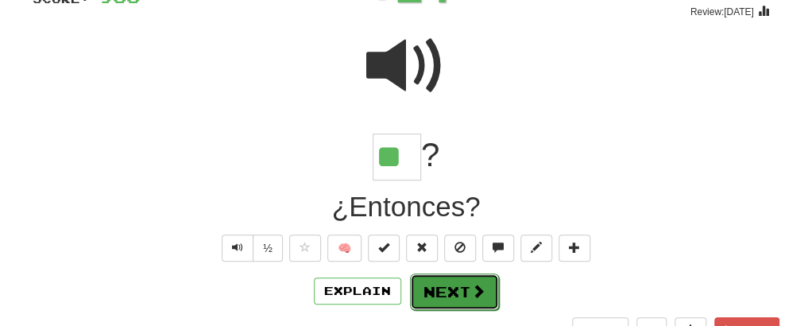
click at [446, 303] on button "Next" at bounding box center [454, 291] width 89 height 37
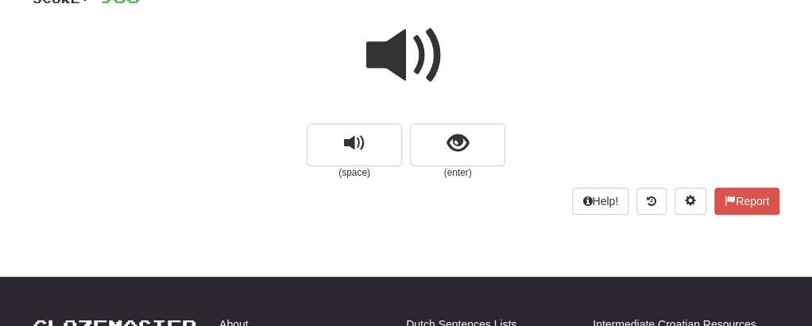
click at [392, 68] on span at bounding box center [405, 55] width 79 height 79
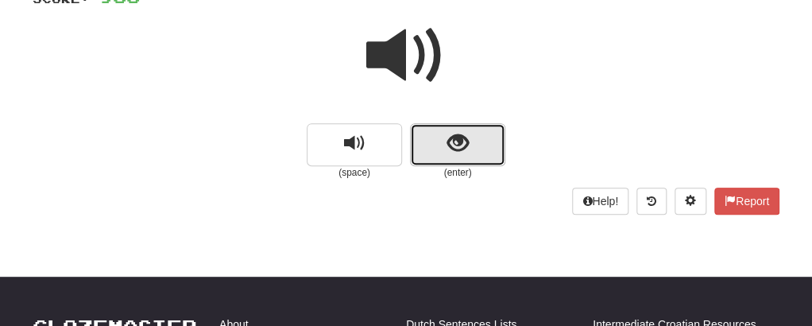
click at [425, 133] on button "show sentence" at bounding box center [457, 144] width 95 height 43
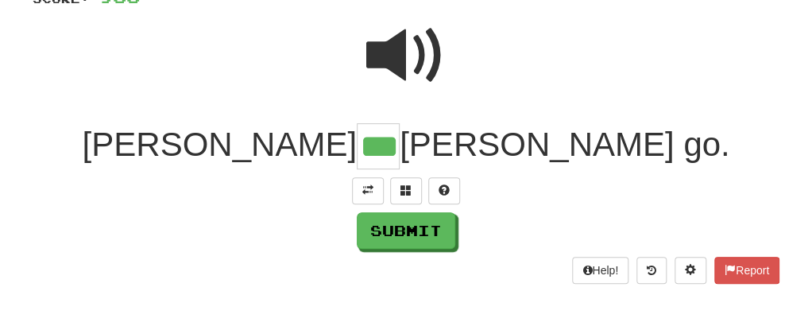
type input "***"
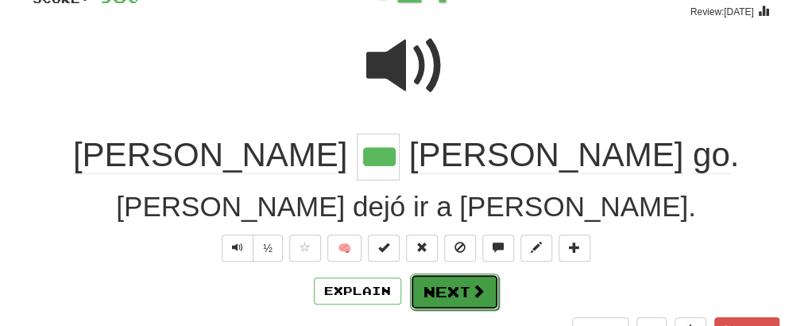
click at [450, 277] on button "Next" at bounding box center [454, 291] width 89 height 37
